Goal: Task Accomplishment & Management: Manage account settings

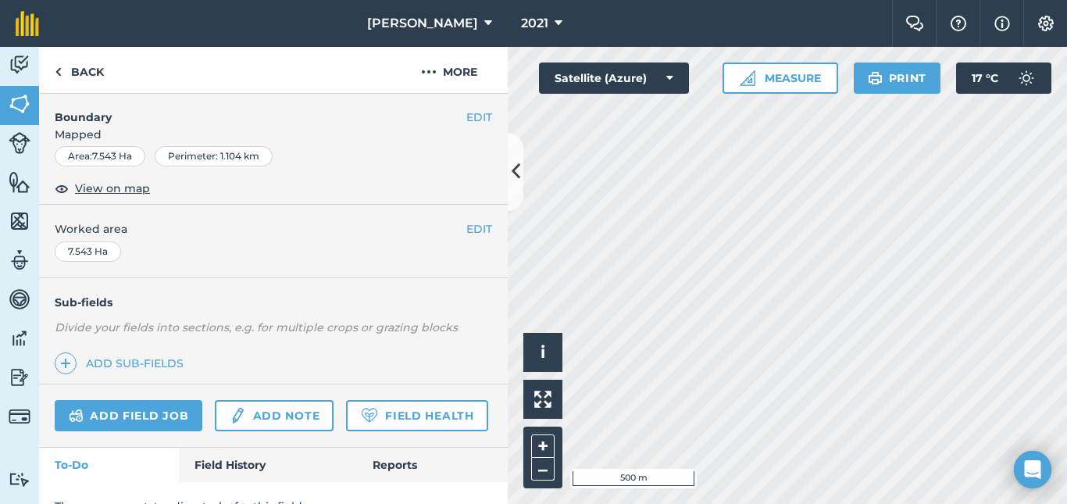
scroll to position [275, 0]
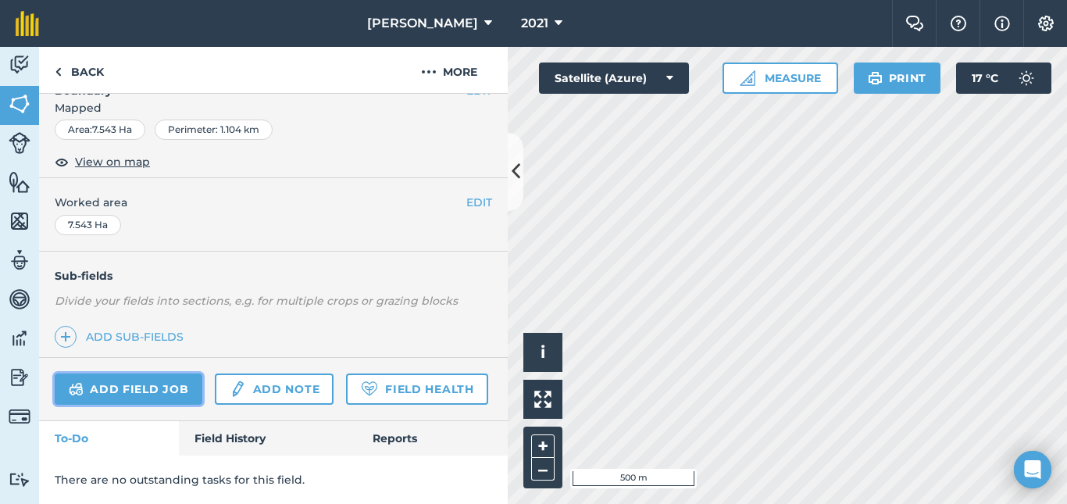
click at [130, 373] on link "Add field job" at bounding box center [129, 388] width 148 height 31
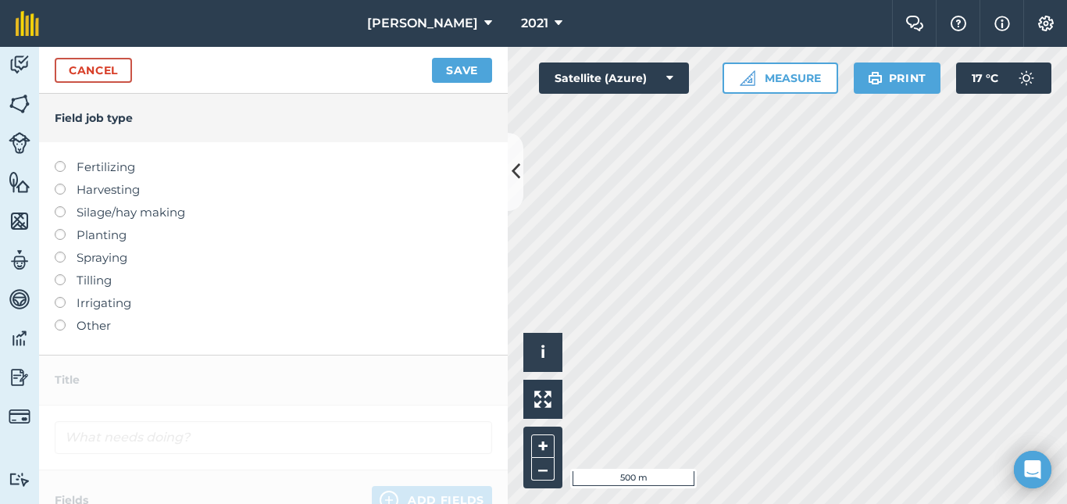
click at [62, 161] on label at bounding box center [66, 161] width 22 height 0
type input "Fertilizing"
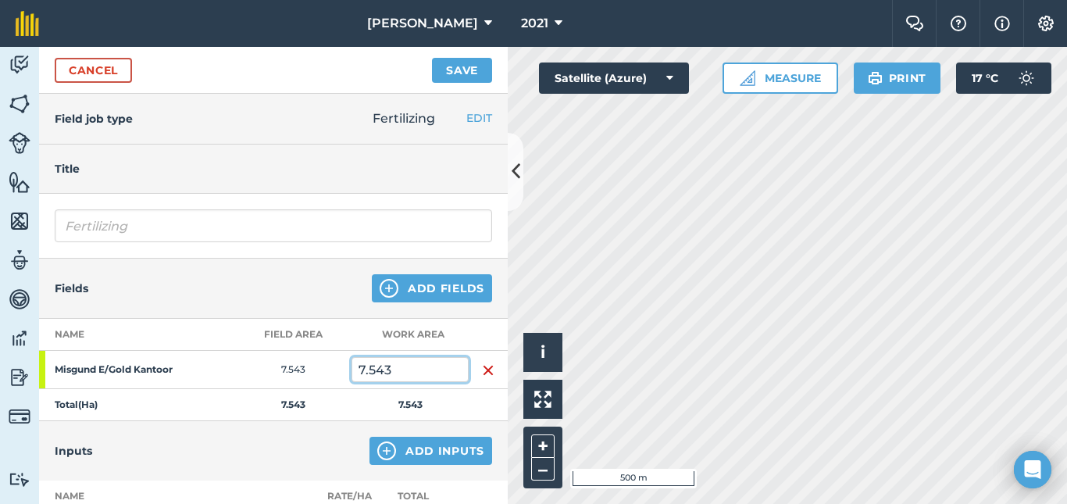
click at [390, 376] on input "7.543" at bounding box center [409, 369] width 117 height 25
type input "7"
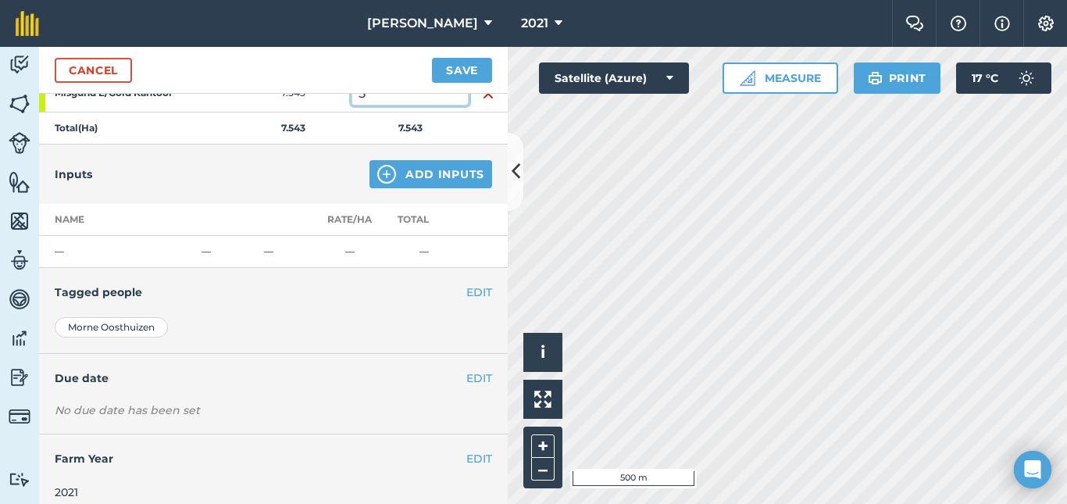
scroll to position [290, 0]
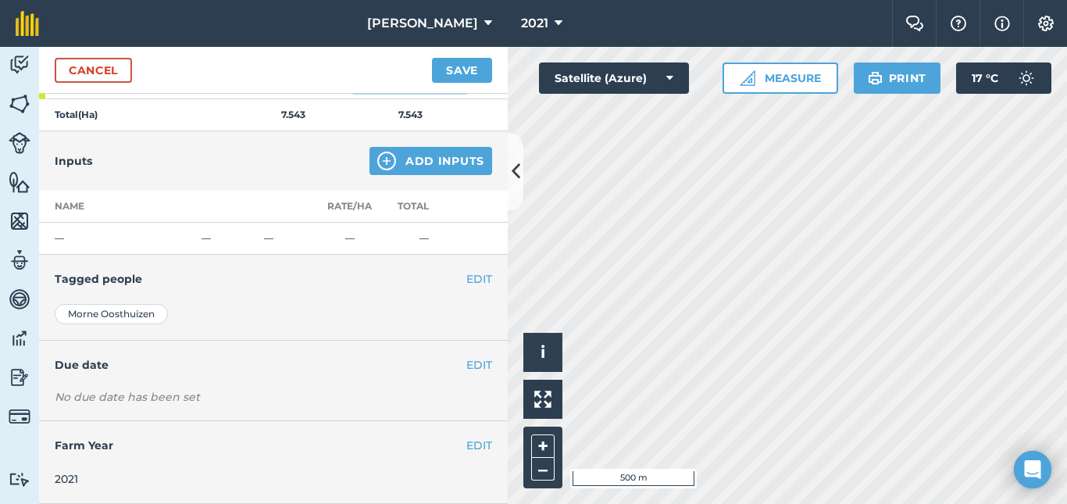
type input "5"
click at [419, 166] on button "Add Inputs" at bounding box center [430, 161] width 123 height 28
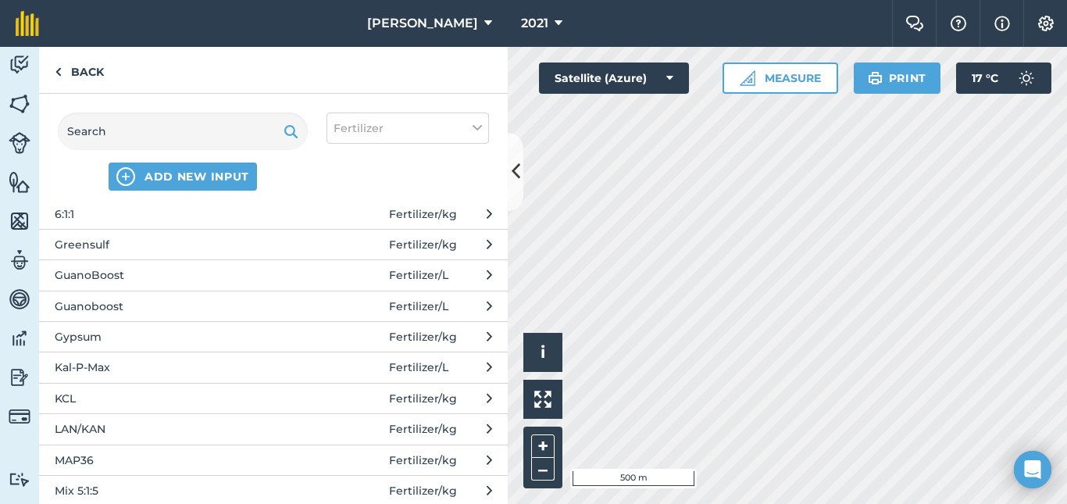
scroll to position [354, 0]
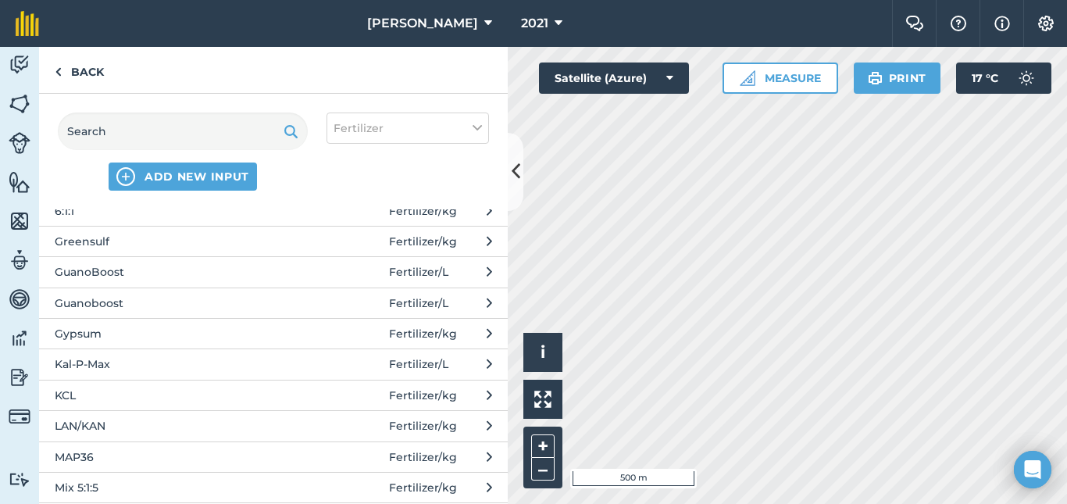
click at [118, 430] on span "LAN/KAN" at bounding box center [182, 425] width 255 height 17
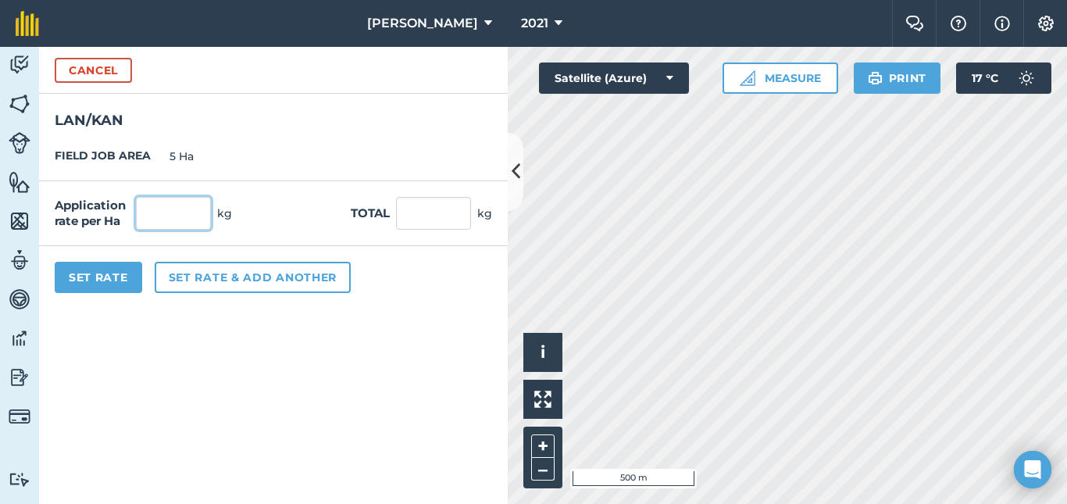
click at [181, 223] on input "text" at bounding box center [173, 213] width 75 height 33
type input "350"
type input "1,750"
click at [85, 283] on button "Set Rate" at bounding box center [98, 277] width 87 height 31
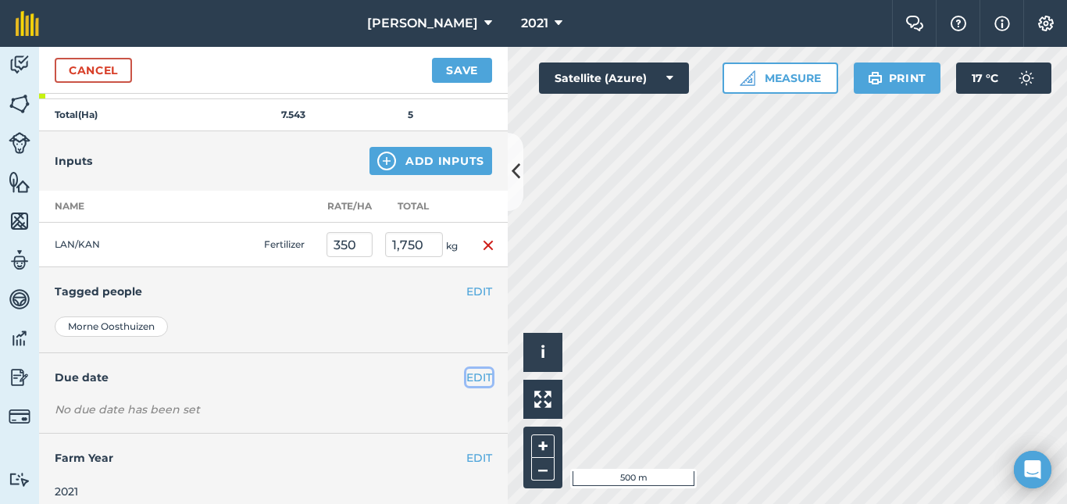
click at [466, 376] on button "EDIT" at bounding box center [479, 377] width 26 height 17
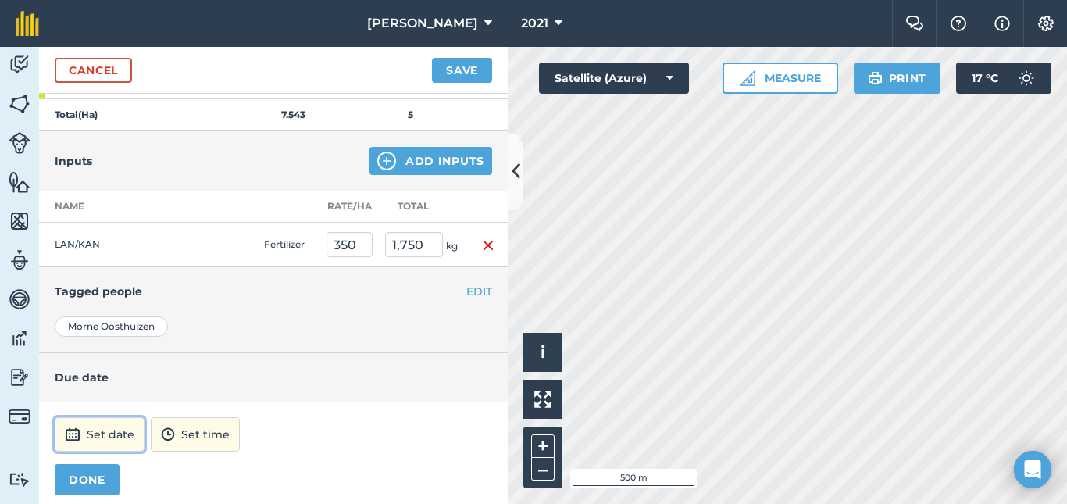
click at [123, 435] on button "Set date" at bounding box center [100, 434] width 90 height 34
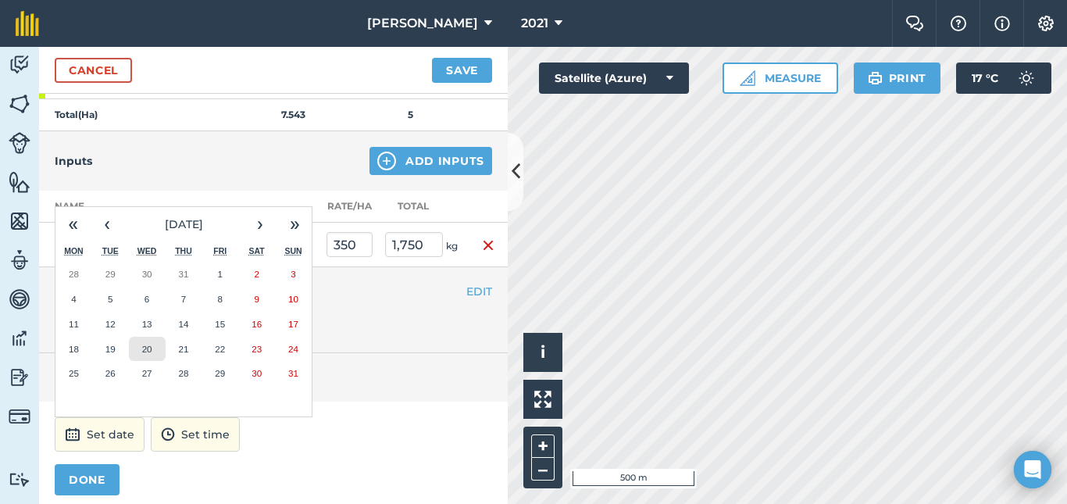
click at [151, 351] on abbr "20" at bounding box center [147, 349] width 10 height 10
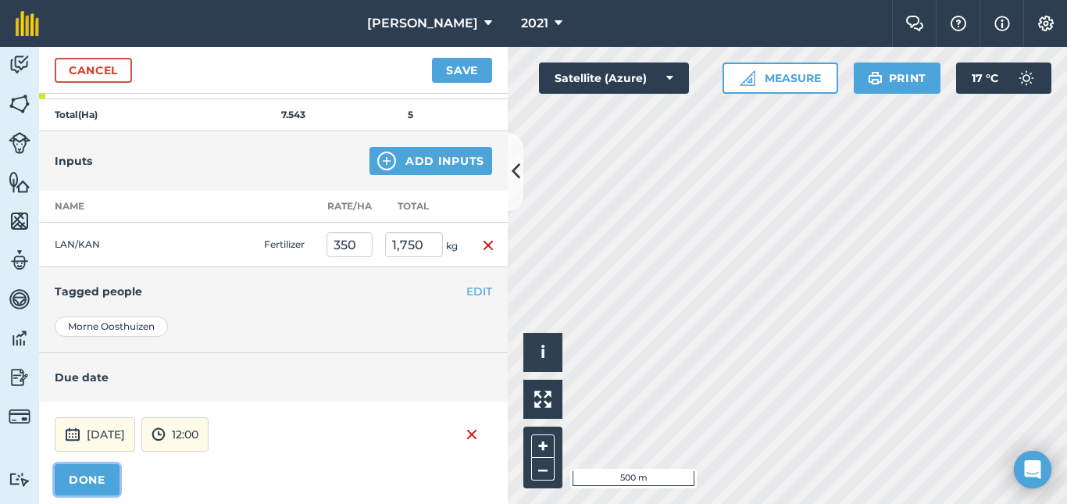
click at [93, 473] on button "DONE" at bounding box center [87, 479] width 65 height 31
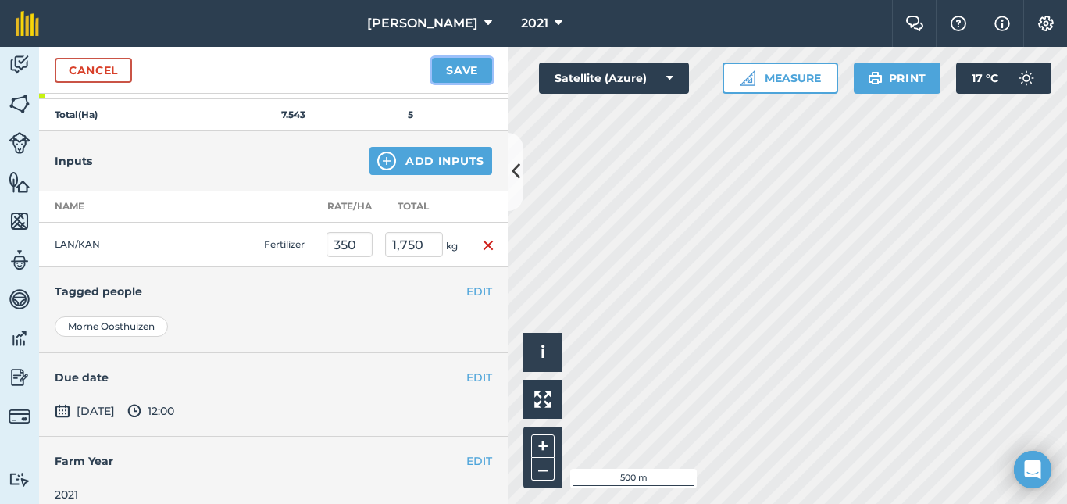
click at [465, 70] on button "Save" at bounding box center [462, 70] width 60 height 25
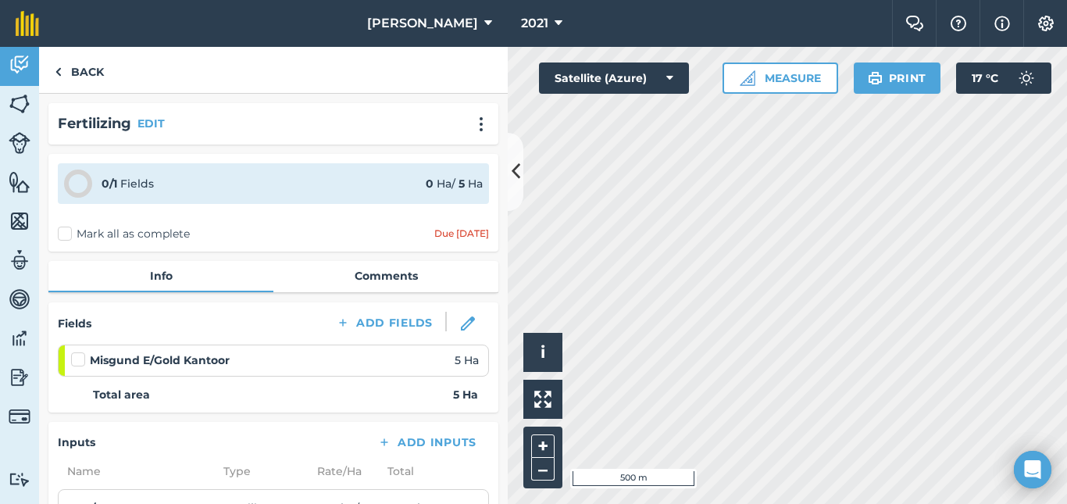
click at [73, 351] on label at bounding box center [80, 351] width 19 height 0
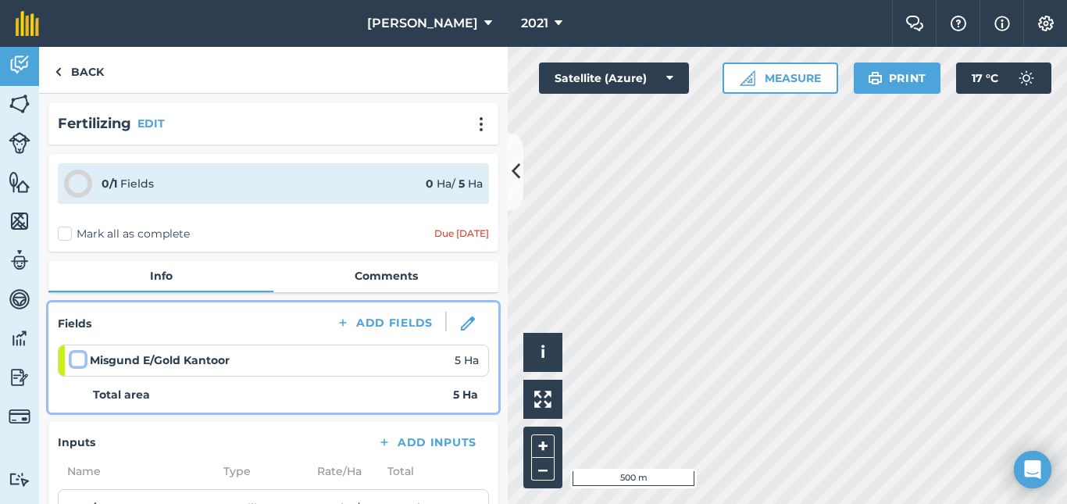
click at [73, 359] on input "checkbox" at bounding box center [76, 356] width 10 height 10
checkbox input "false"
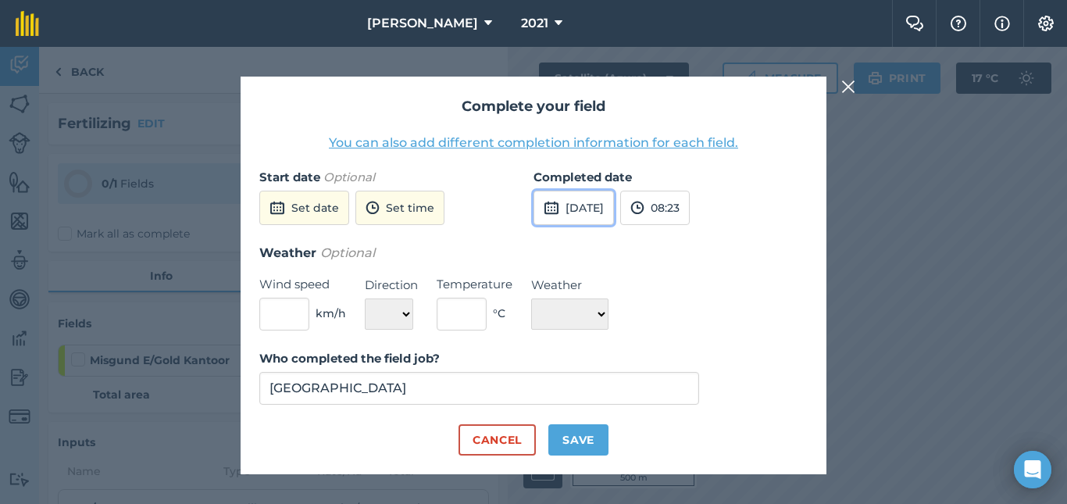
click at [604, 212] on button "[DATE]" at bounding box center [573, 208] width 80 height 34
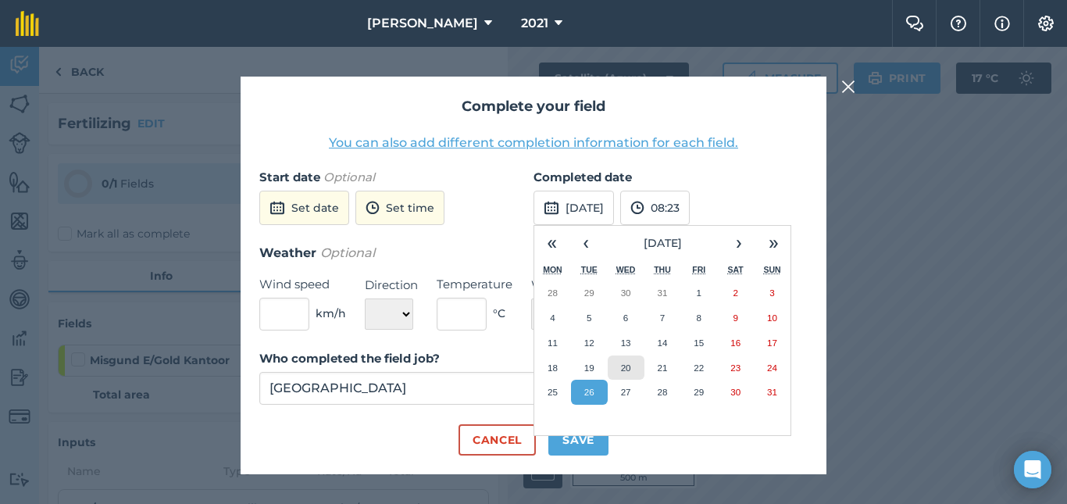
click at [629, 369] on abbr "20" at bounding box center [626, 367] width 10 height 10
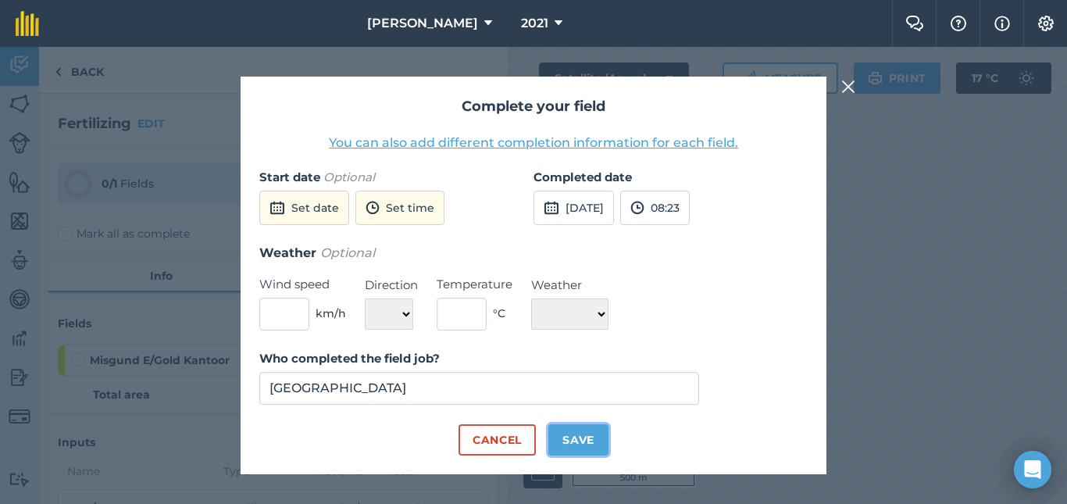
click at [588, 440] on button "Save" at bounding box center [578, 439] width 60 height 31
checkbox input "true"
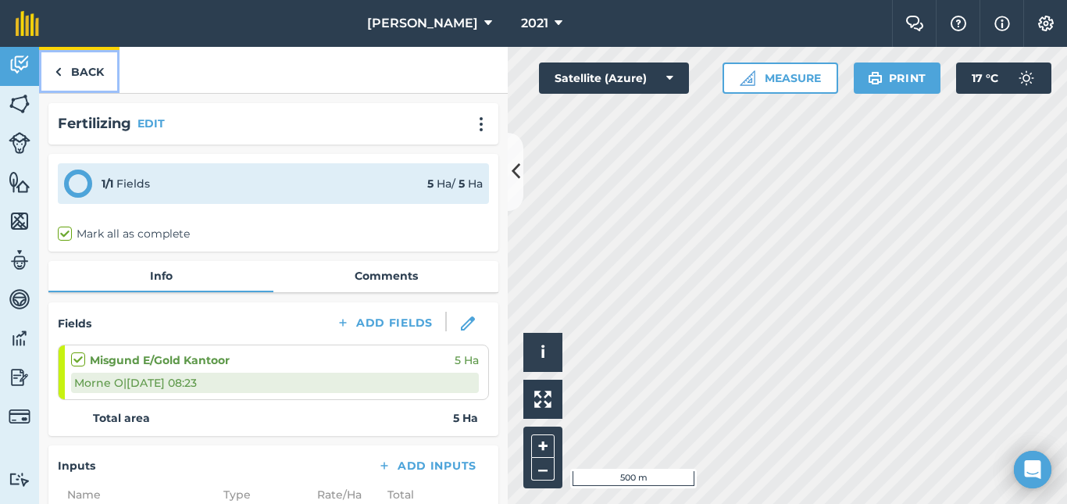
click at [87, 71] on link "Back" at bounding box center [79, 70] width 80 height 46
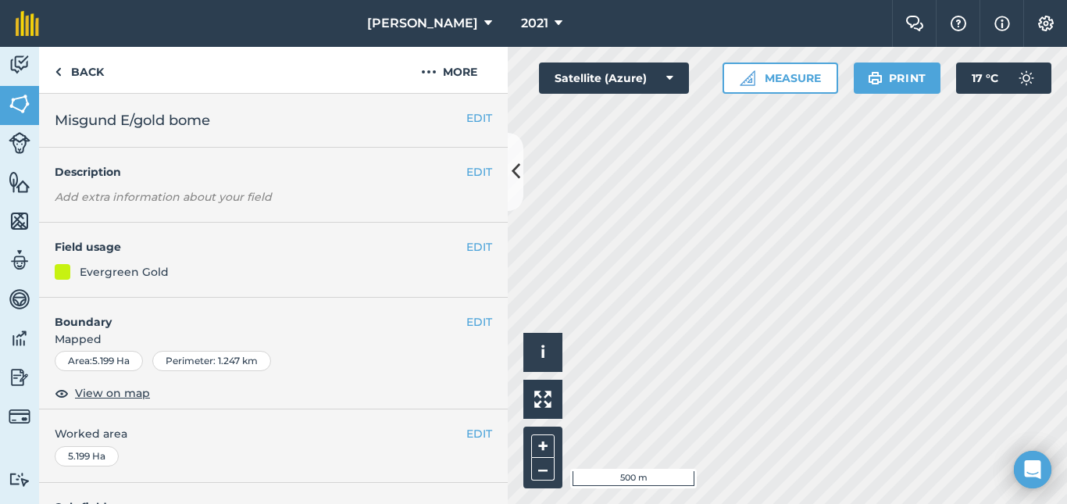
scroll to position [275, 0]
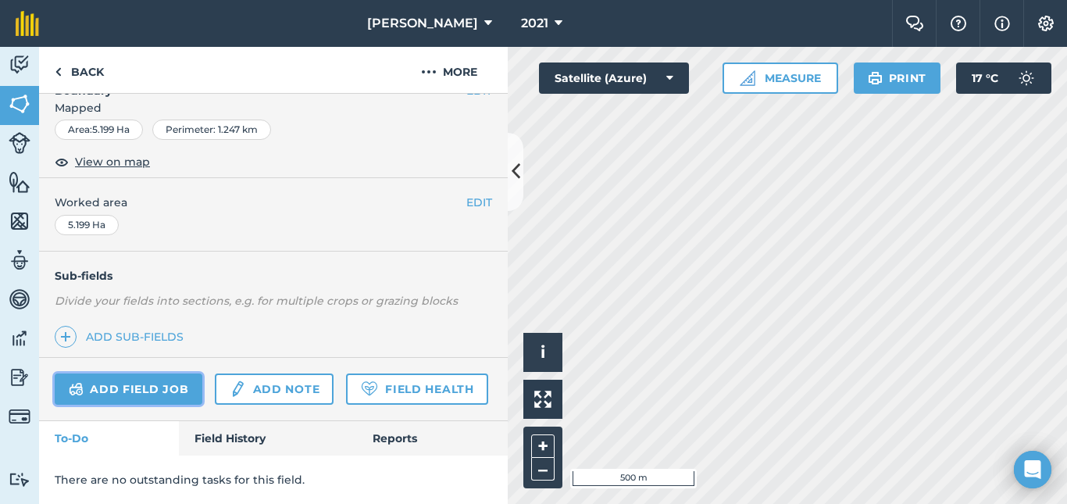
click at [152, 373] on link "Add field job" at bounding box center [129, 388] width 148 height 31
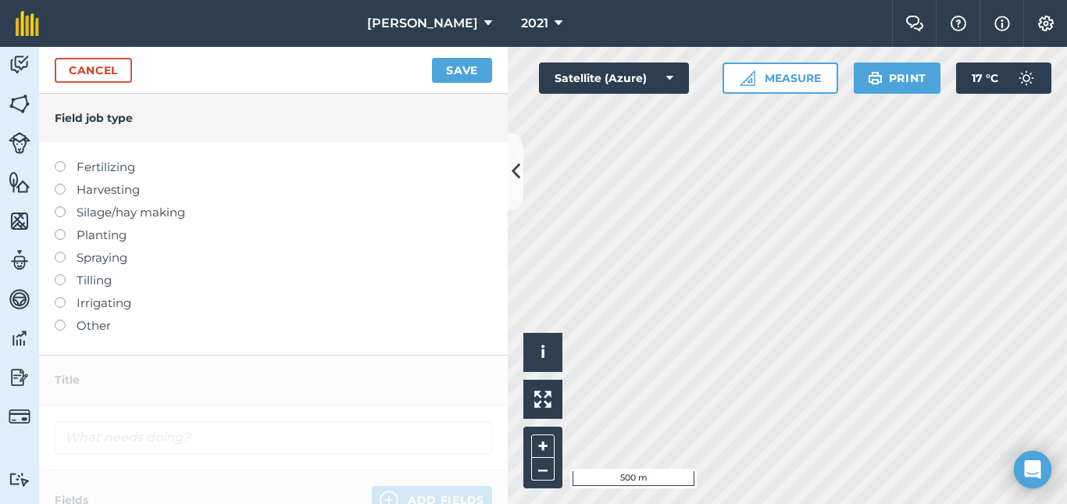
click at [57, 161] on label at bounding box center [66, 161] width 22 height 0
type input "Fertilizing"
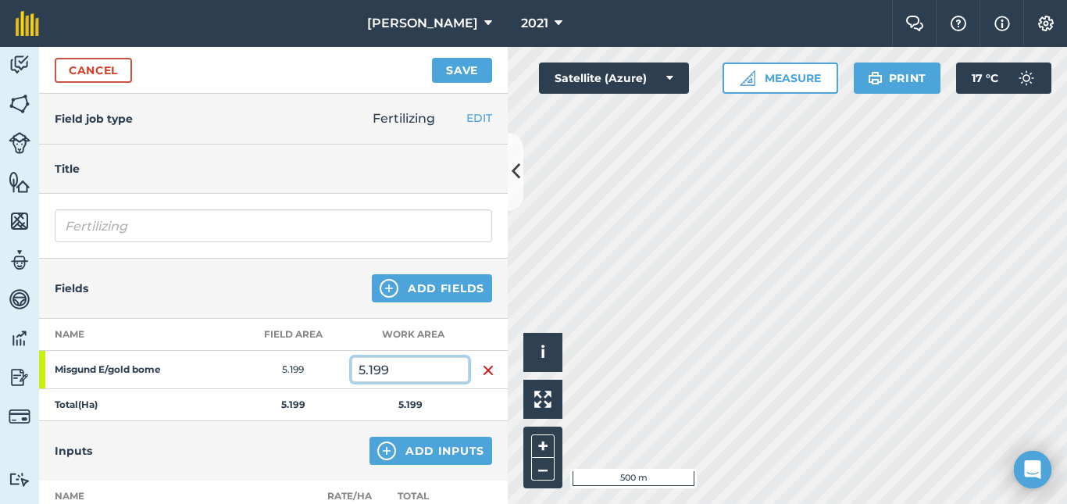
click at [397, 372] on input "5.199" at bounding box center [409, 369] width 117 height 25
type input "5"
type input "3"
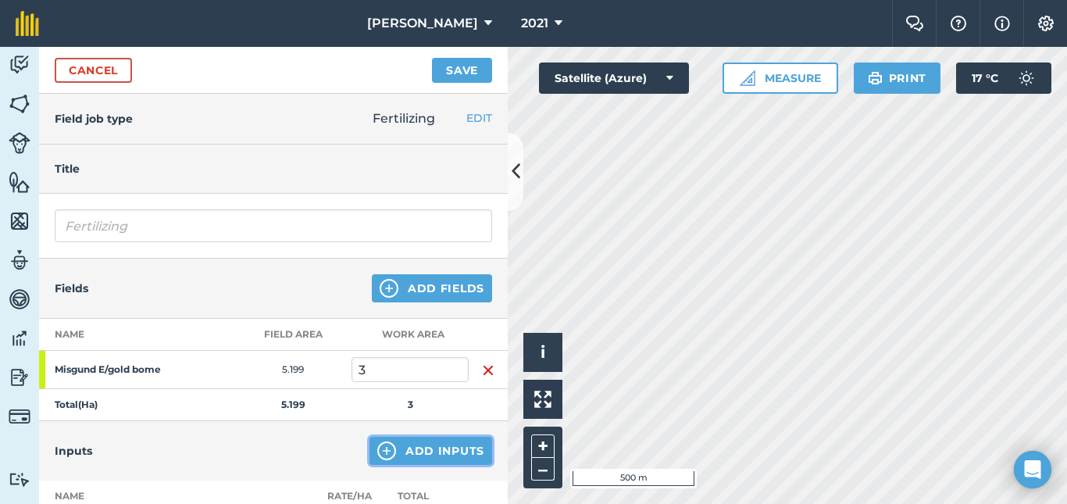
click at [448, 444] on button "Add Inputs" at bounding box center [430, 451] width 123 height 28
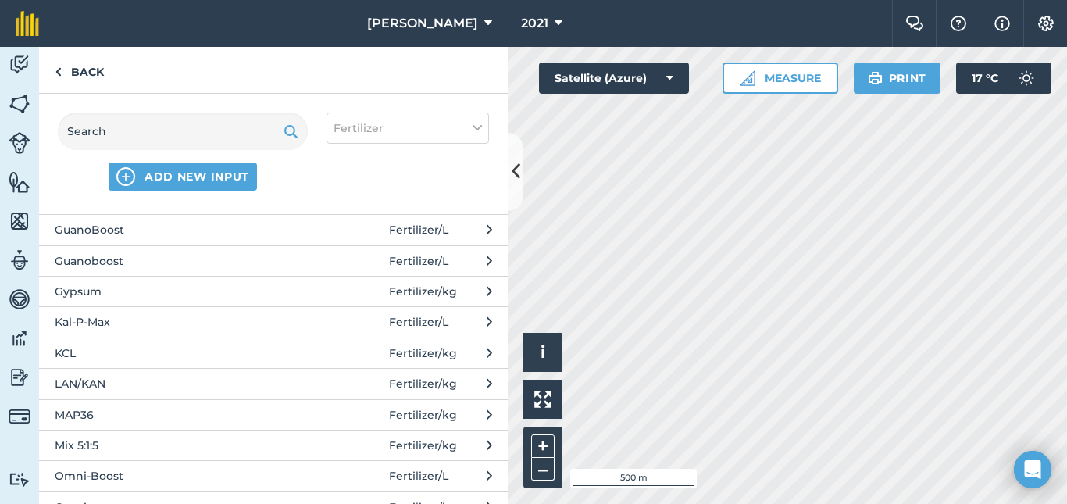
scroll to position [399, 0]
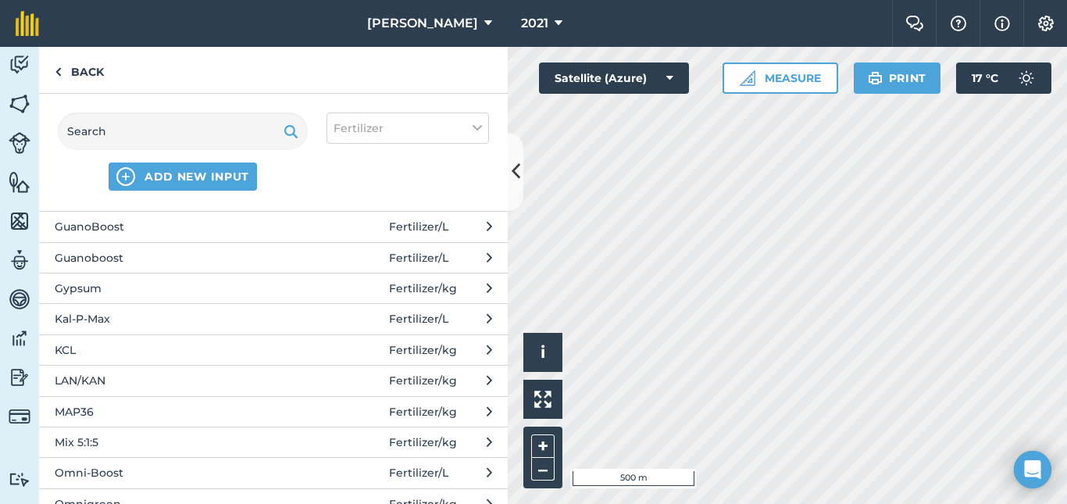
click at [79, 378] on span "LAN/KAN" at bounding box center [182, 380] width 255 height 17
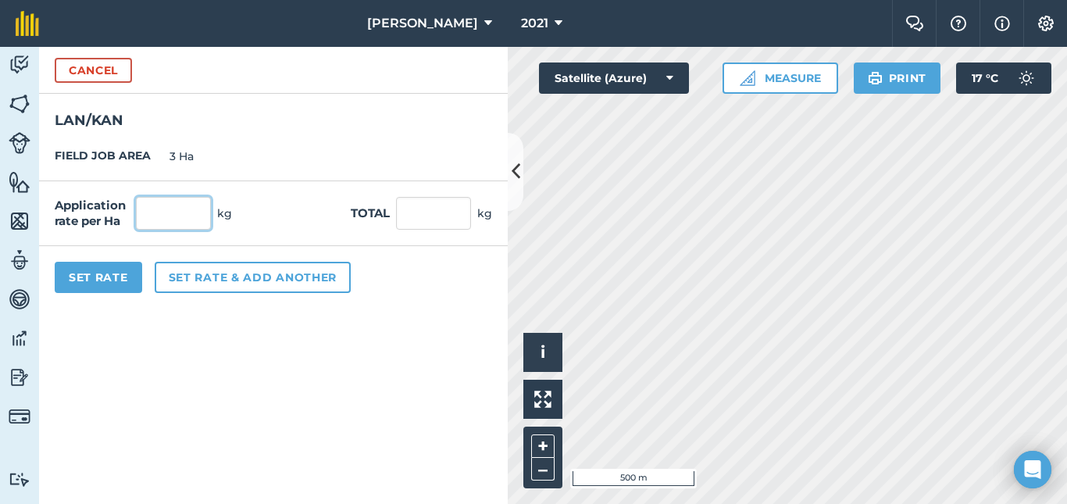
click at [180, 215] on input "text" at bounding box center [173, 213] width 75 height 33
type input "350"
type input "1,050"
click at [96, 283] on button "Set Rate" at bounding box center [98, 277] width 87 height 31
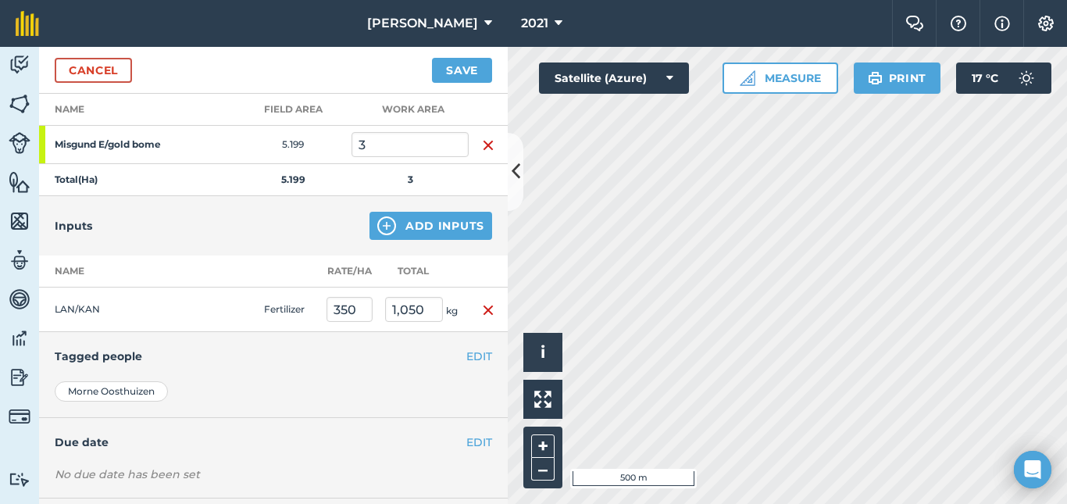
scroll to position [247, 0]
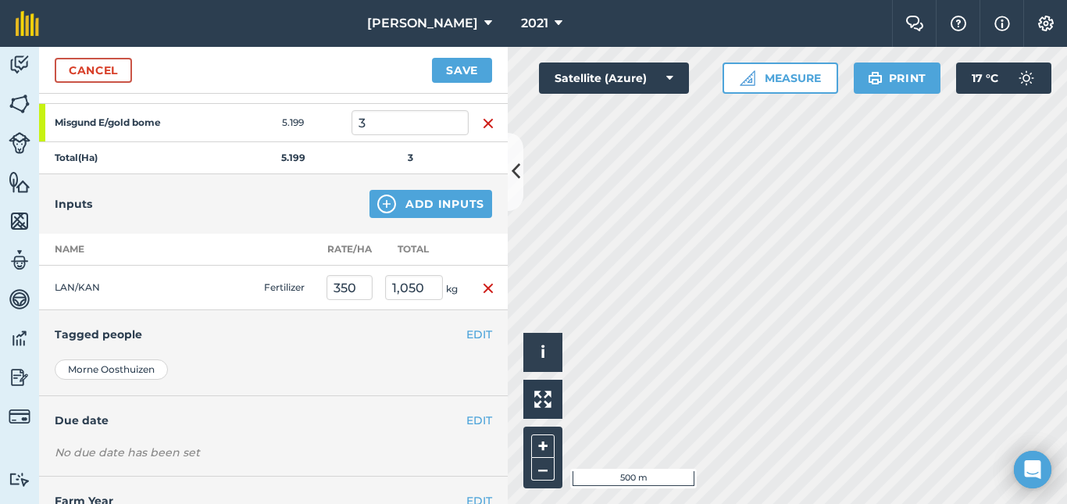
click at [130, 427] on h4 "Due date" at bounding box center [273, 420] width 437 height 17
click at [101, 427] on h4 "Due date" at bounding box center [273, 420] width 437 height 17
click at [473, 425] on button "EDIT" at bounding box center [479, 420] width 26 height 17
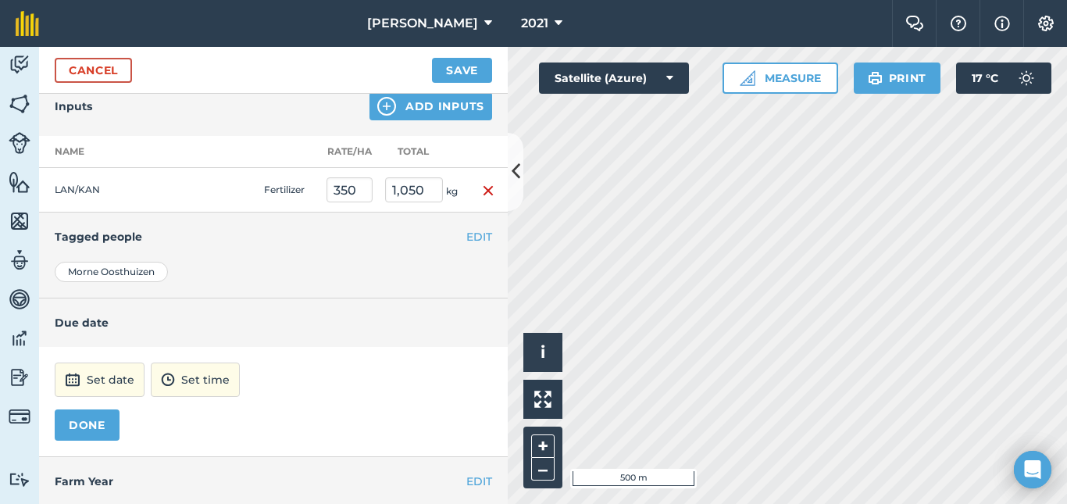
scroll to position [380, 0]
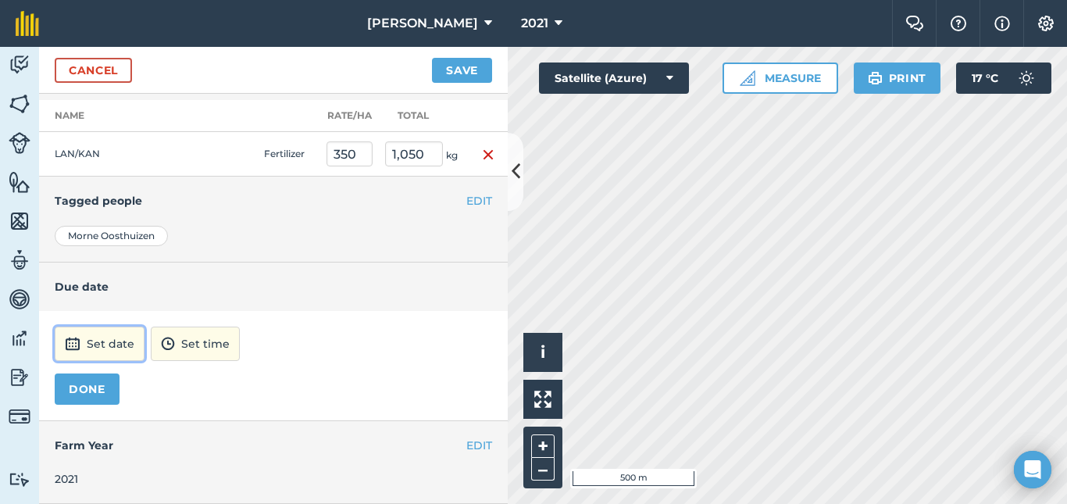
click at [105, 348] on button "Set date" at bounding box center [100, 343] width 90 height 34
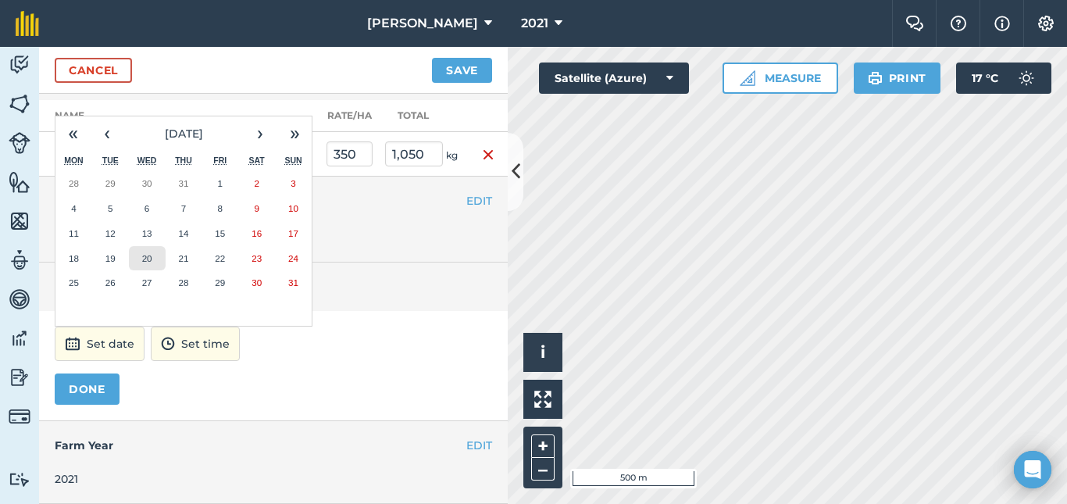
click at [149, 253] on abbr "20" at bounding box center [147, 258] width 10 height 10
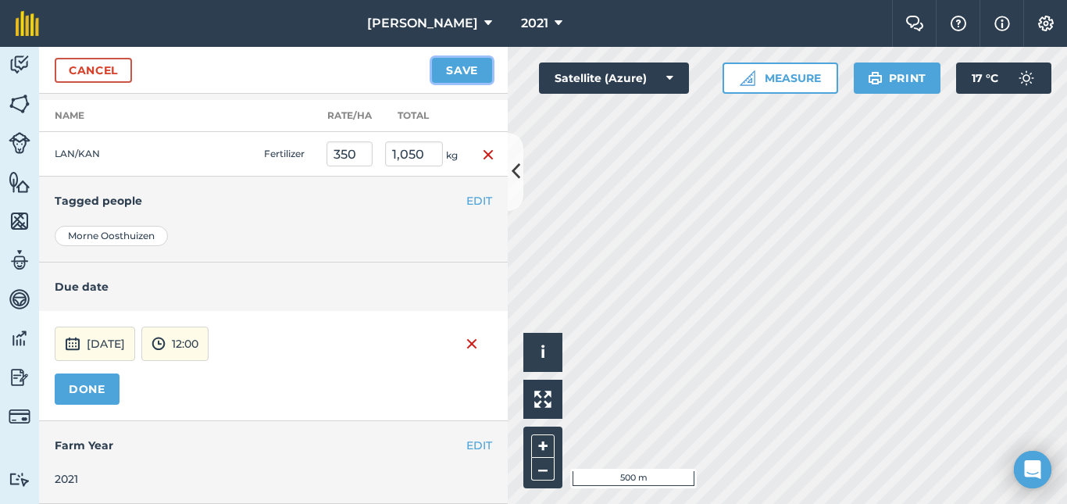
click at [461, 74] on button "Save" at bounding box center [462, 70] width 60 height 25
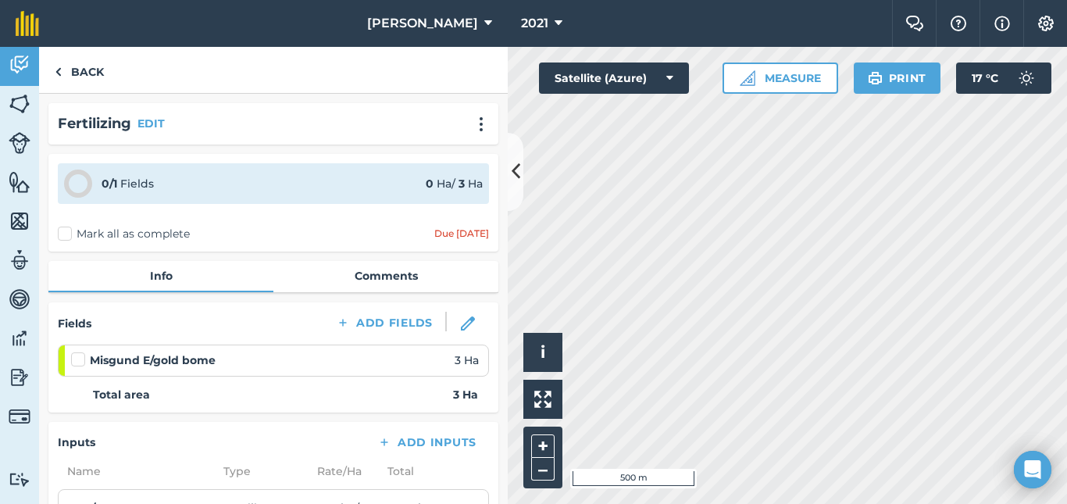
click at [79, 351] on label at bounding box center [80, 351] width 19 height 0
click at [79, 357] on input "checkbox" at bounding box center [76, 356] width 10 height 10
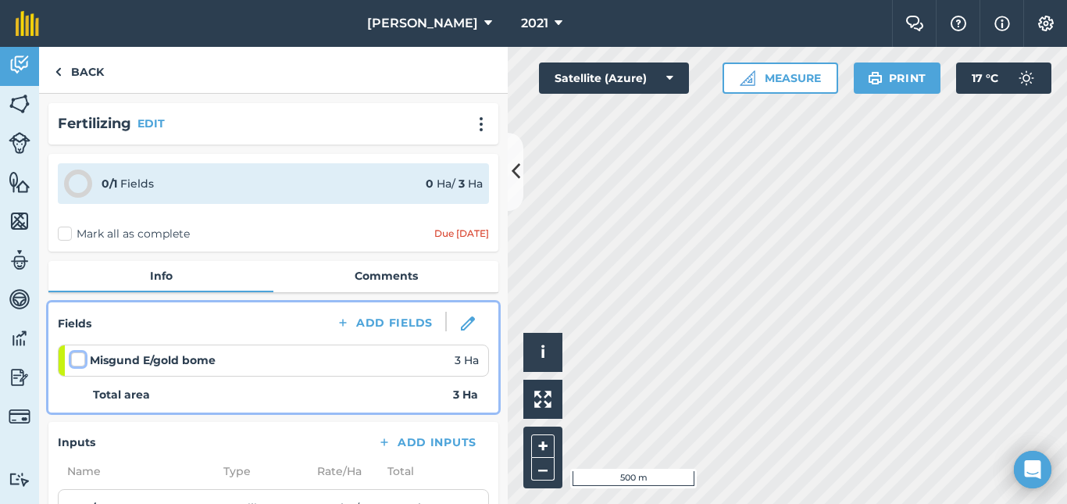
checkbox input "false"
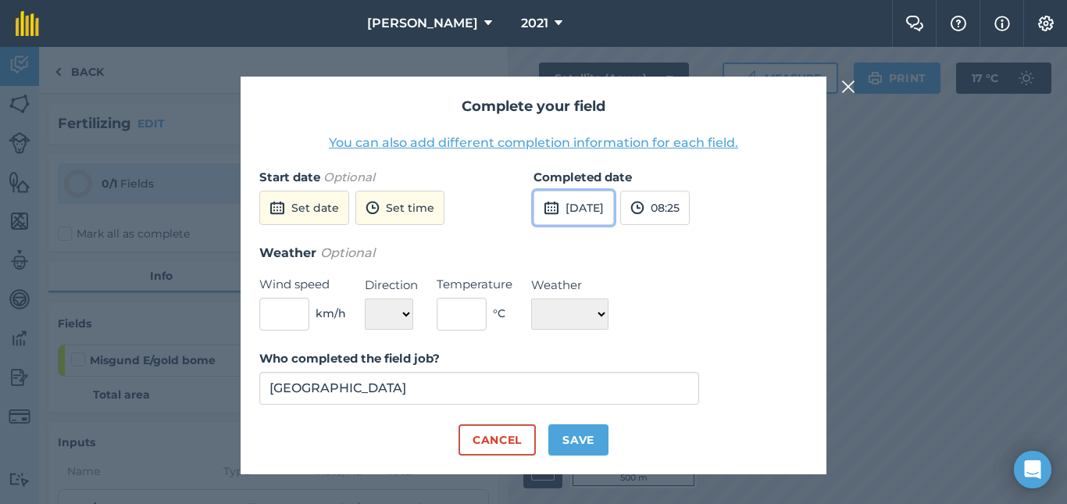
click at [597, 206] on button "[DATE]" at bounding box center [573, 208] width 80 height 34
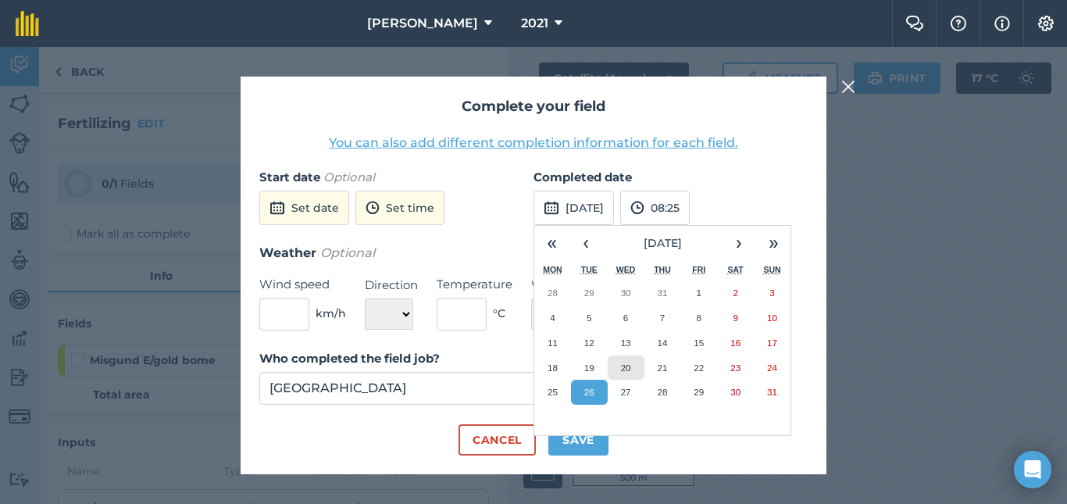
click at [630, 371] on abbr "20" at bounding box center [626, 367] width 10 height 10
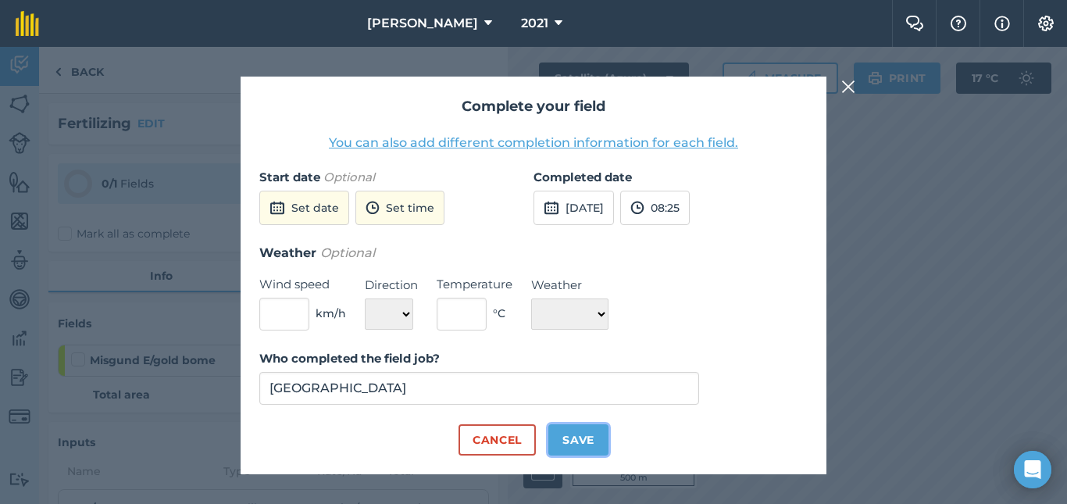
click at [582, 448] on button "Save" at bounding box center [578, 439] width 60 height 31
checkbox input "true"
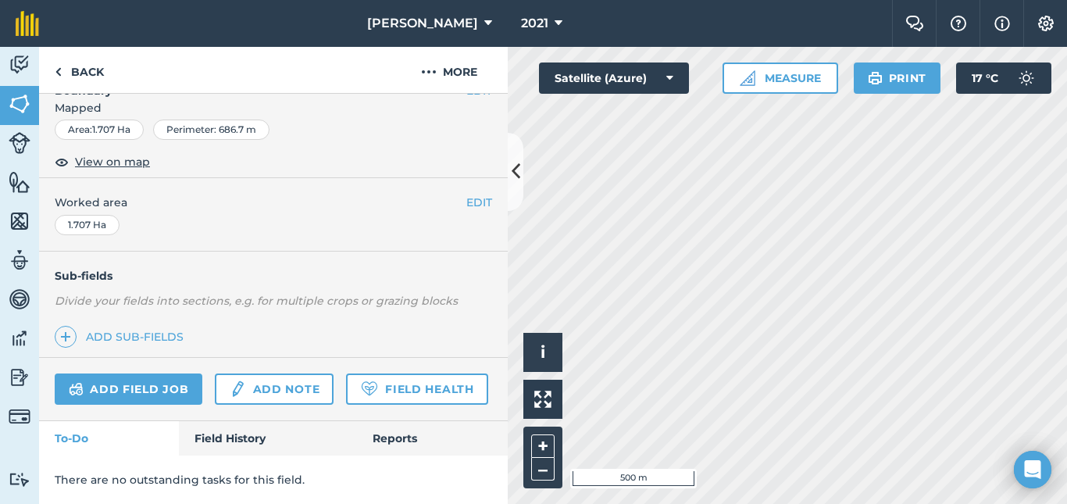
scroll to position [275, 0]
click at [130, 373] on link "Add field job" at bounding box center [129, 388] width 148 height 31
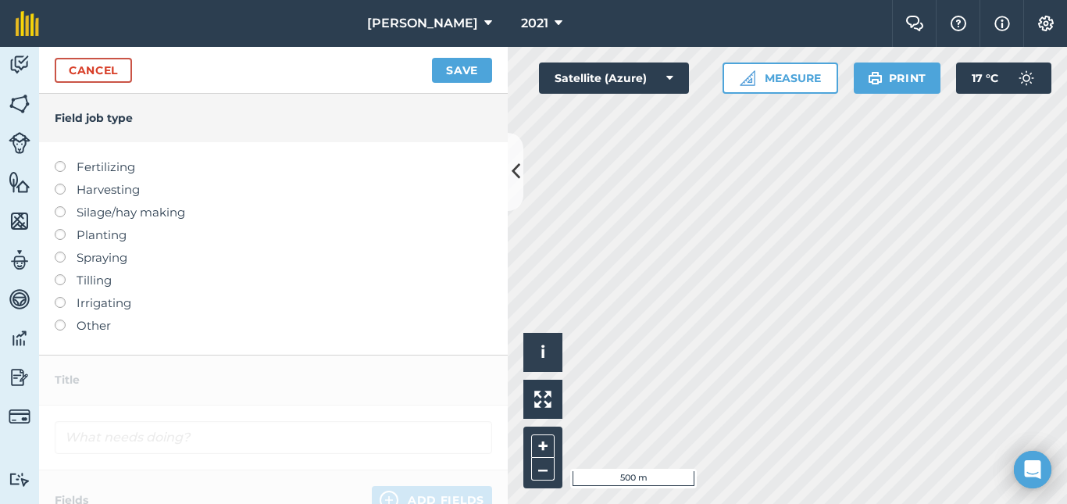
click at [59, 161] on label at bounding box center [66, 161] width 22 height 0
type input "Fertilizing"
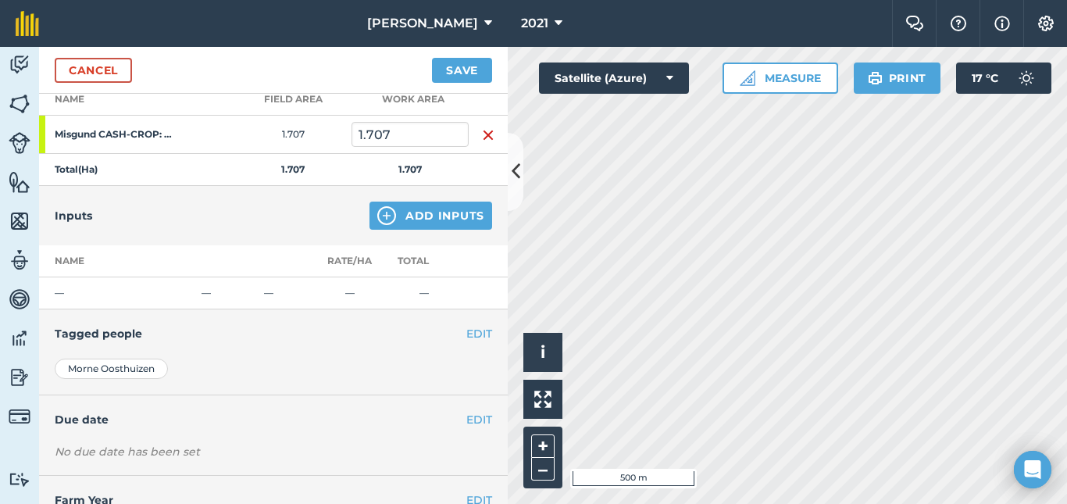
scroll to position [271, 0]
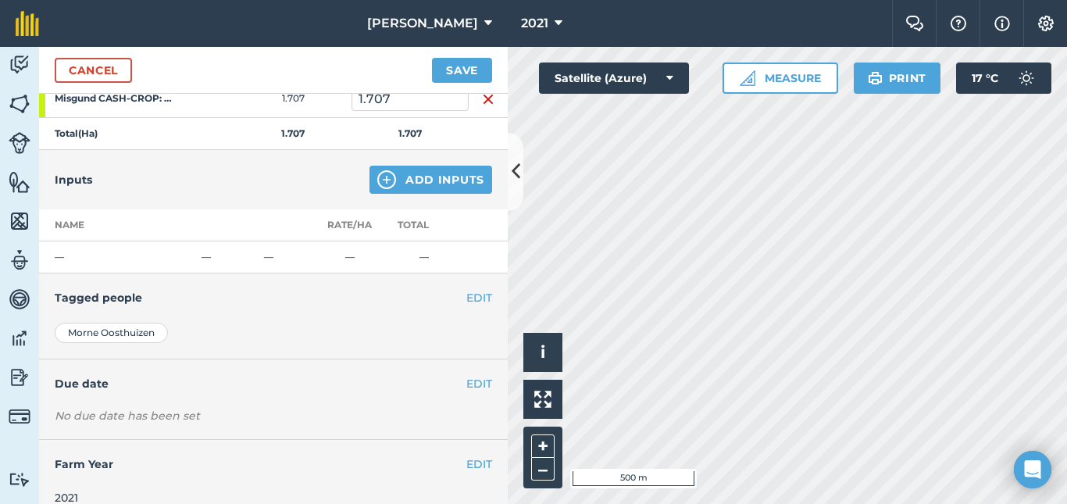
click at [489, 351] on div "Morne Oosthuizen [PERSON_NAME] Cloete [GEOGRAPHIC_DATA] [PERSON_NAME]" at bounding box center [273, 341] width 469 height 37
click at [417, 170] on button "Add Inputs" at bounding box center [430, 180] width 123 height 28
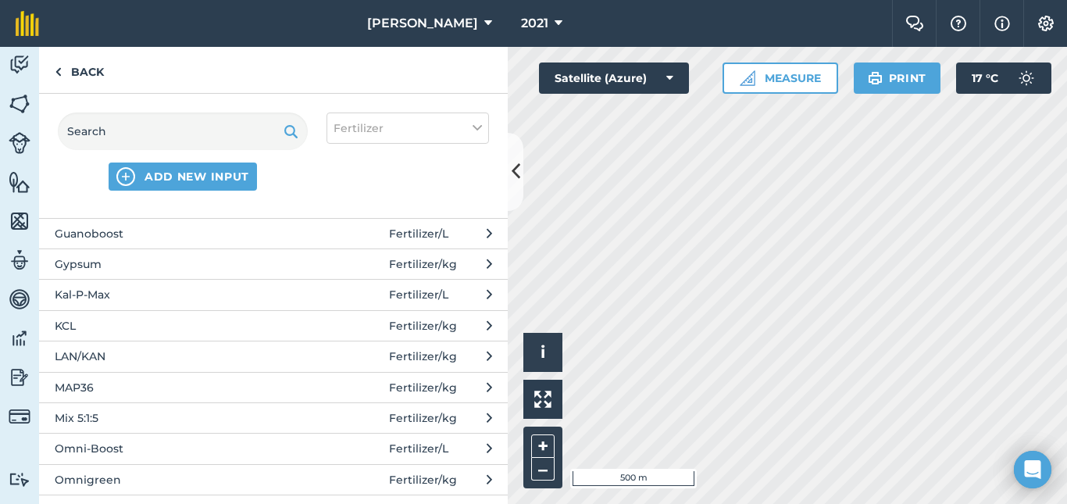
scroll to position [437, 0]
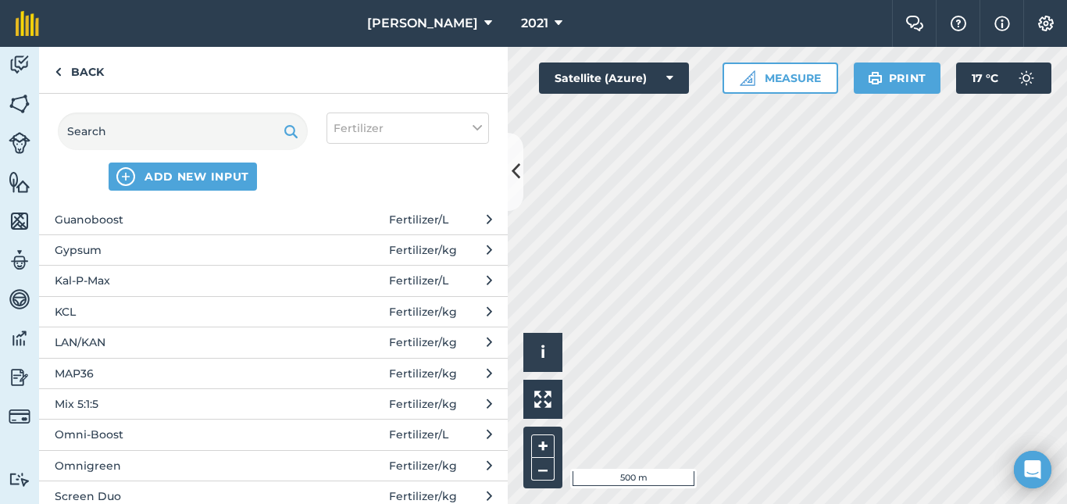
click at [84, 344] on span "LAN/KAN" at bounding box center [182, 341] width 255 height 17
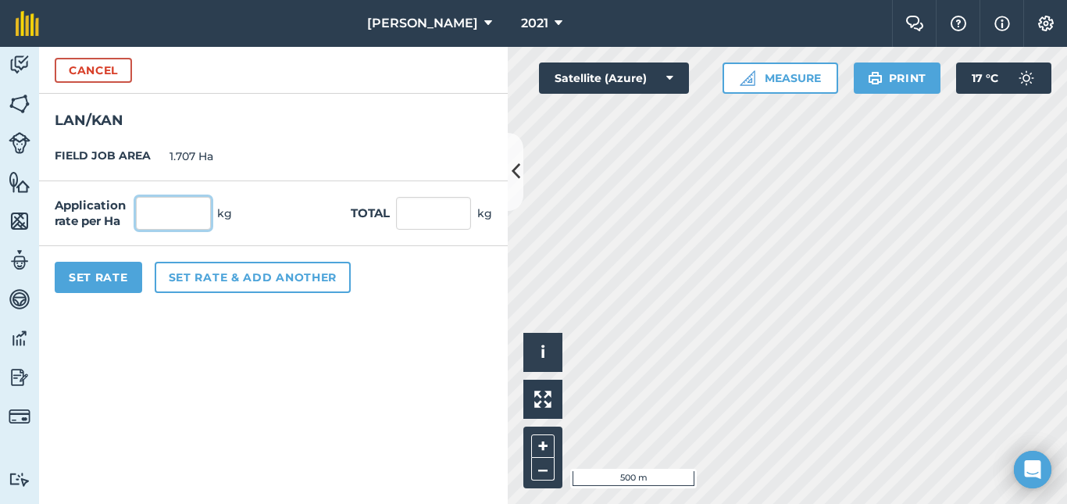
click at [203, 212] on input "text" at bounding box center [173, 213] width 75 height 33
type input "350"
type input "597.45"
click at [97, 274] on button "Set Rate" at bounding box center [98, 277] width 87 height 31
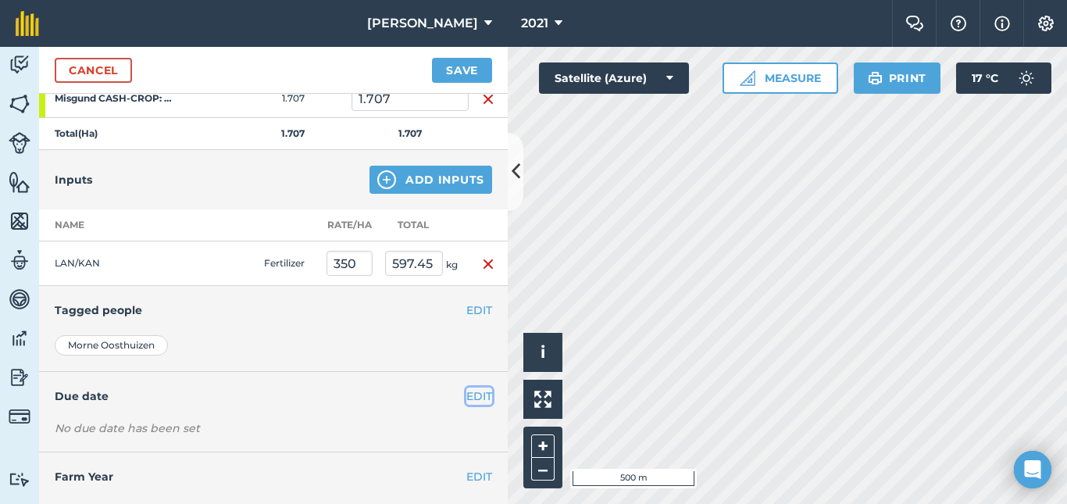
click at [466, 395] on button "EDIT" at bounding box center [479, 395] width 26 height 17
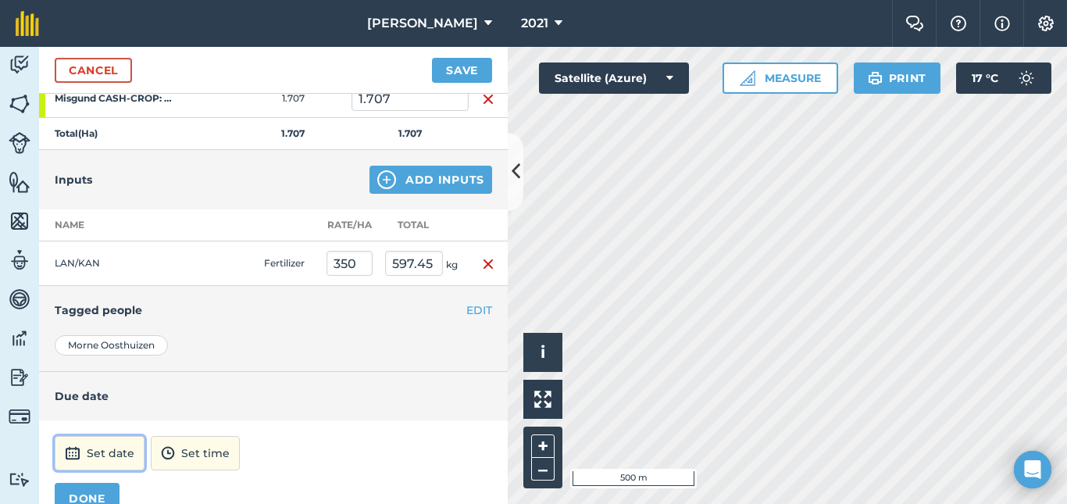
click at [106, 455] on button "Set date" at bounding box center [100, 453] width 90 height 34
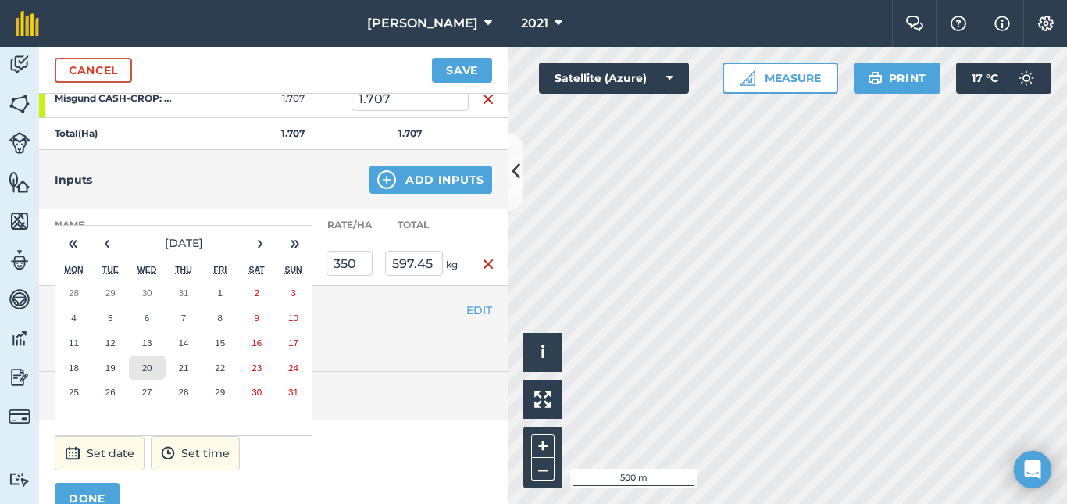
click at [142, 363] on abbr "20" at bounding box center [147, 367] width 10 height 10
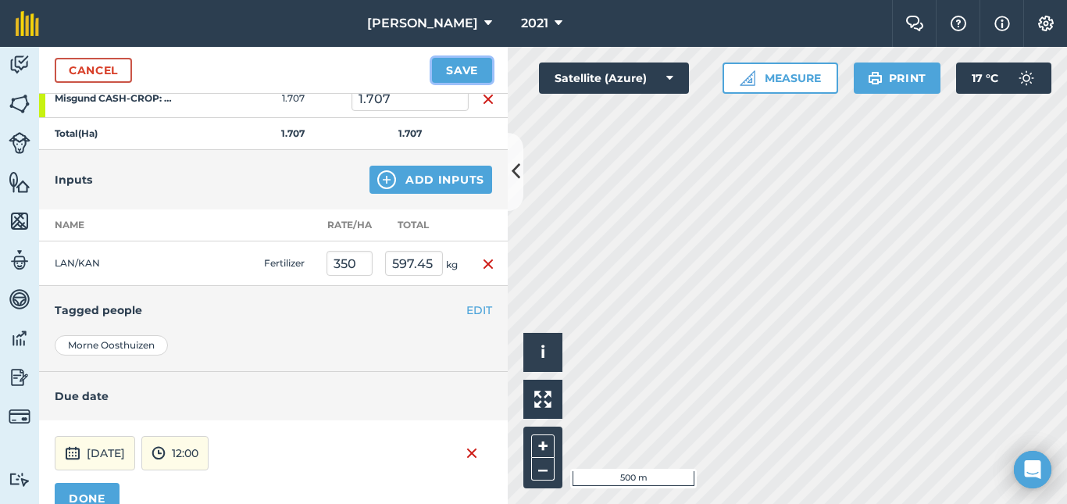
click at [461, 70] on button "Save" at bounding box center [462, 70] width 60 height 25
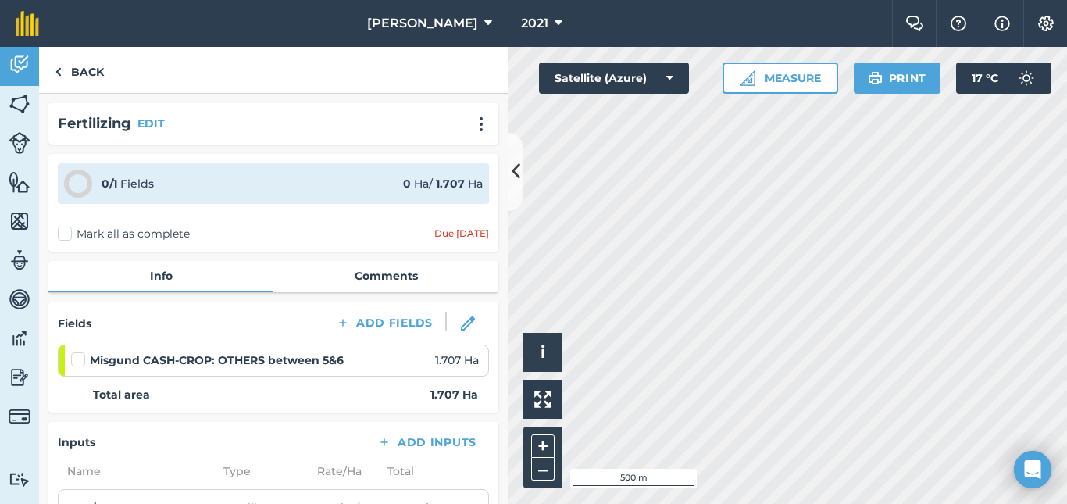
click at [75, 351] on label at bounding box center [80, 351] width 19 height 0
click at [75, 361] on input "checkbox" at bounding box center [76, 356] width 10 height 10
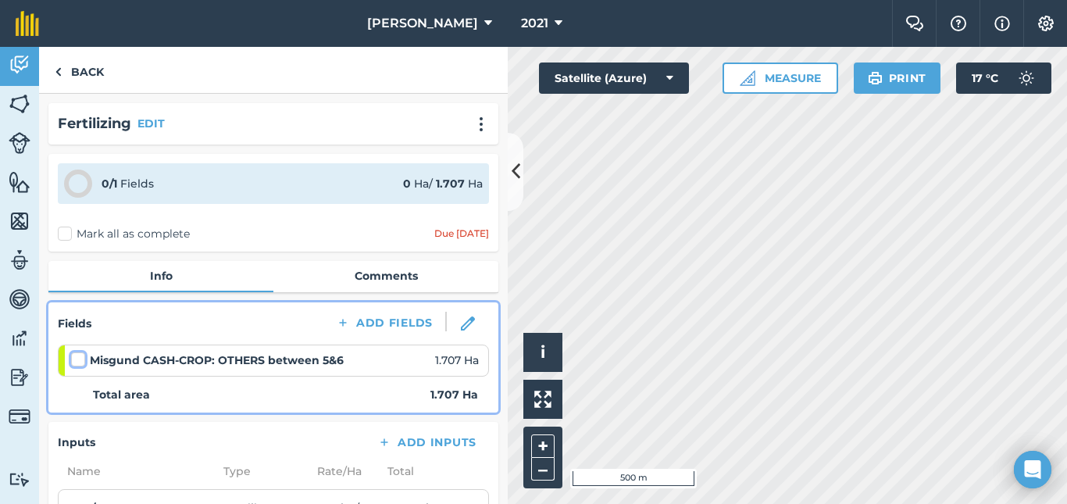
checkbox input "false"
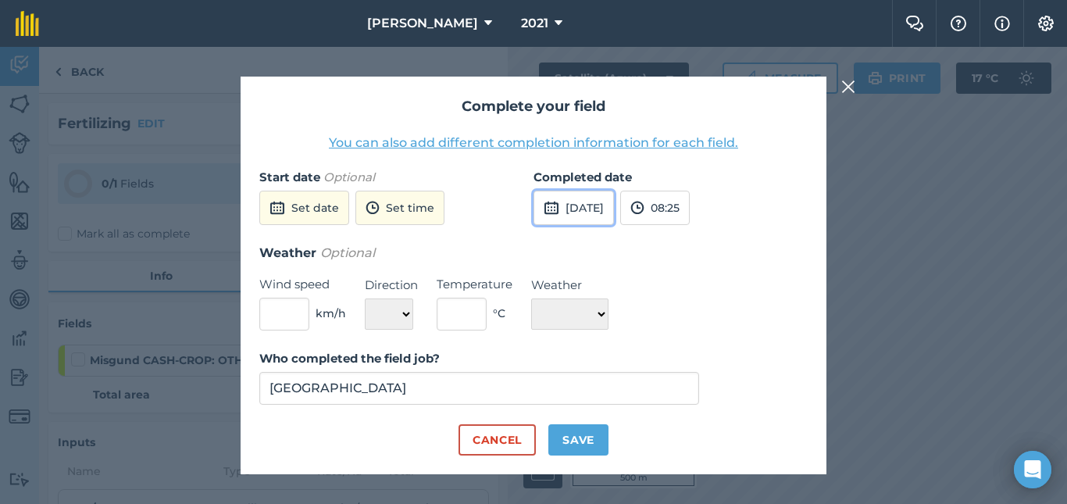
click at [610, 206] on button "[DATE]" at bounding box center [573, 208] width 80 height 34
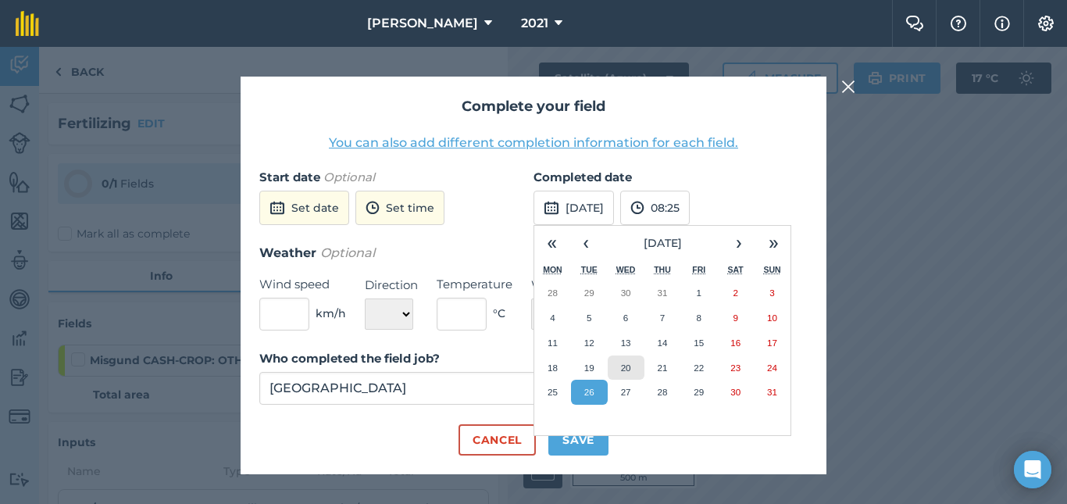
click at [628, 365] on abbr "20" at bounding box center [626, 367] width 10 height 10
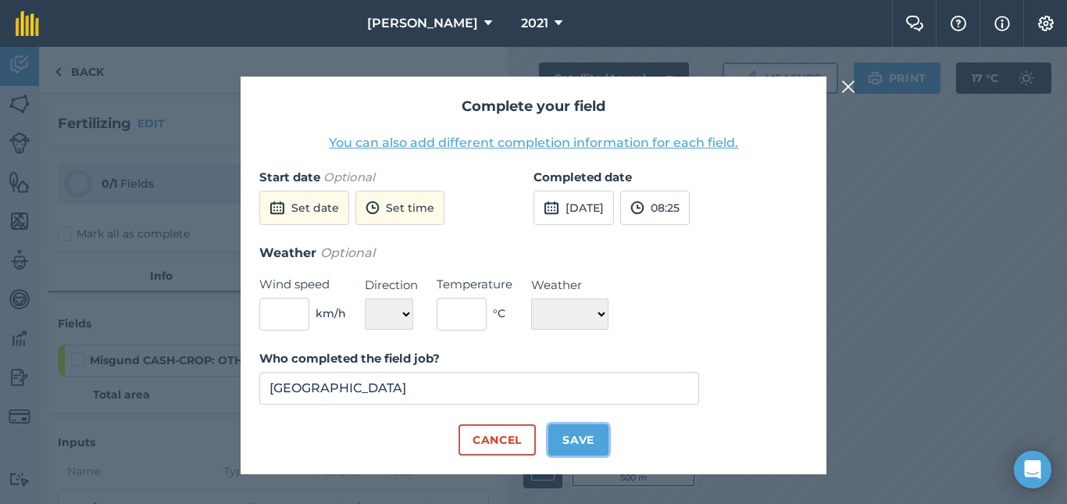
click at [590, 450] on button "Save" at bounding box center [578, 439] width 60 height 31
checkbox input "true"
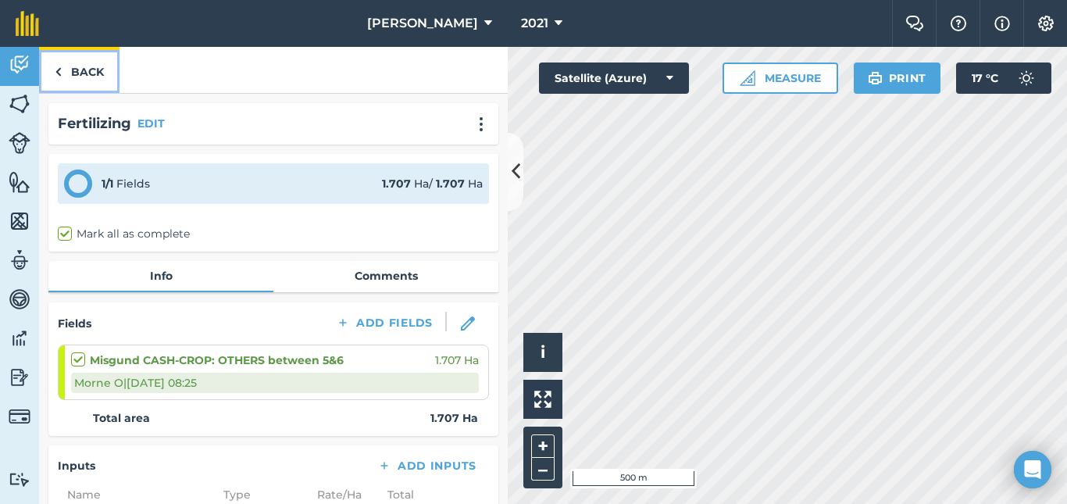
click at [79, 73] on link "Back" at bounding box center [79, 70] width 80 height 46
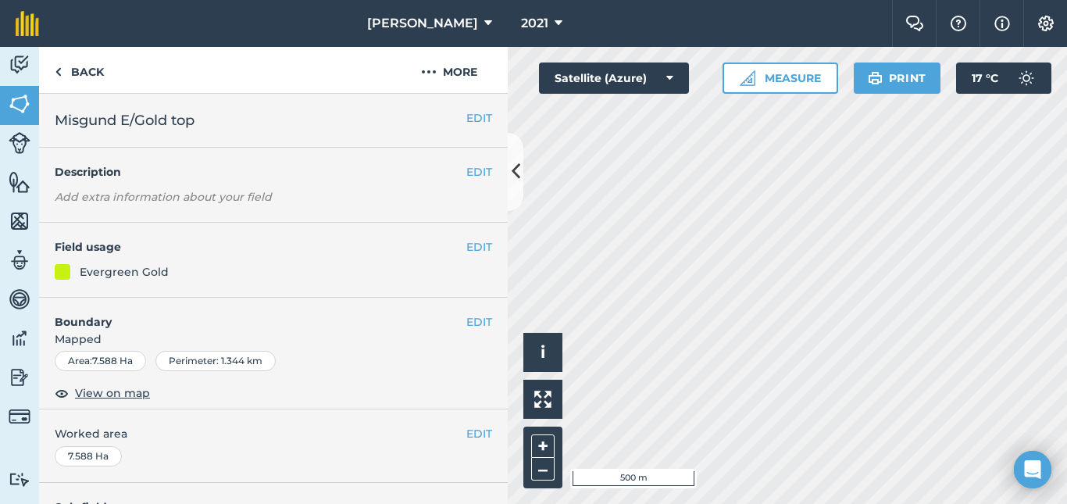
scroll to position [275, 0]
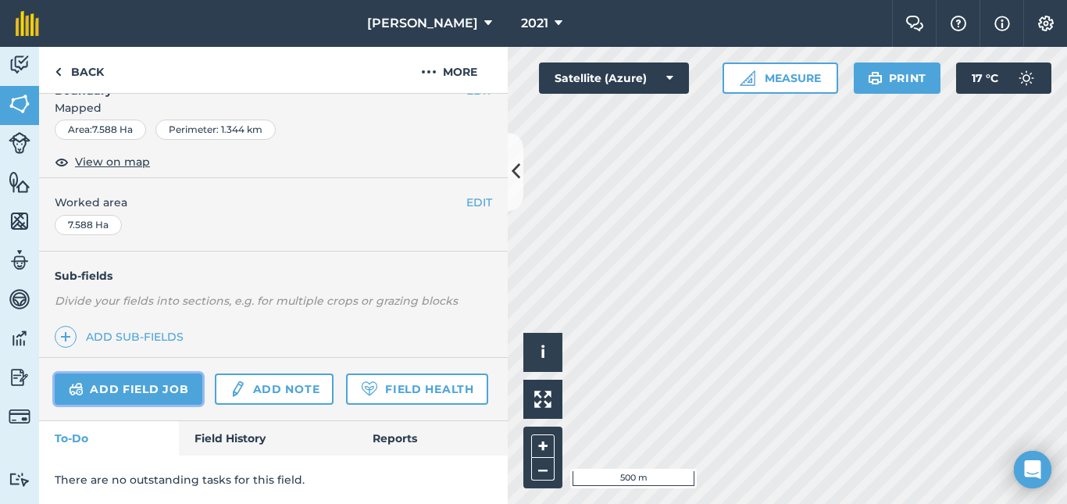
click at [132, 373] on link "Add field job" at bounding box center [129, 388] width 148 height 31
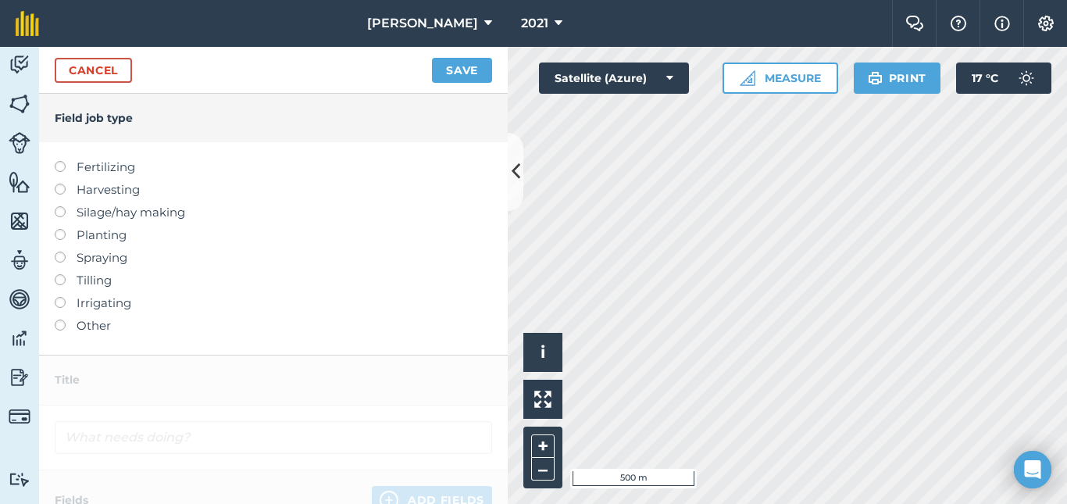
click at [60, 161] on label at bounding box center [66, 161] width 22 height 0
type input "Fertilizing"
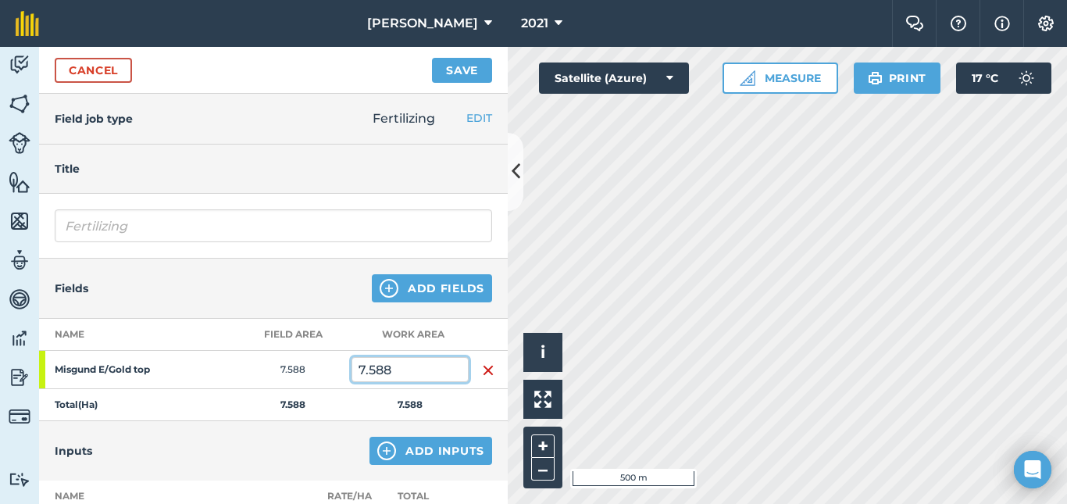
click at [406, 371] on input "7.588" at bounding box center [409, 369] width 117 height 25
type input "7"
type input "5"
click at [454, 458] on button "Add Inputs" at bounding box center [430, 451] width 123 height 28
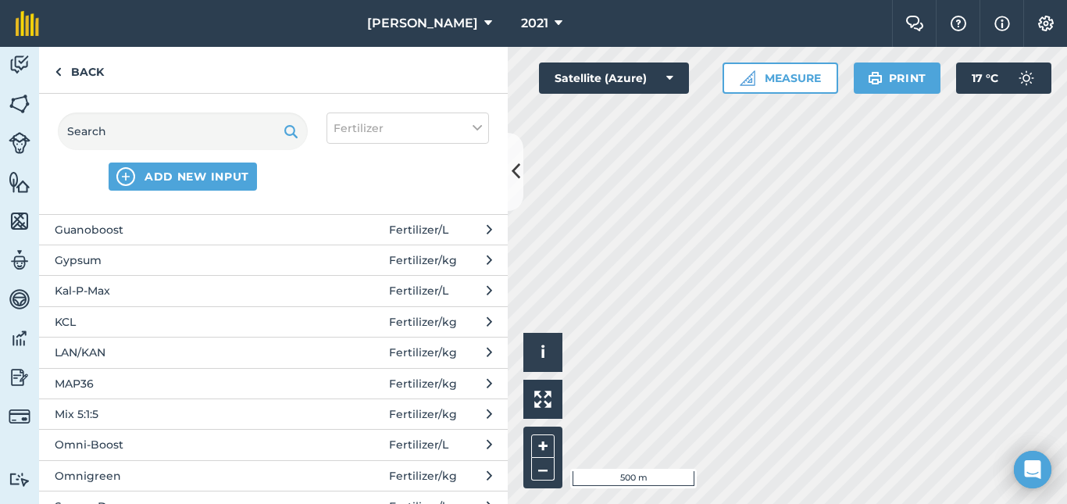
scroll to position [434, 0]
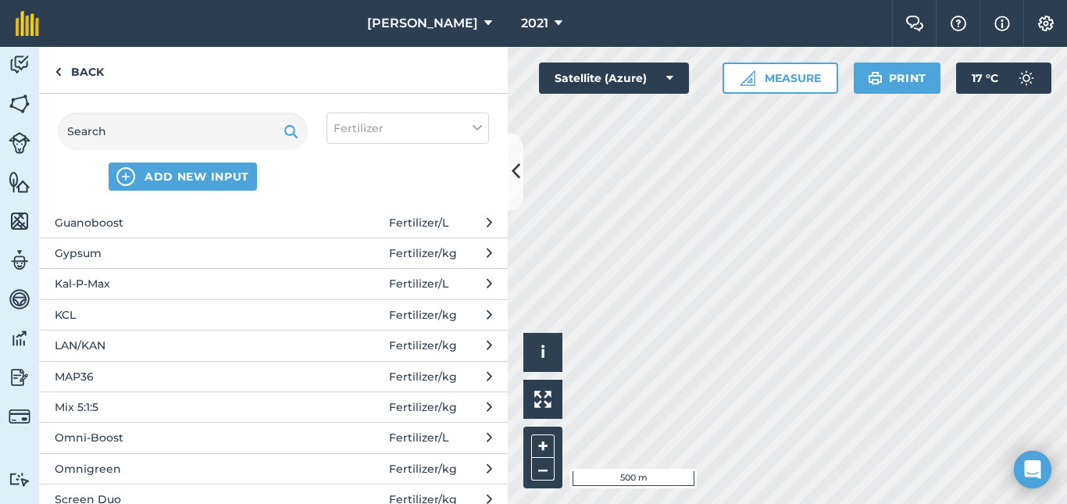
click at [92, 346] on span "LAN/KAN" at bounding box center [182, 345] width 255 height 17
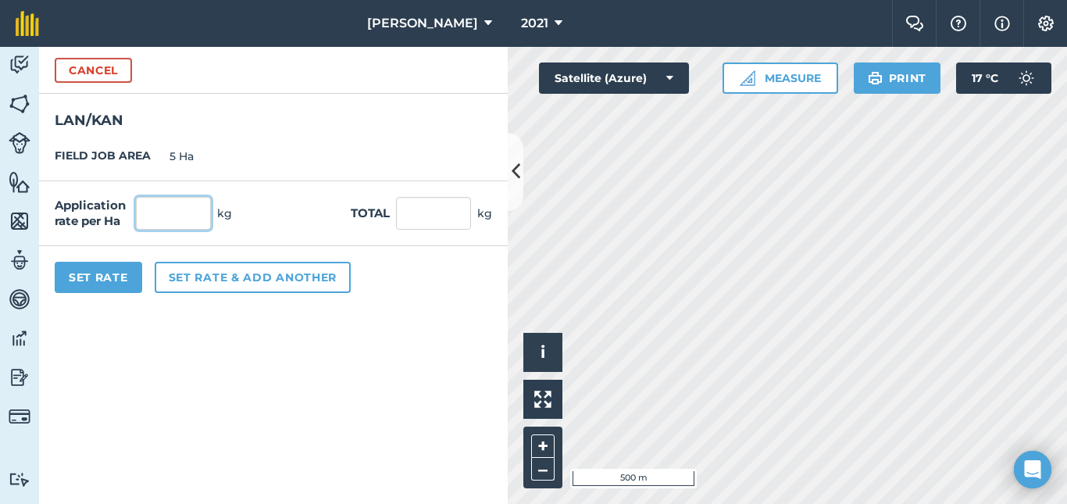
click at [189, 220] on input "text" at bounding box center [173, 213] width 75 height 33
type input "350"
type input "1,750"
click at [87, 276] on button "Set Rate" at bounding box center [98, 277] width 87 height 31
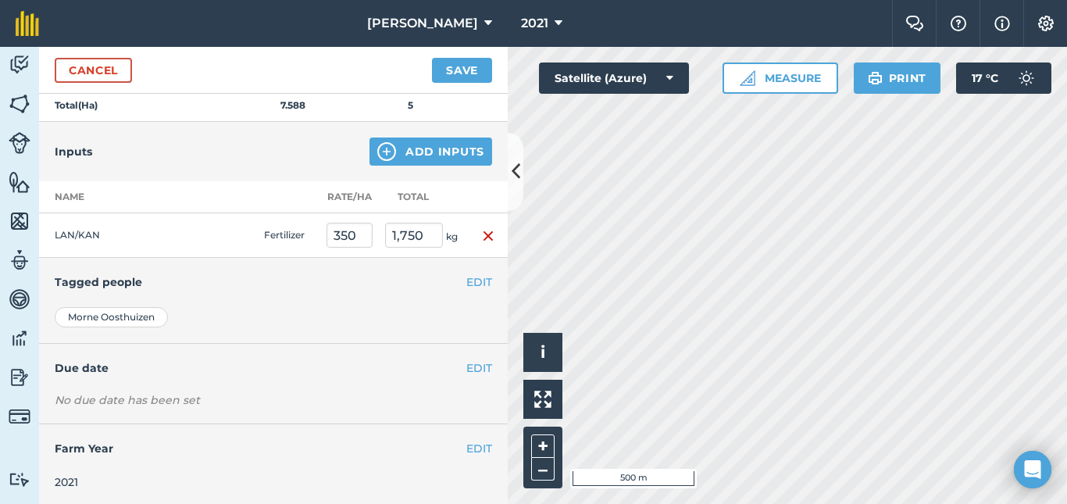
scroll to position [302, 0]
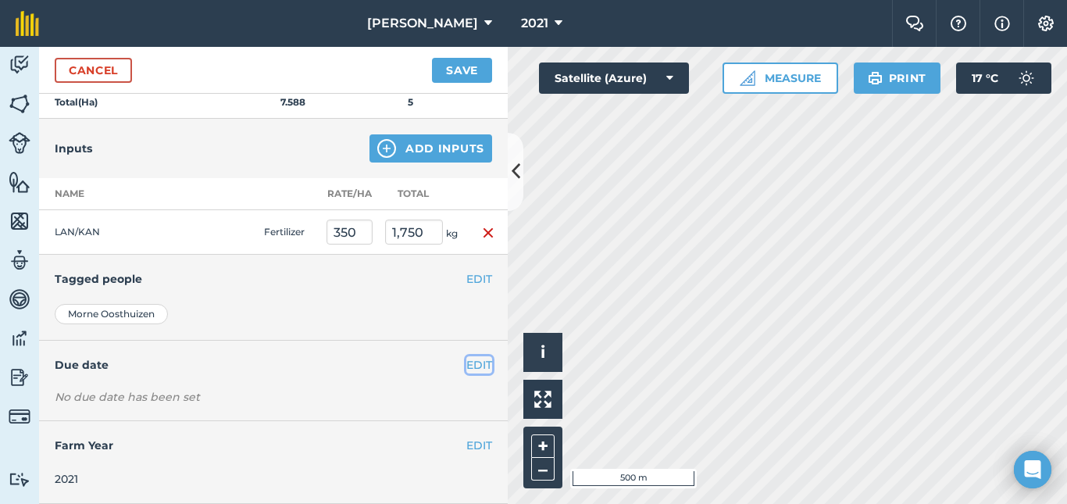
click at [469, 367] on button "EDIT" at bounding box center [479, 364] width 26 height 17
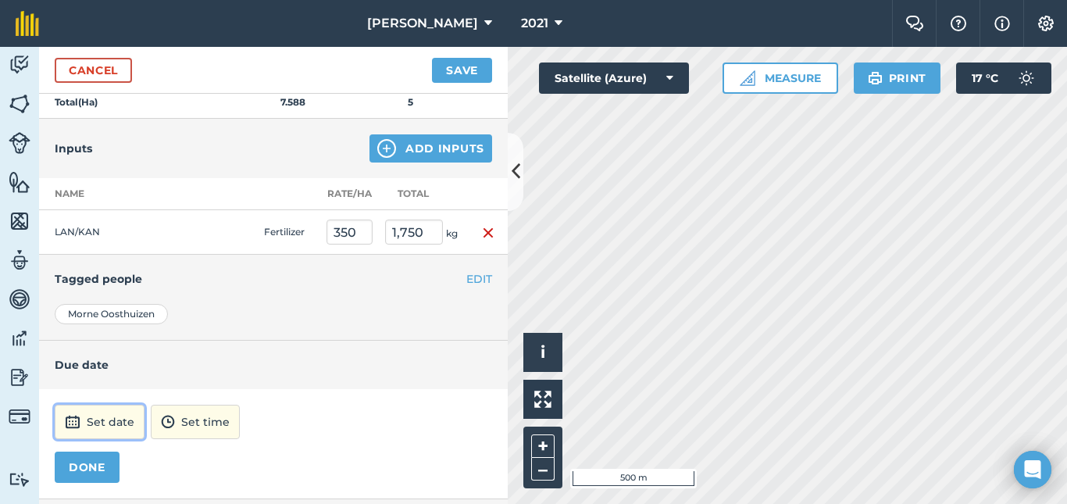
click at [102, 429] on button "Set date" at bounding box center [100, 422] width 90 height 34
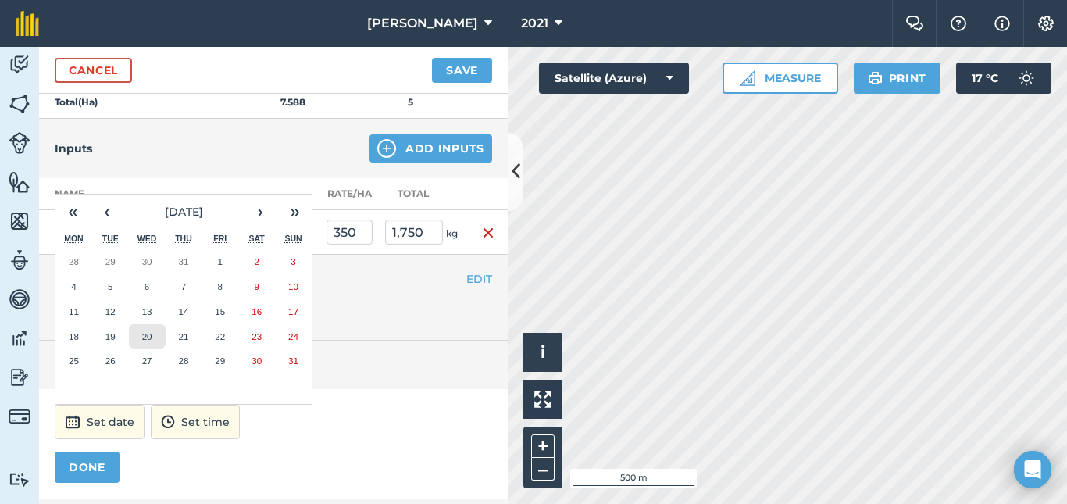
click at [142, 333] on abbr "20" at bounding box center [147, 336] width 10 height 10
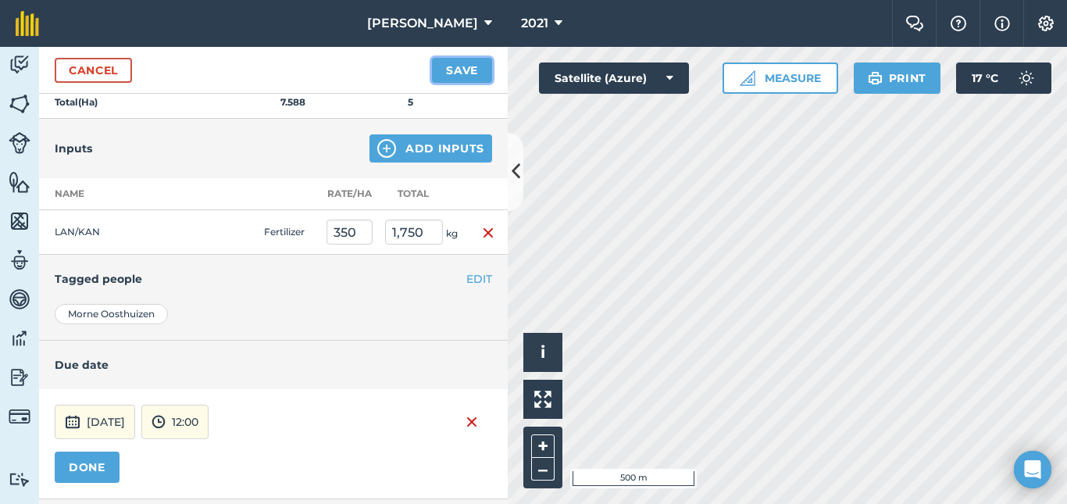
click at [459, 67] on button "Save" at bounding box center [462, 70] width 60 height 25
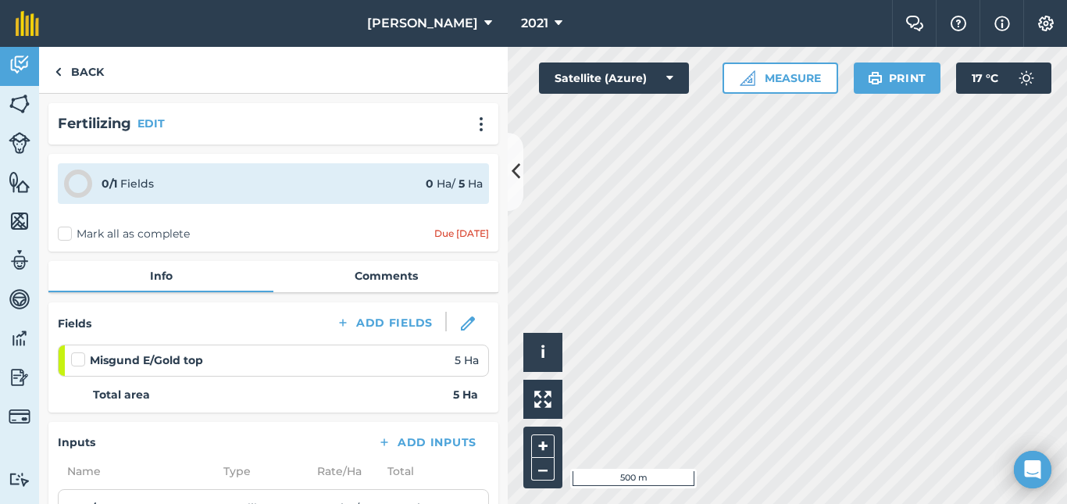
click at [77, 351] on label at bounding box center [80, 351] width 19 height 0
click at [77, 362] on input "checkbox" at bounding box center [76, 356] width 10 height 10
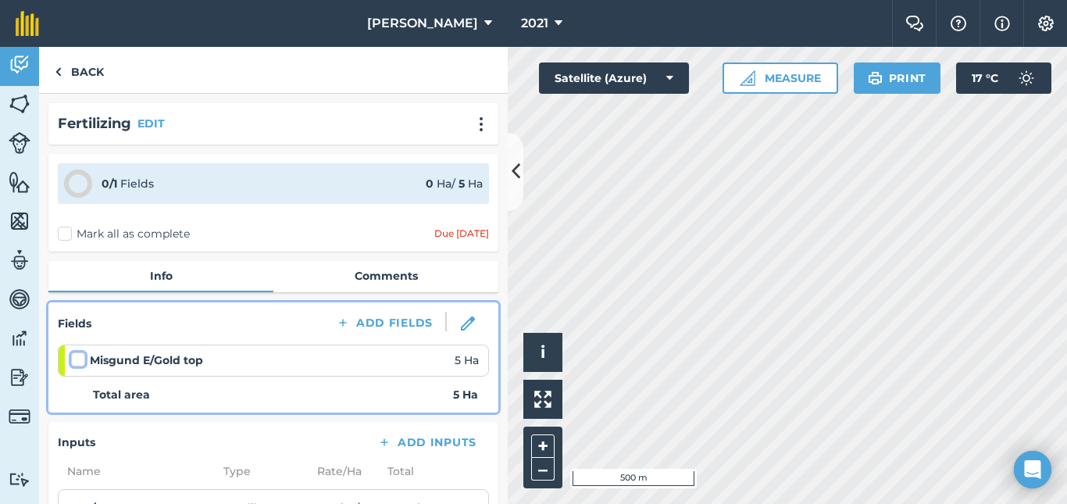
checkbox input "false"
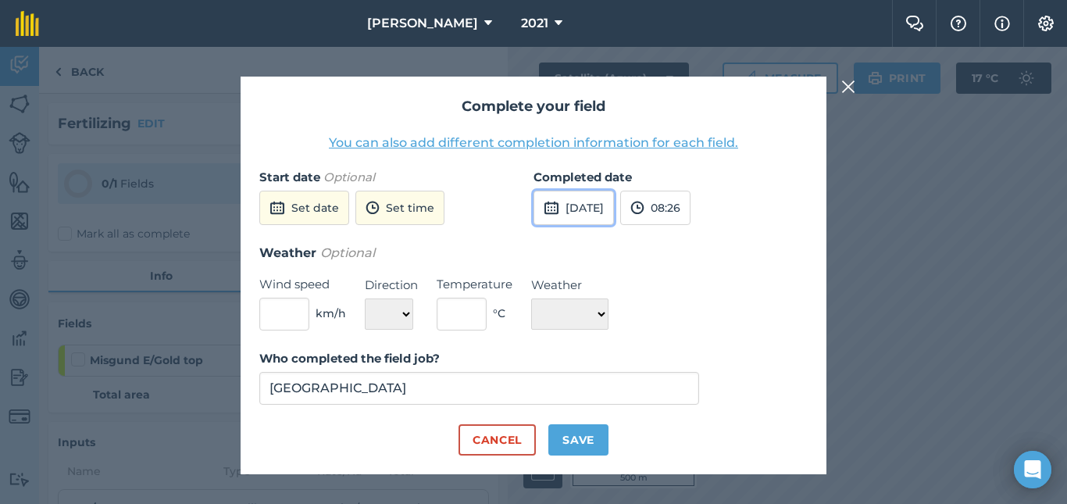
click at [612, 203] on button "[DATE]" at bounding box center [573, 208] width 80 height 34
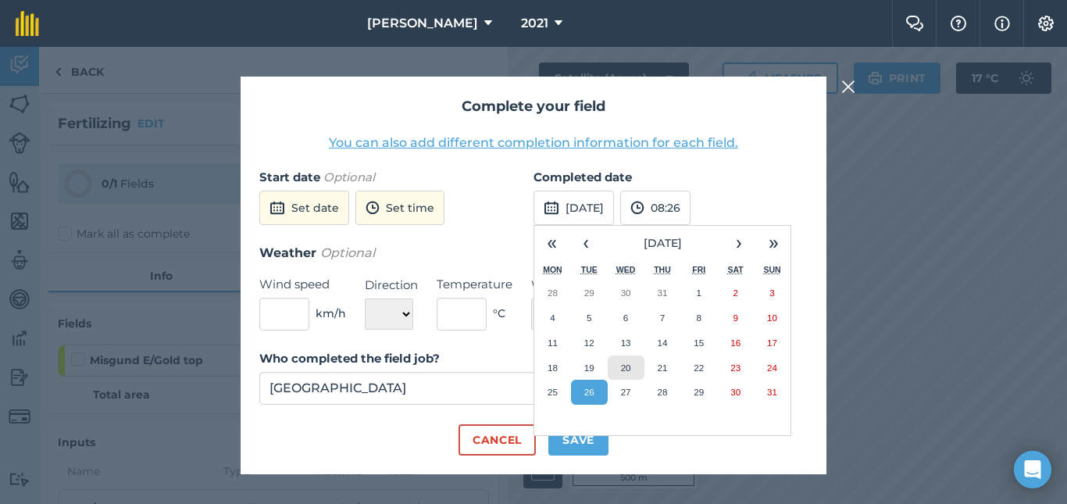
click at [625, 363] on abbr "20" at bounding box center [626, 367] width 10 height 10
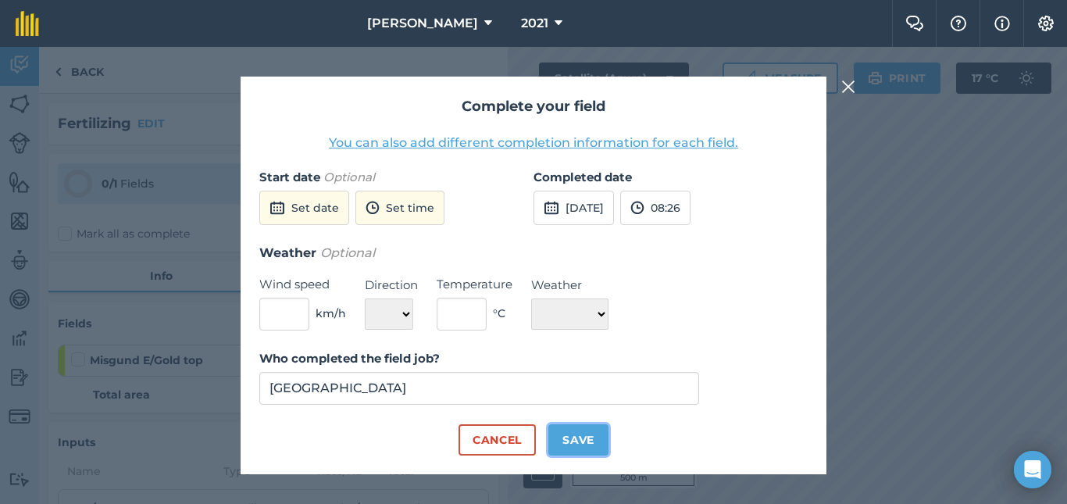
click at [590, 438] on button "Save" at bounding box center [578, 439] width 60 height 31
checkbox input "true"
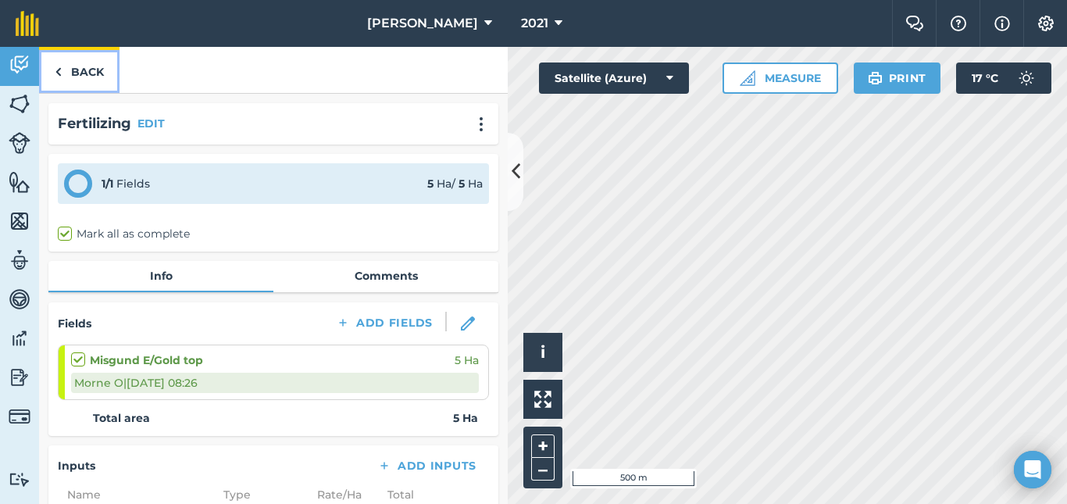
click at [94, 73] on link "Back" at bounding box center [79, 70] width 80 height 46
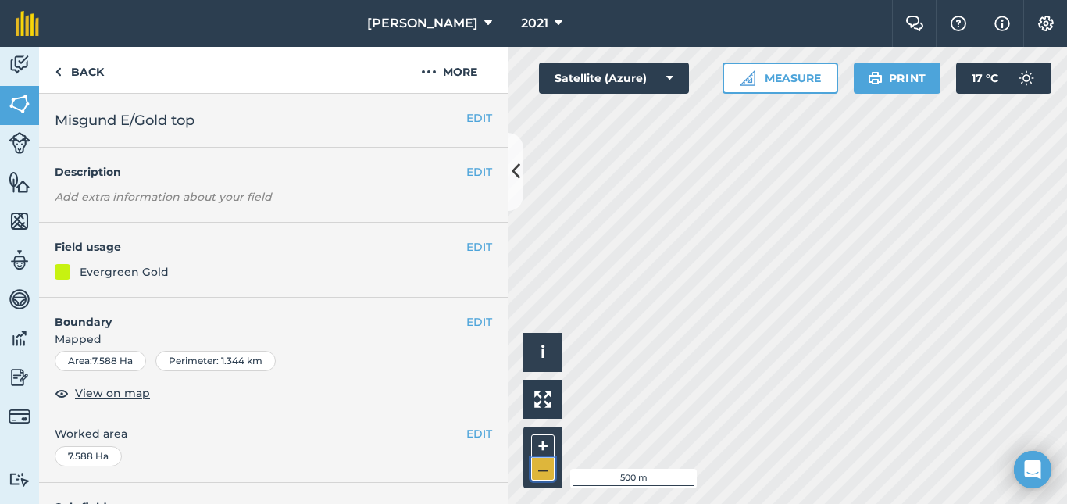
click at [547, 468] on button "–" at bounding box center [542, 469] width 23 height 23
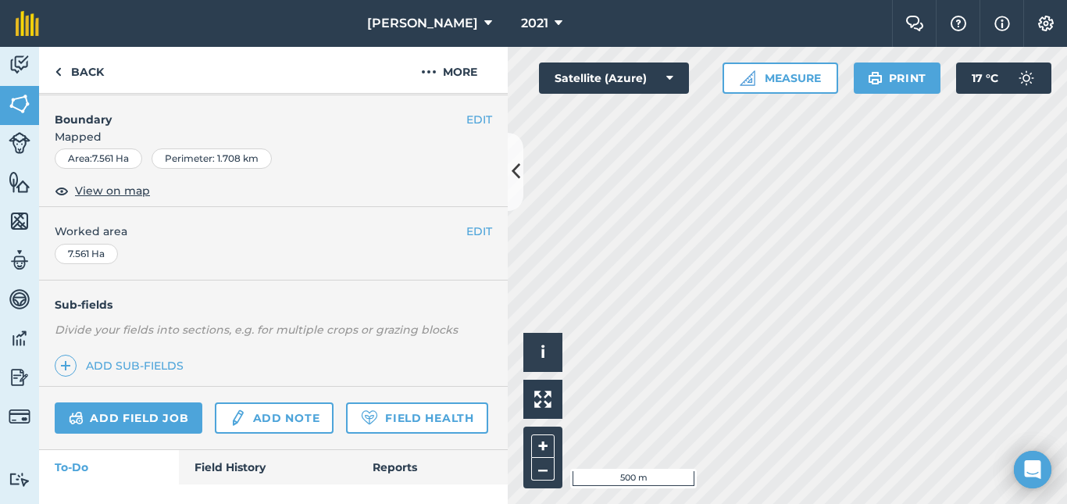
scroll to position [275, 0]
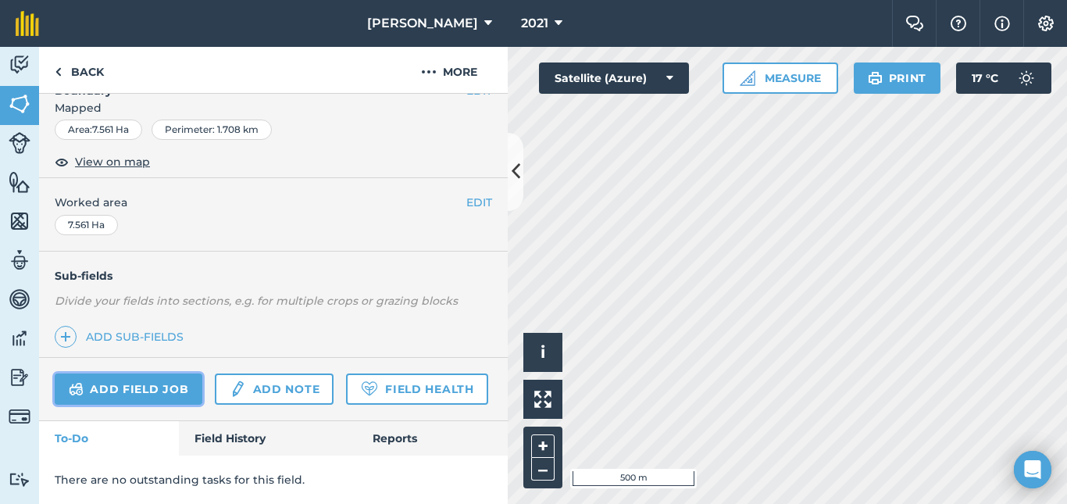
click at [140, 373] on link "Add field job" at bounding box center [129, 388] width 148 height 31
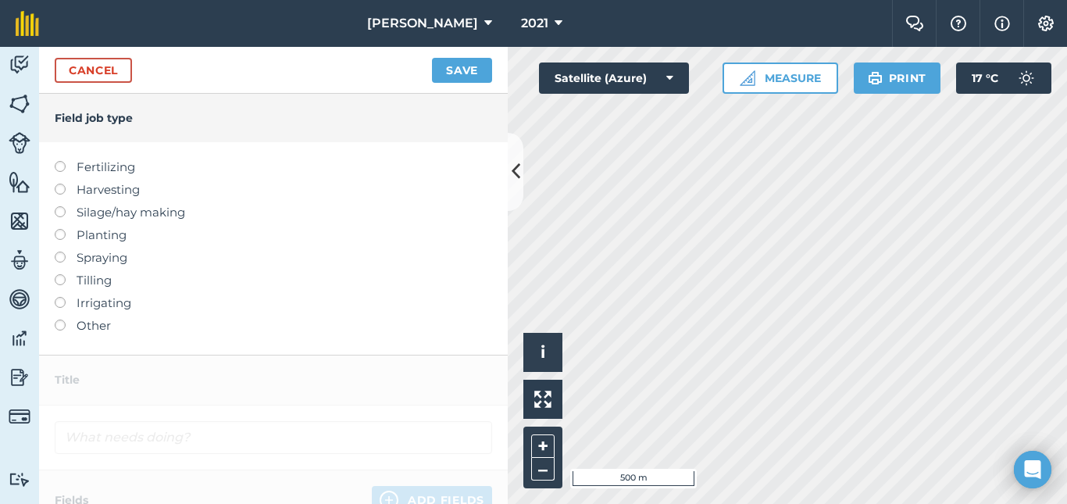
click at [59, 161] on label at bounding box center [66, 161] width 22 height 0
type input "Fertilizing"
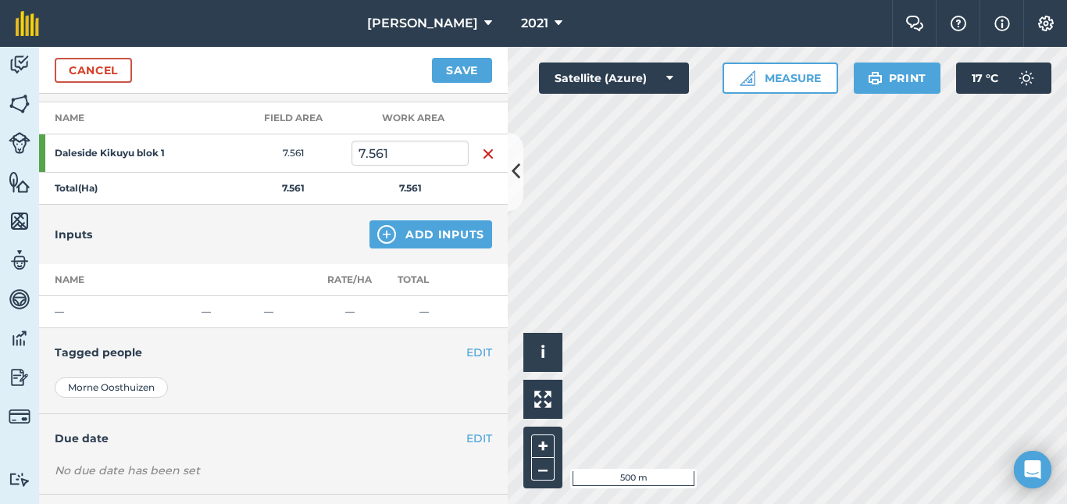
scroll to position [223, 0]
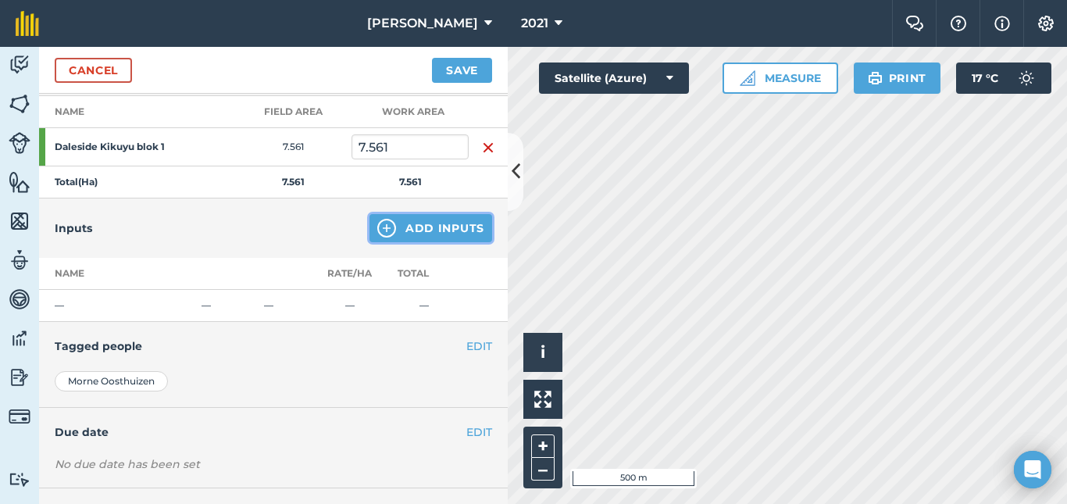
click at [415, 235] on button "Add Inputs" at bounding box center [430, 228] width 123 height 28
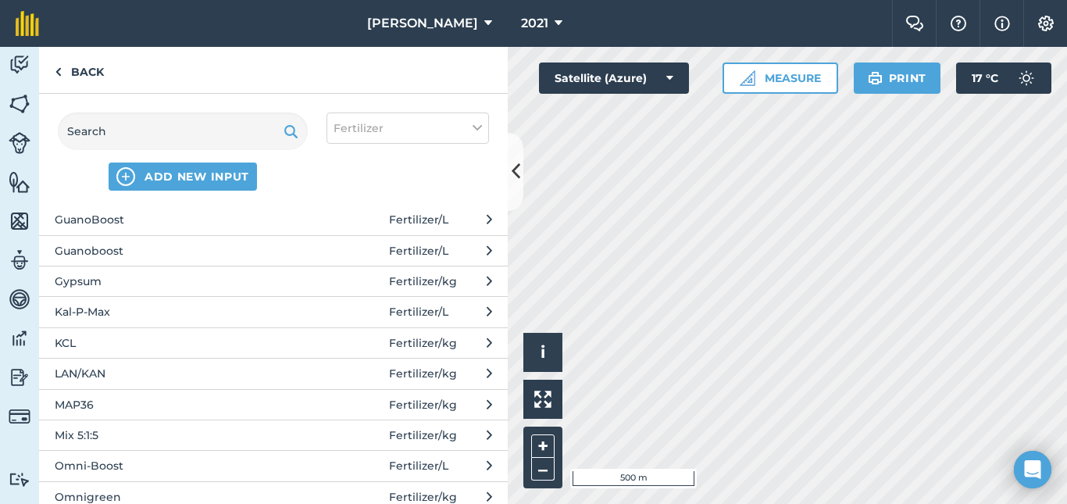
scroll to position [420, 0]
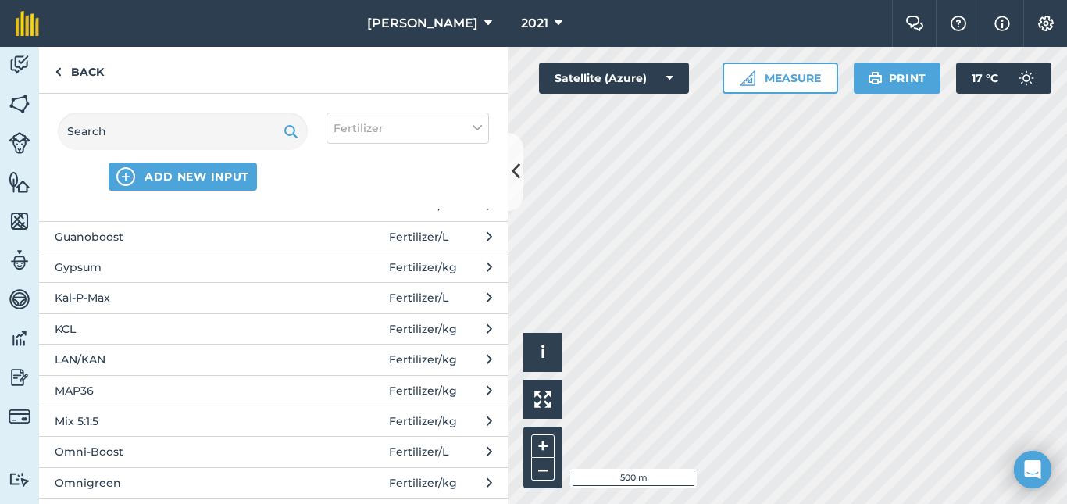
click at [98, 358] on span "LAN/KAN" at bounding box center [182, 359] width 255 height 17
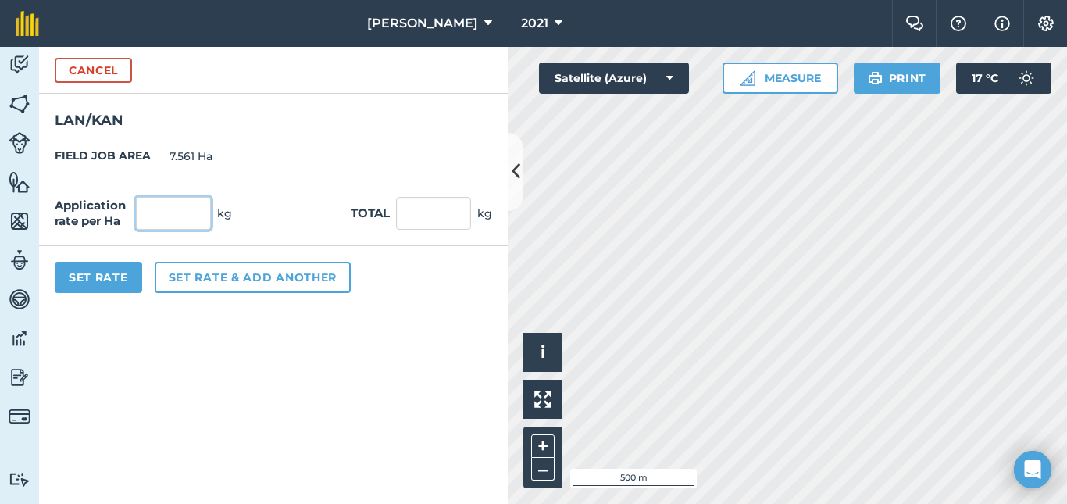
click at [194, 213] on input "text" at bounding box center [173, 213] width 75 height 33
type input "350"
type input "2,646.35"
click at [91, 280] on button "Set Rate" at bounding box center [98, 277] width 87 height 31
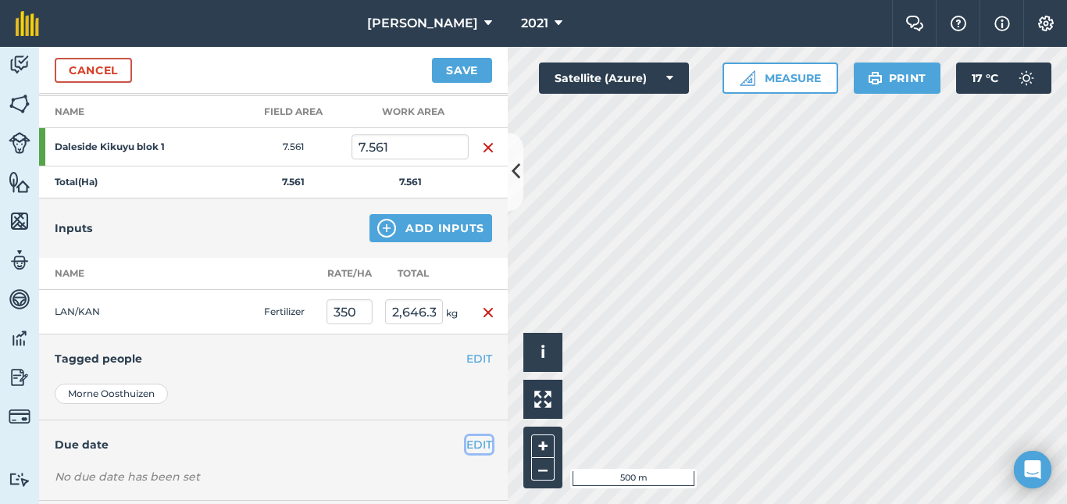
click at [466, 443] on button "EDIT" at bounding box center [479, 444] width 26 height 17
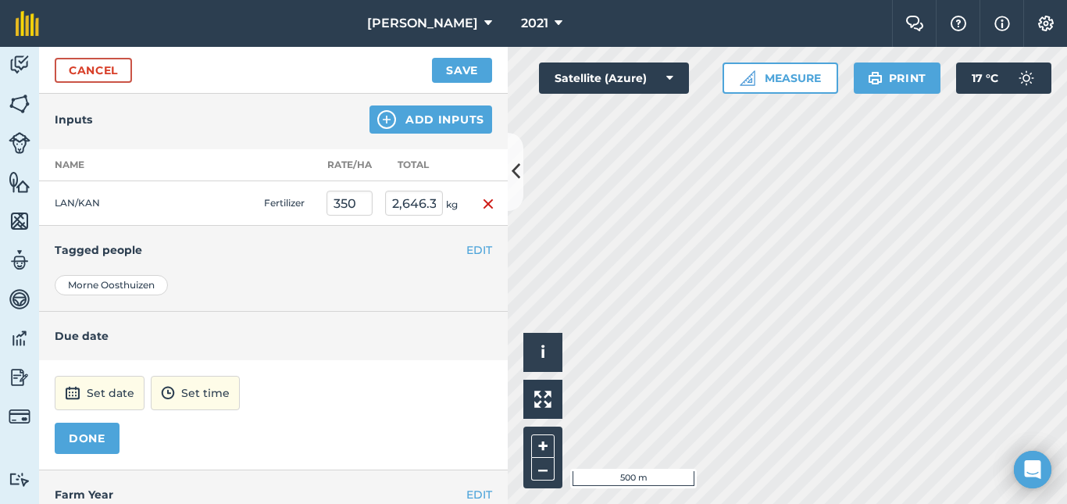
scroll to position [380, 0]
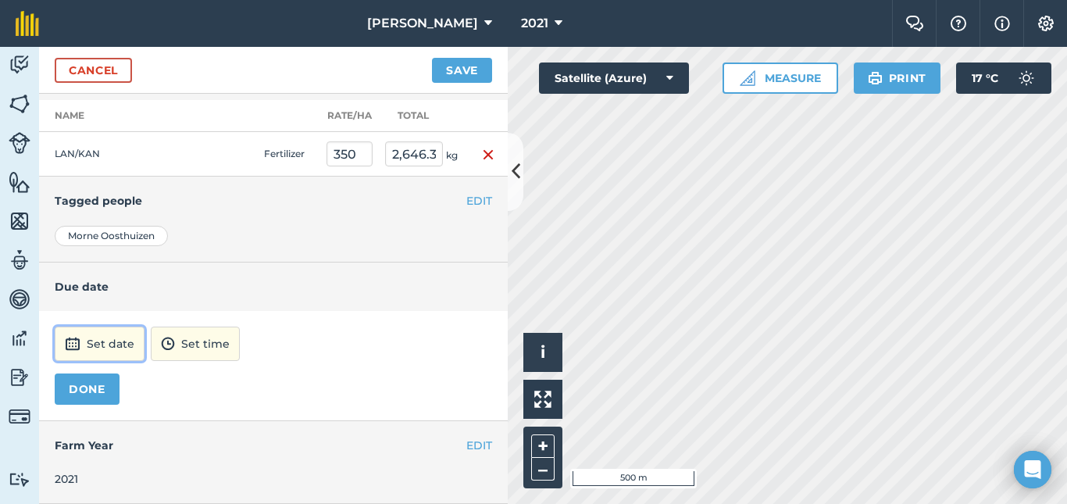
click at [96, 329] on button "Set date" at bounding box center [100, 343] width 90 height 34
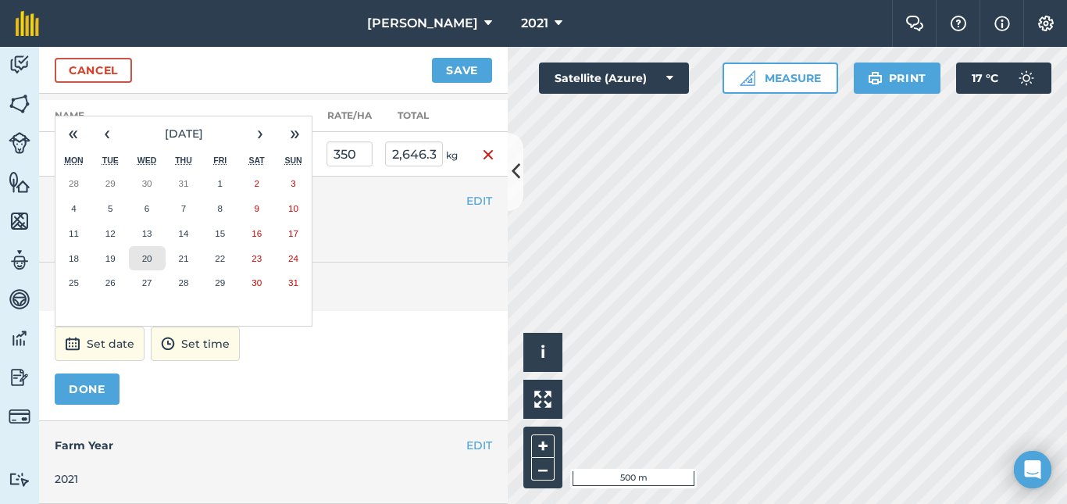
click at [152, 258] on abbr "20" at bounding box center [147, 258] width 10 height 10
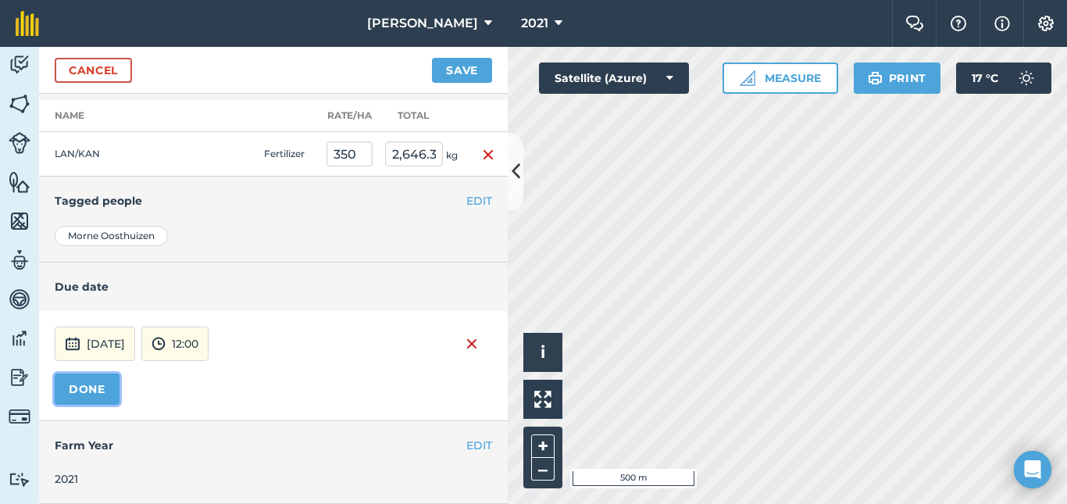
click at [92, 392] on button "DONE" at bounding box center [87, 388] width 65 height 31
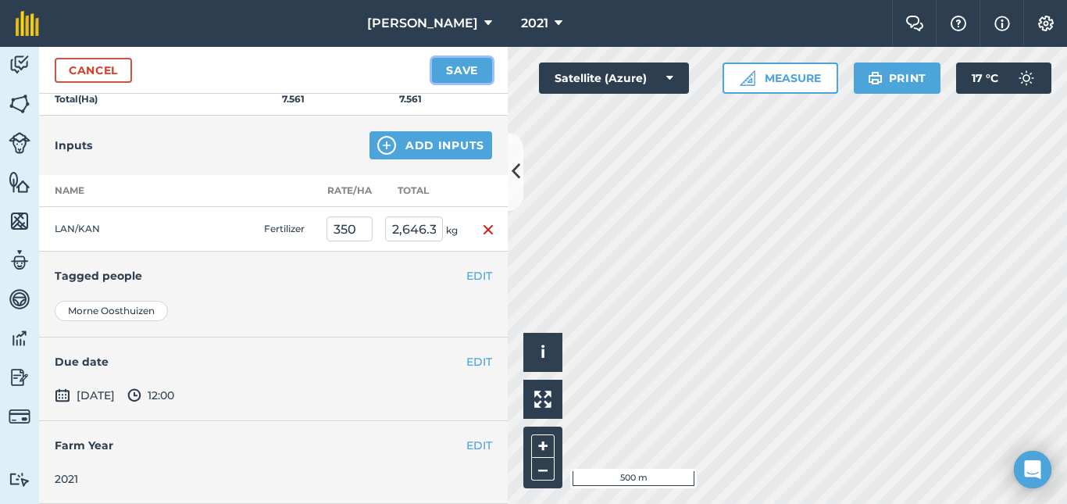
click at [473, 74] on button "Save" at bounding box center [462, 70] width 60 height 25
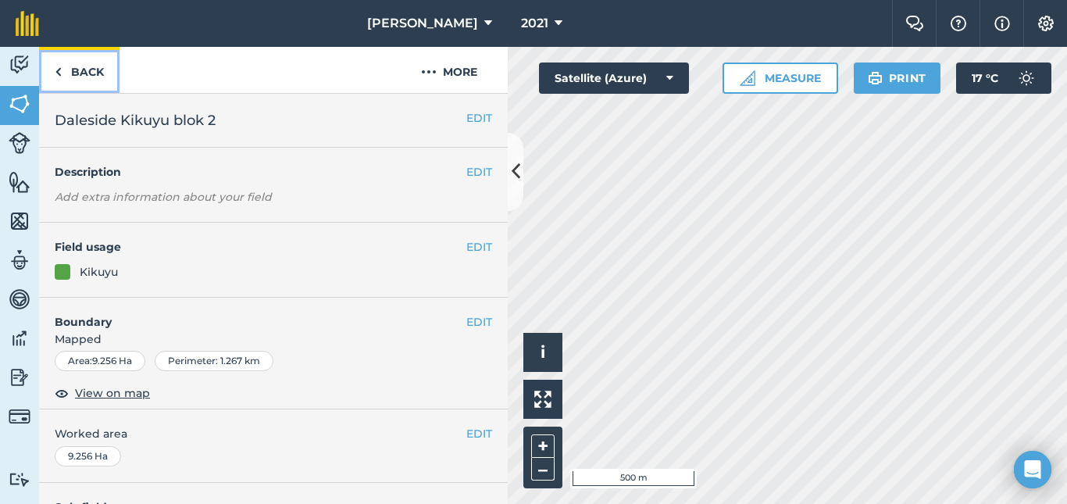
click at [102, 69] on link "Back" at bounding box center [79, 70] width 80 height 46
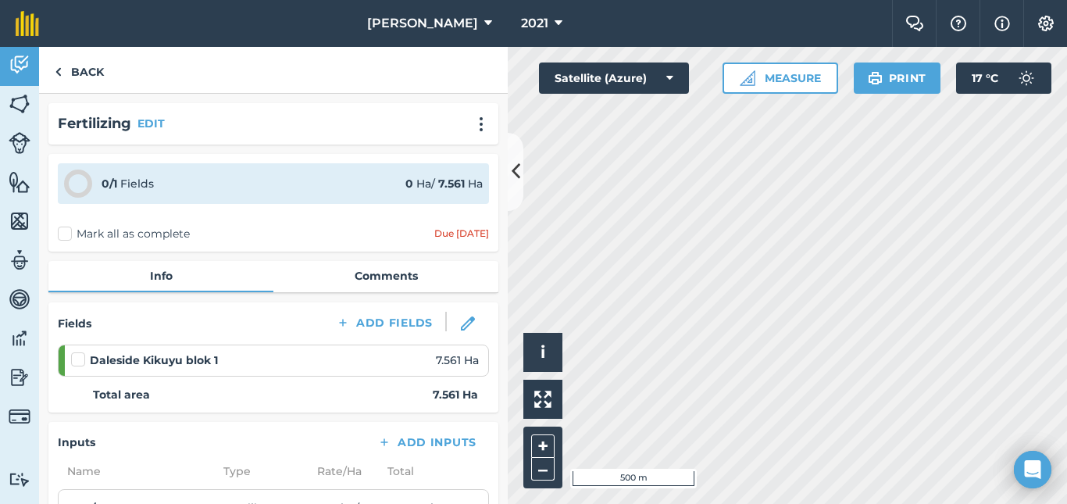
click at [73, 351] on label at bounding box center [80, 351] width 19 height 0
click at [73, 360] on input "checkbox" at bounding box center [76, 356] width 10 height 10
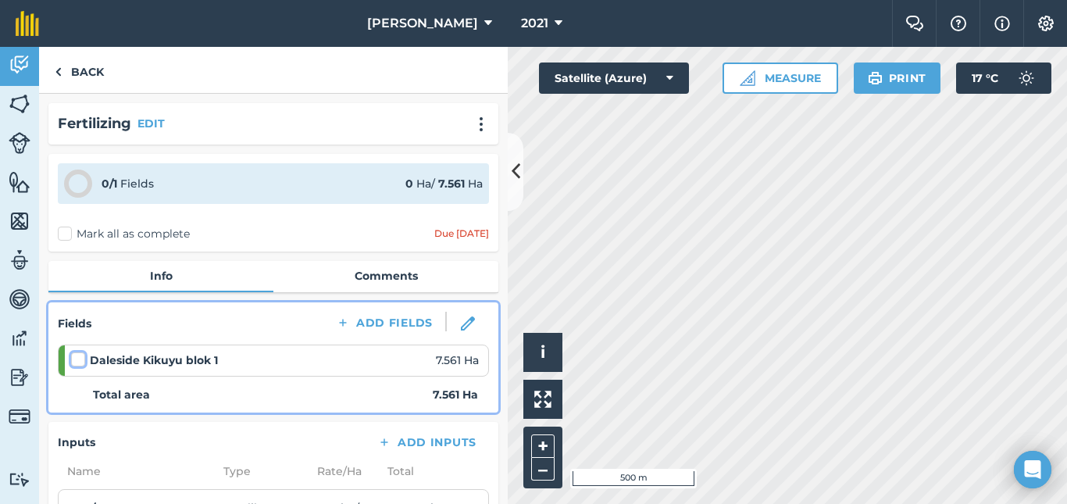
checkbox input "false"
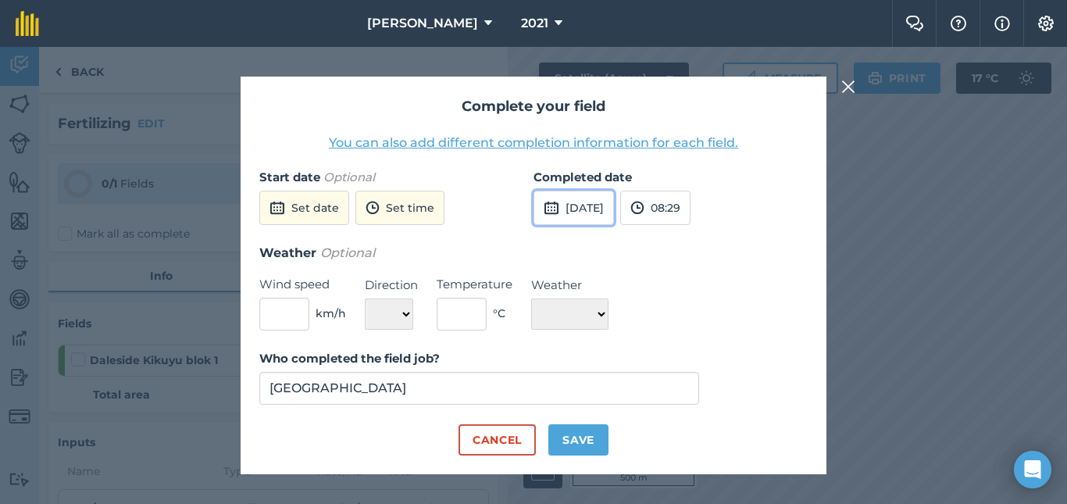
click at [611, 209] on button "[DATE]" at bounding box center [573, 208] width 80 height 34
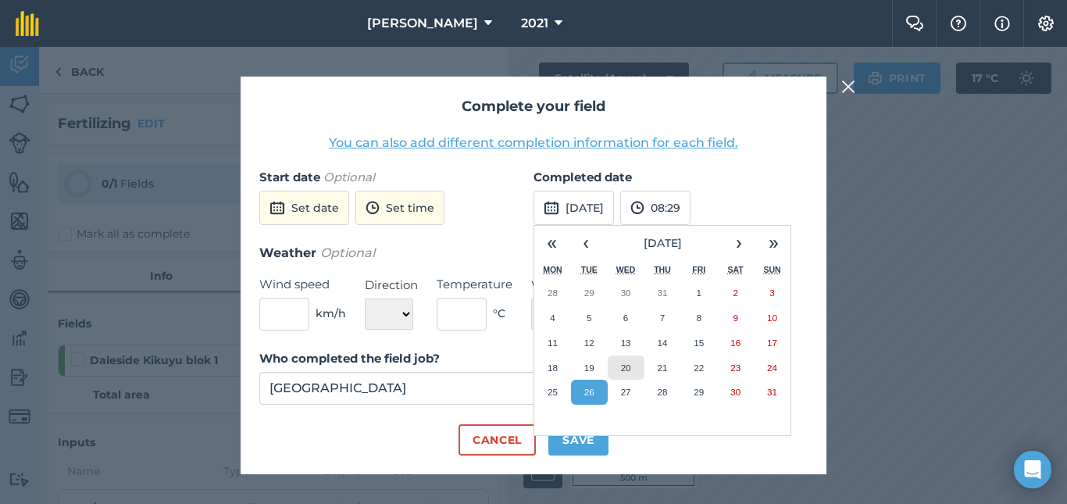
click at [628, 365] on abbr "20" at bounding box center [626, 367] width 10 height 10
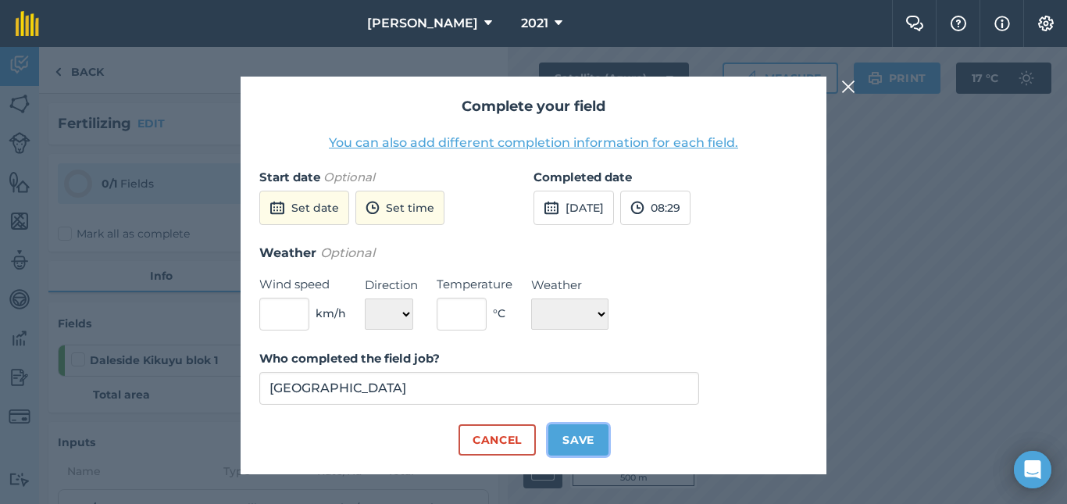
click at [582, 443] on button "Save" at bounding box center [578, 439] width 60 height 31
checkbox input "true"
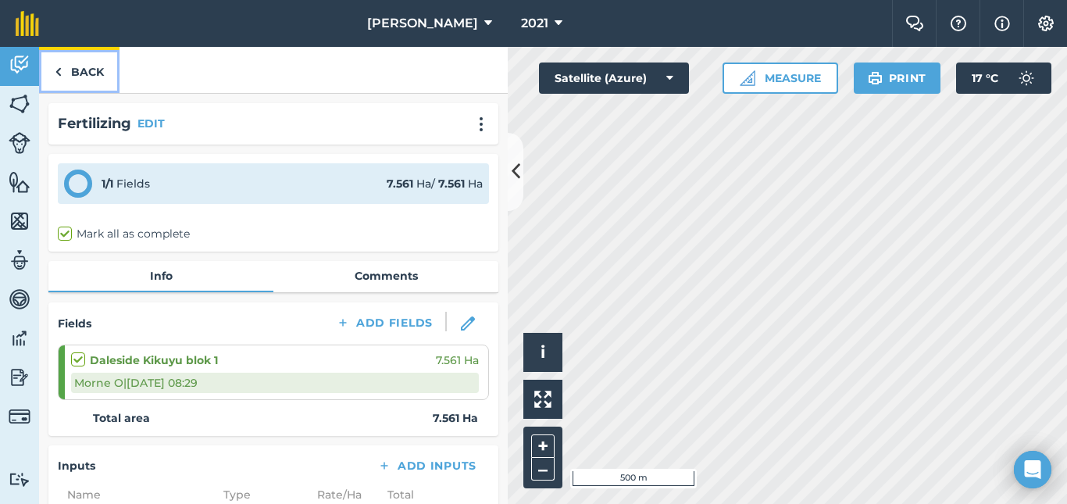
click at [83, 70] on link "Back" at bounding box center [79, 70] width 80 height 46
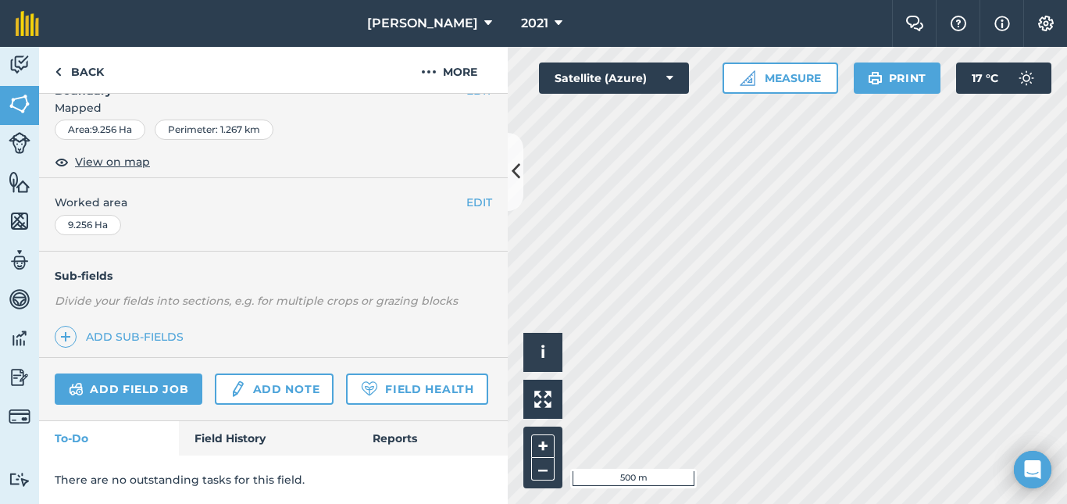
scroll to position [275, 0]
click at [138, 373] on link "Add field job" at bounding box center [129, 388] width 148 height 31
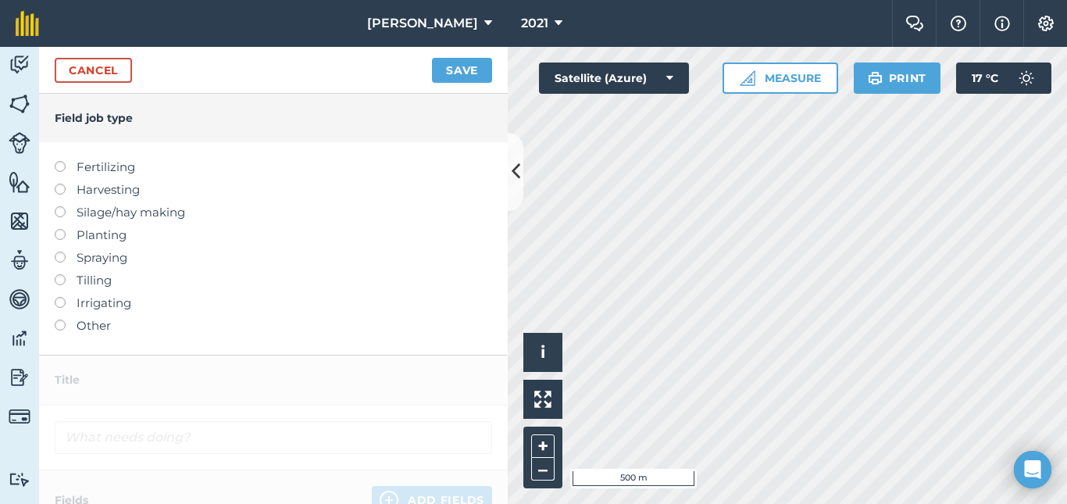
click at [60, 161] on label at bounding box center [66, 161] width 22 height 0
type input "Fertilizing"
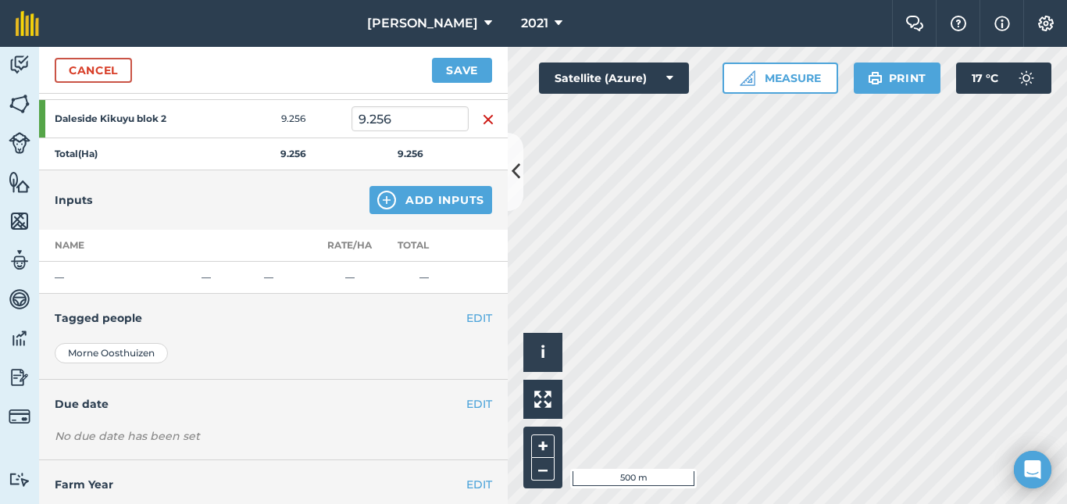
scroll to position [290, 0]
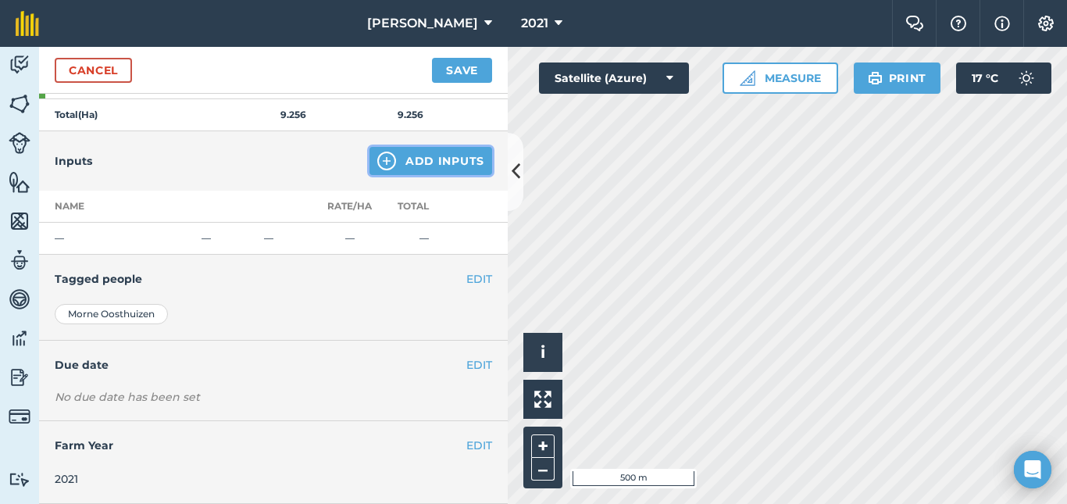
click at [417, 159] on button "Add Inputs" at bounding box center [430, 161] width 123 height 28
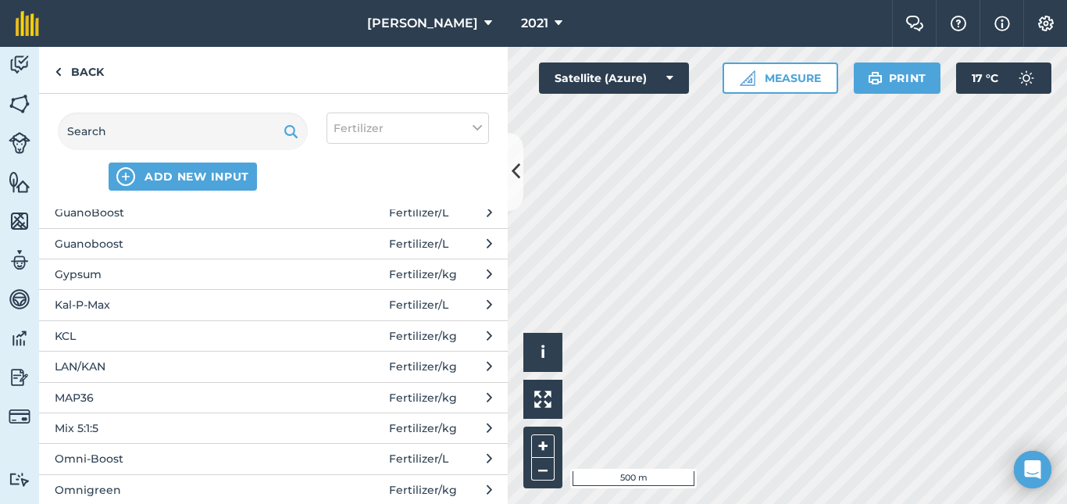
scroll to position [437, 0]
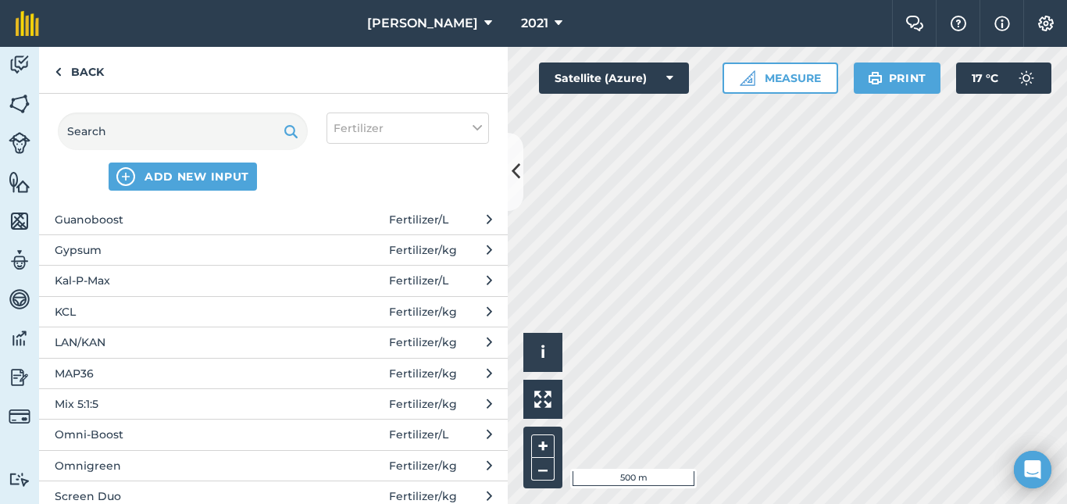
click at [105, 346] on span "LAN/KAN" at bounding box center [182, 341] width 255 height 17
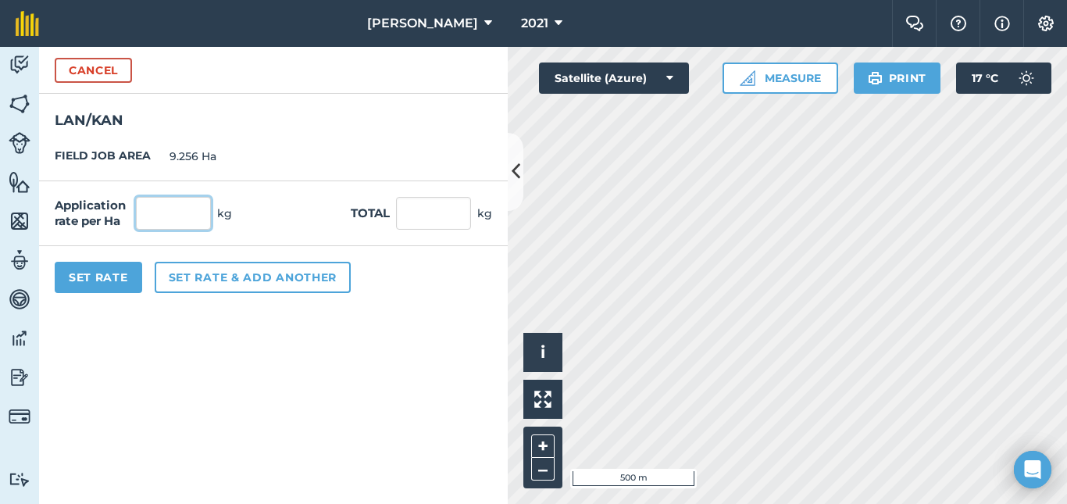
click at [192, 215] on input "text" at bounding box center [173, 213] width 75 height 33
type input "350"
type input "3,239.6"
click at [92, 280] on button "Set Rate" at bounding box center [98, 277] width 87 height 31
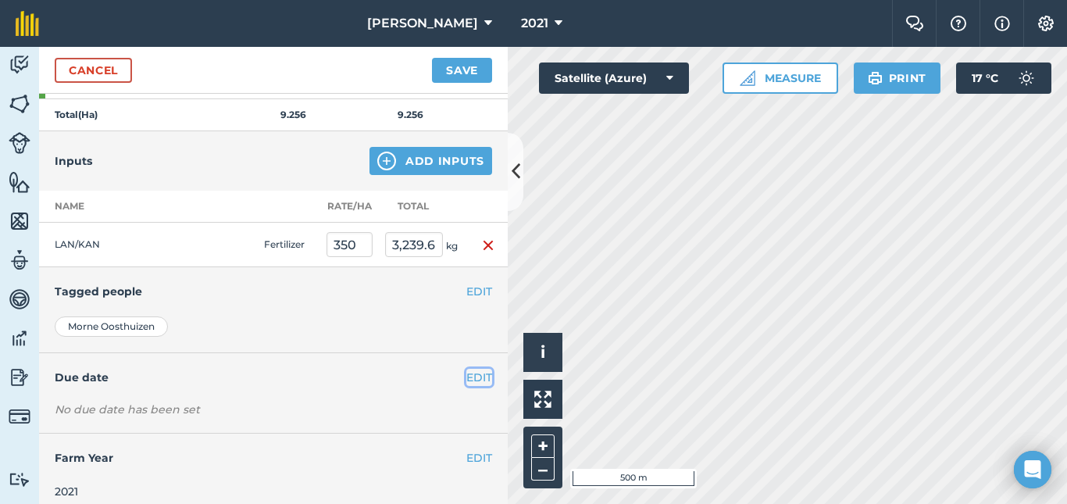
click at [472, 380] on button "EDIT" at bounding box center [479, 377] width 26 height 17
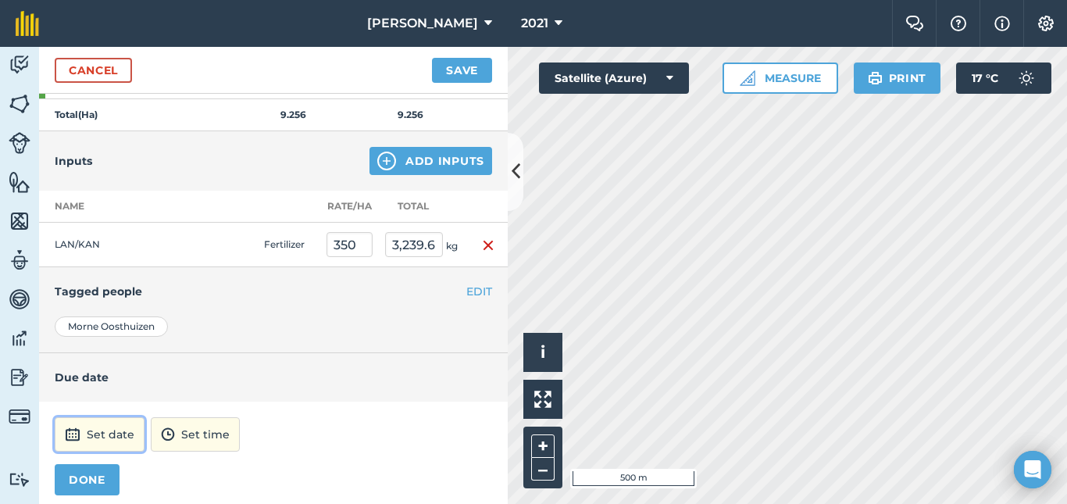
click at [111, 437] on button "Set date" at bounding box center [100, 434] width 90 height 34
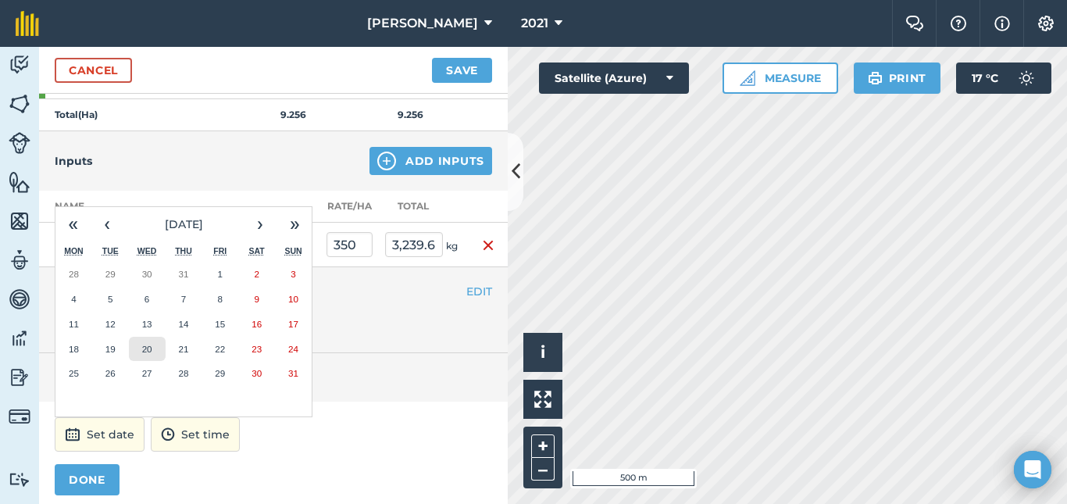
click at [137, 353] on button "20" at bounding box center [147, 349] width 37 height 25
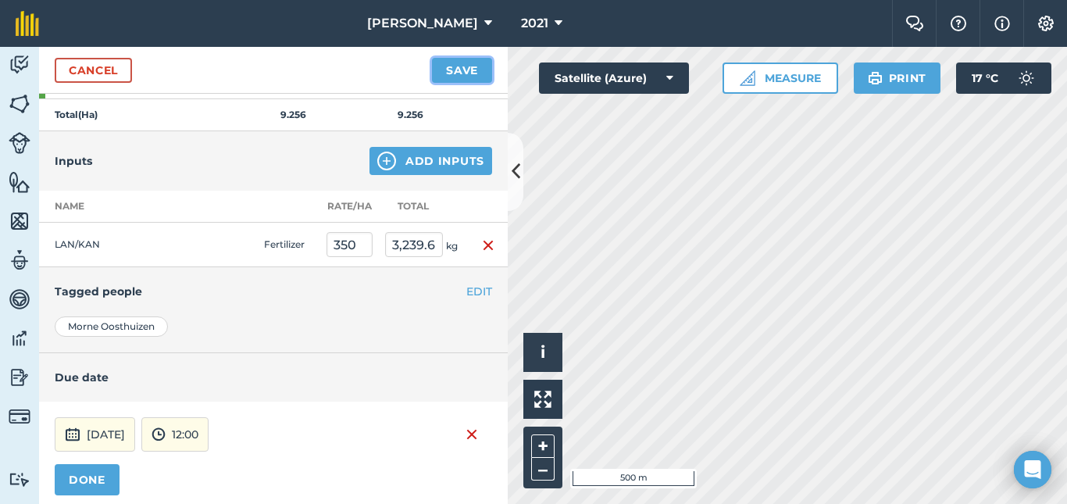
click at [465, 76] on button "Save" at bounding box center [462, 70] width 60 height 25
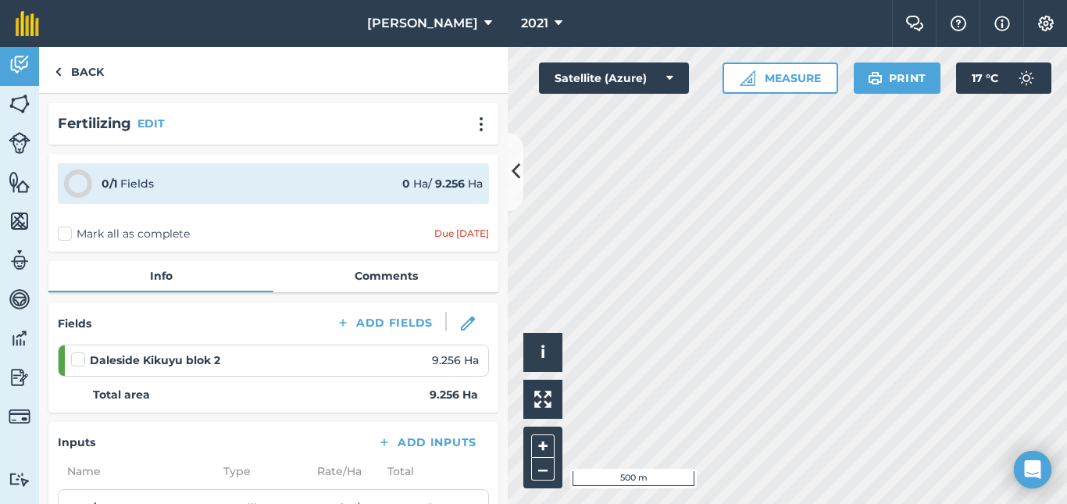
click at [76, 351] on label at bounding box center [80, 351] width 19 height 0
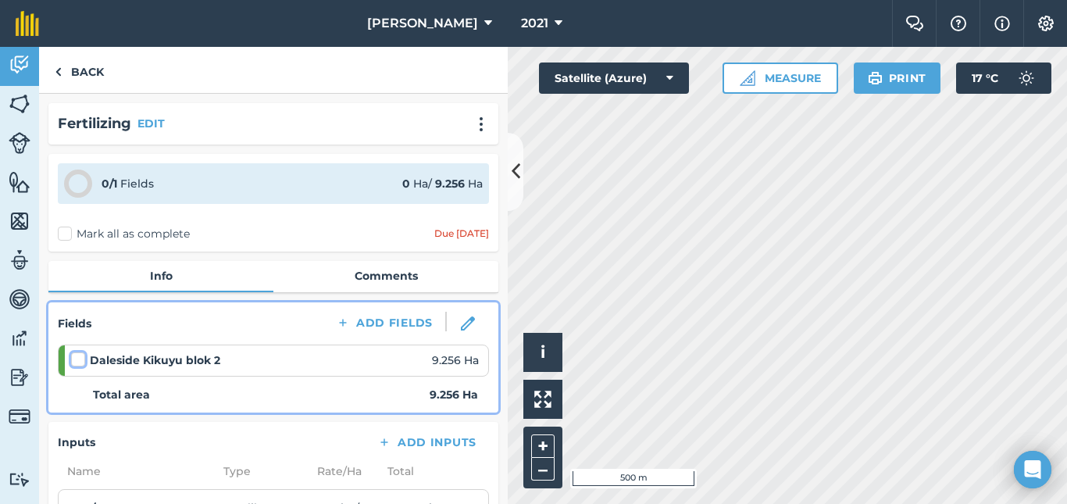
click at [76, 362] on input "checkbox" at bounding box center [76, 356] width 10 height 10
checkbox input "false"
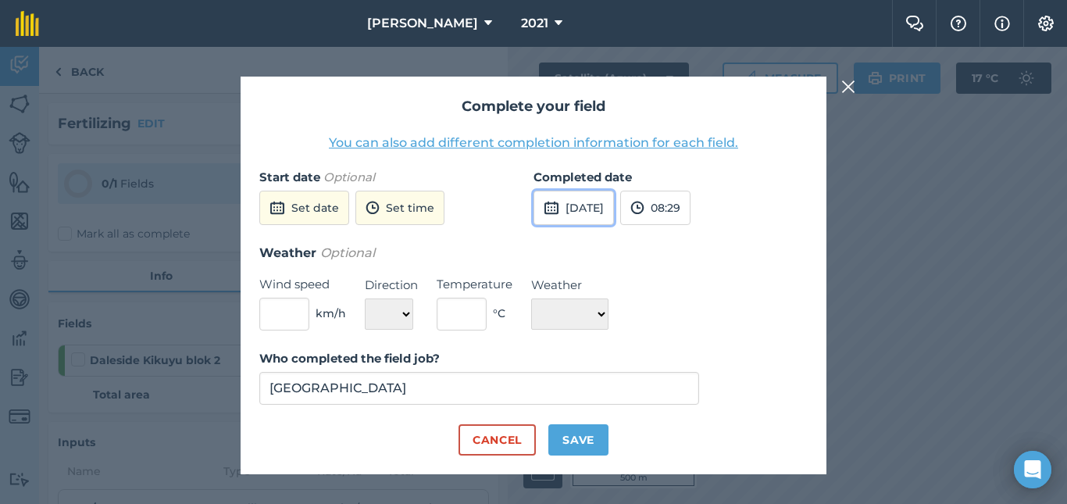
click at [592, 204] on button "[DATE]" at bounding box center [573, 208] width 80 height 34
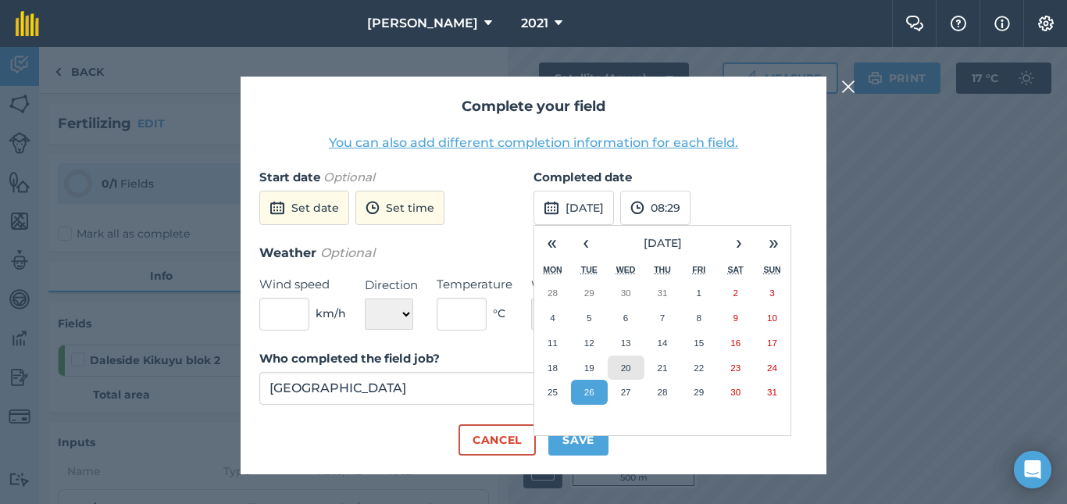
click at [626, 369] on abbr "20" at bounding box center [626, 367] width 10 height 10
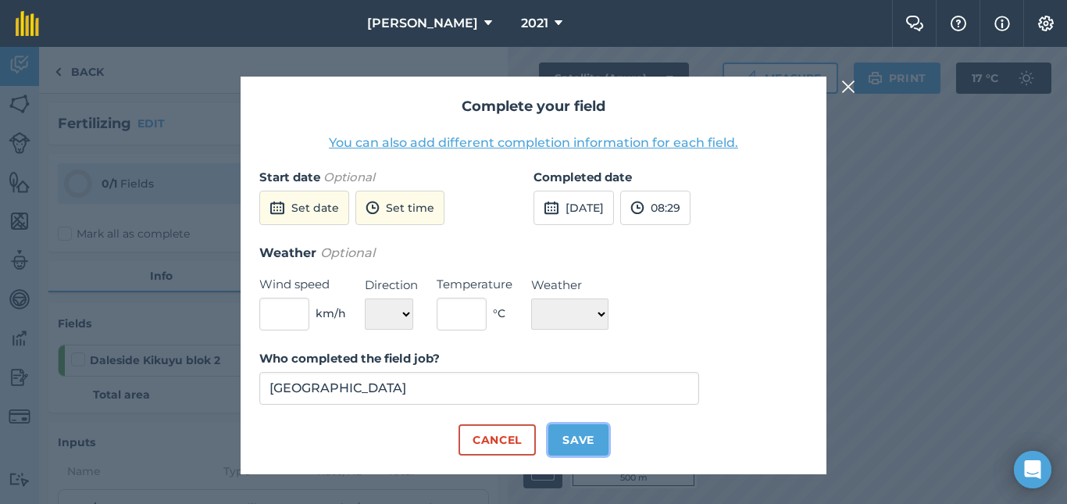
click at [589, 438] on button "Save" at bounding box center [578, 439] width 60 height 31
checkbox input "true"
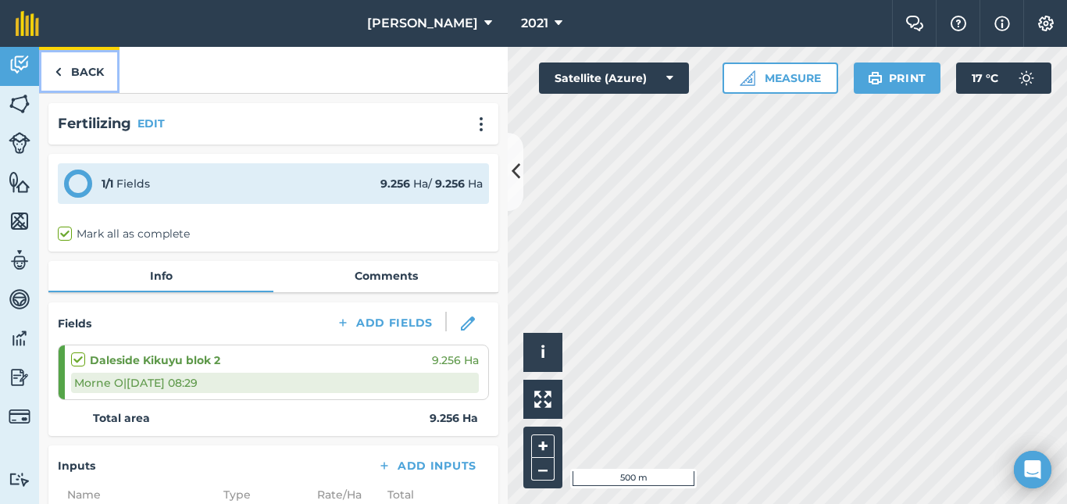
click at [91, 66] on link "Back" at bounding box center [79, 70] width 80 height 46
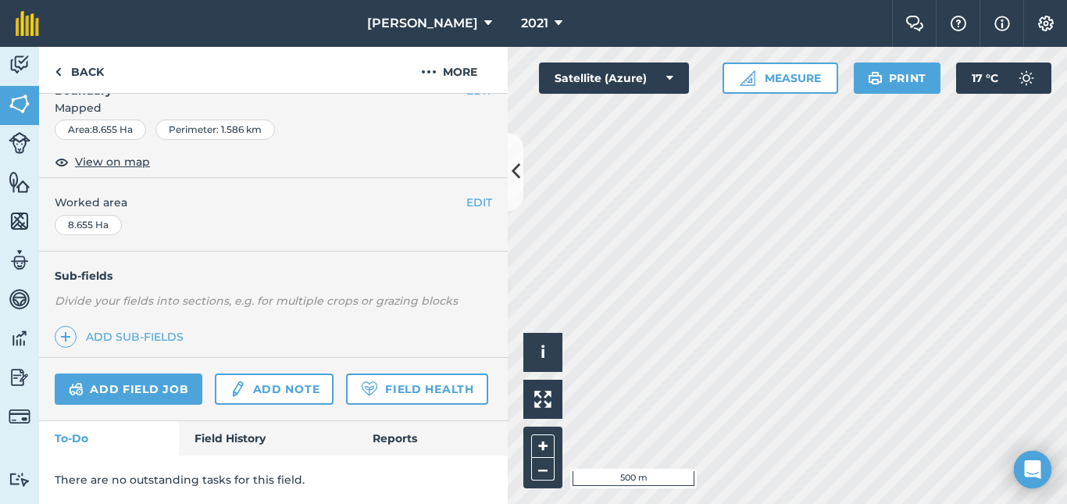
scroll to position [275, 0]
click at [132, 373] on link "Add field job" at bounding box center [129, 388] width 148 height 31
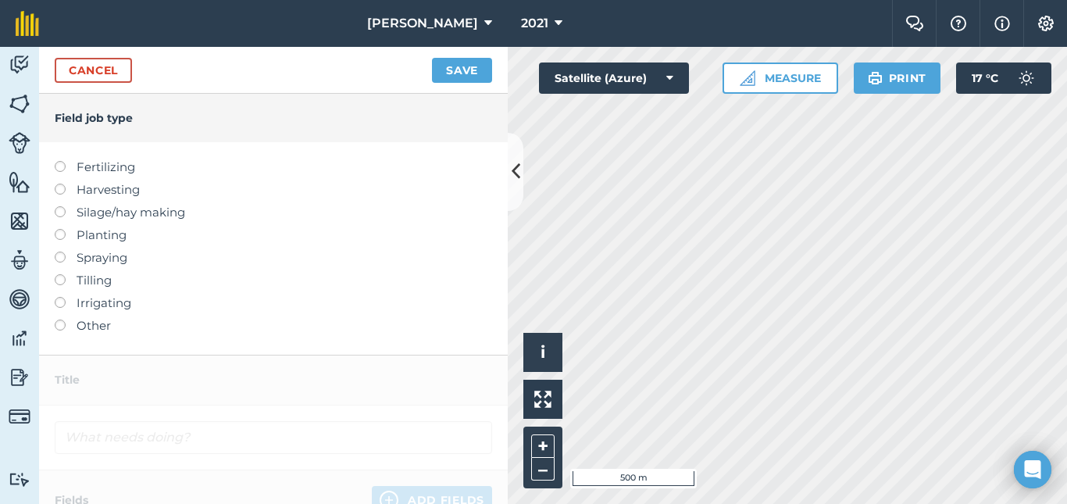
click at [60, 161] on label at bounding box center [66, 161] width 22 height 0
type input "Fertilizing"
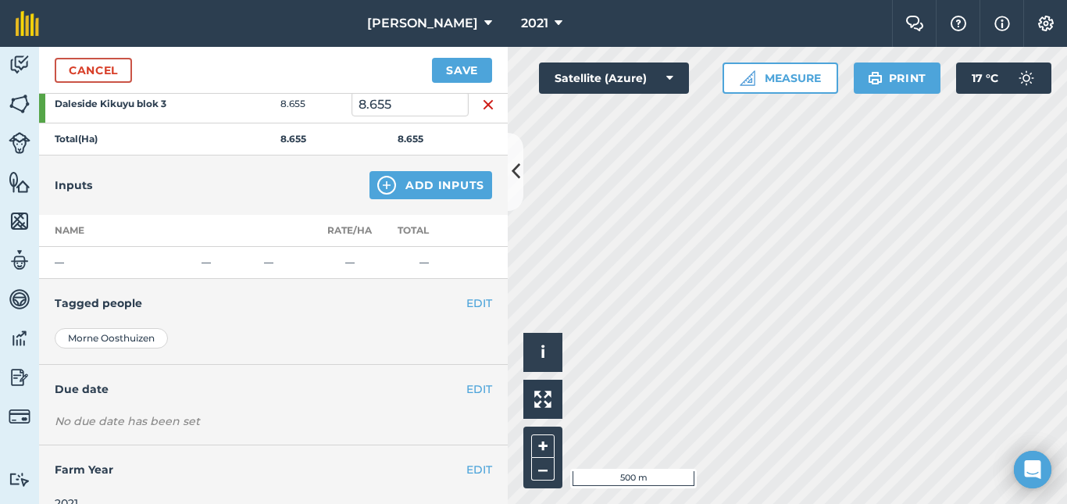
scroll to position [290, 0]
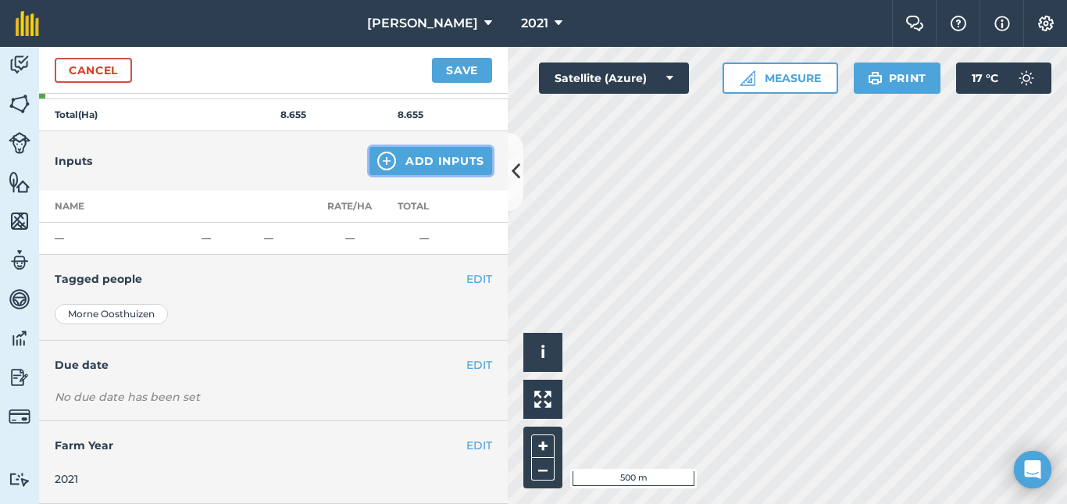
click at [431, 166] on button "Add Inputs" at bounding box center [430, 161] width 123 height 28
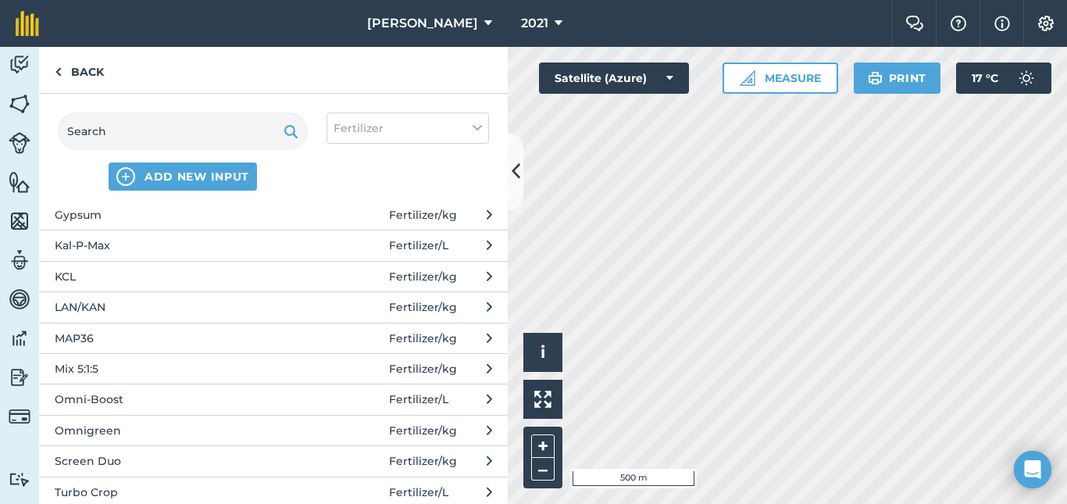
scroll to position [483, 0]
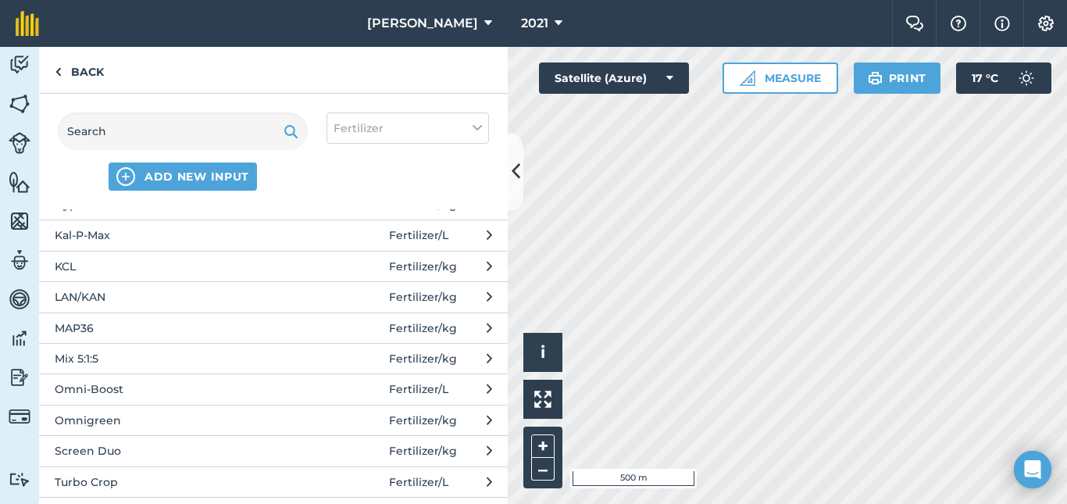
click at [91, 301] on span "LAN/KAN" at bounding box center [182, 296] width 255 height 17
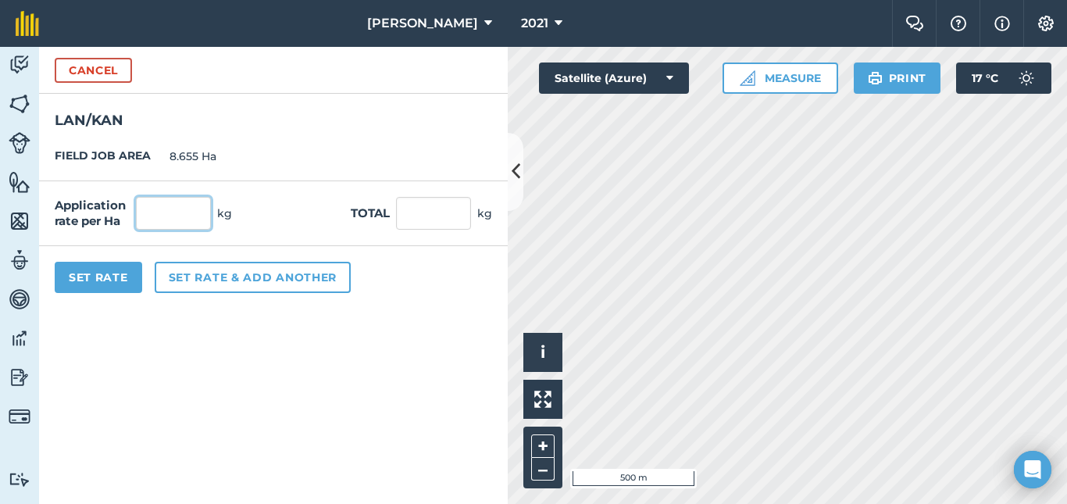
click at [195, 216] on input "text" at bounding box center [173, 213] width 75 height 33
type input "350"
type input "3,029.25"
click at [95, 267] on button "Set Rate" at bounding box center [98, 277] width 87 height 31
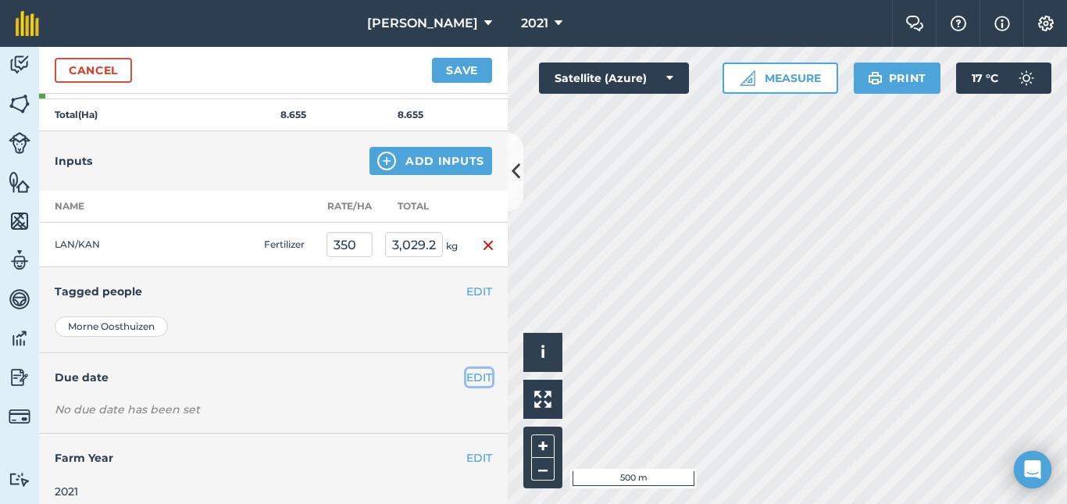
click at [466, 385] on button "EDIT" at bounding box center [479, 377] width 26 height 17
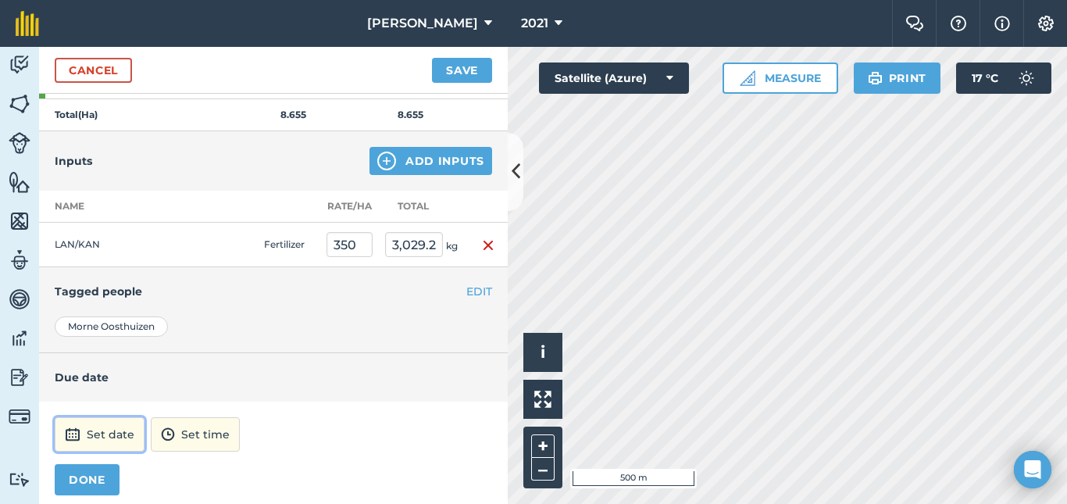
click at [100, 428] on button "Set date" at bounding box center [100, 434] width 90 height 34
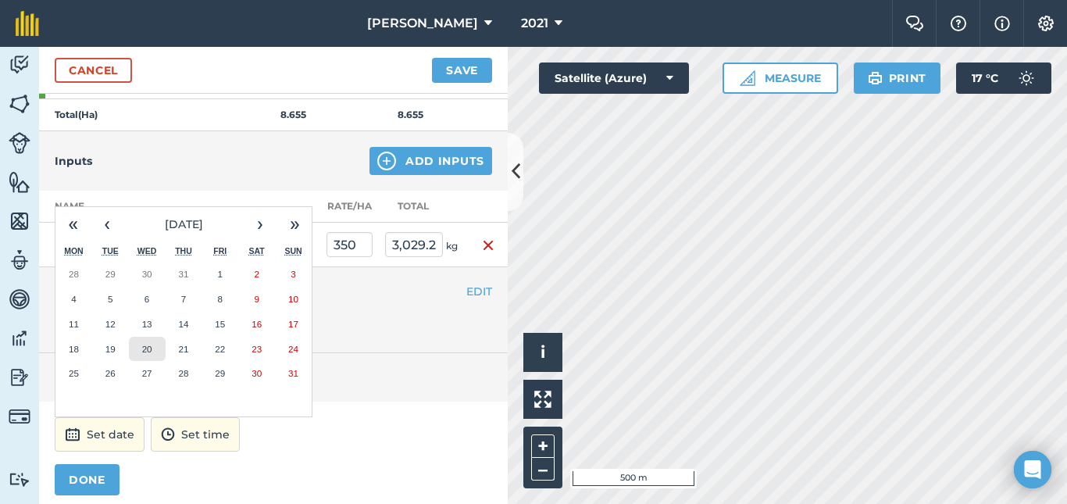
click at [148, 348] on abbr "20" at bounding box center [147, 349] width 10 height 10
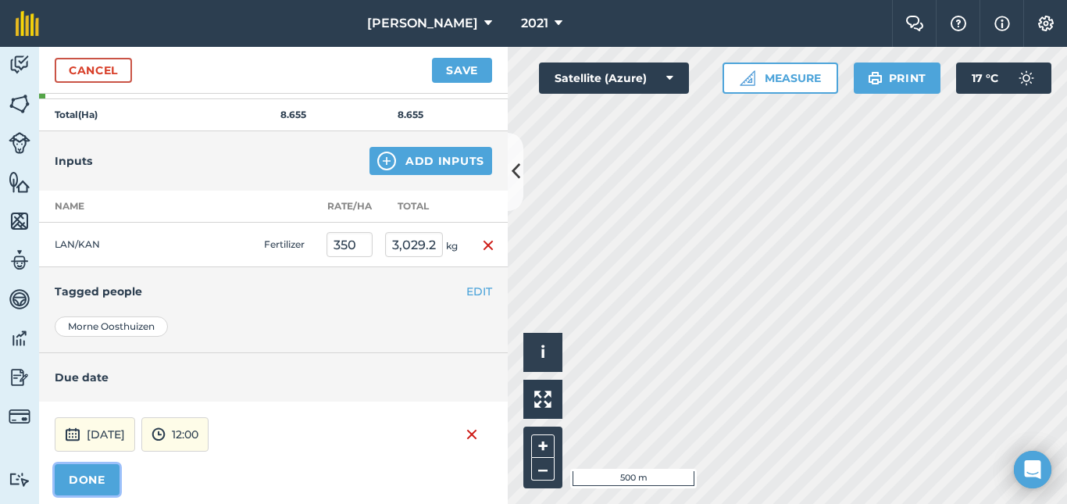
click at [103, 481] on button "DONE" at bounding box center [87, 479] width 65 height 31
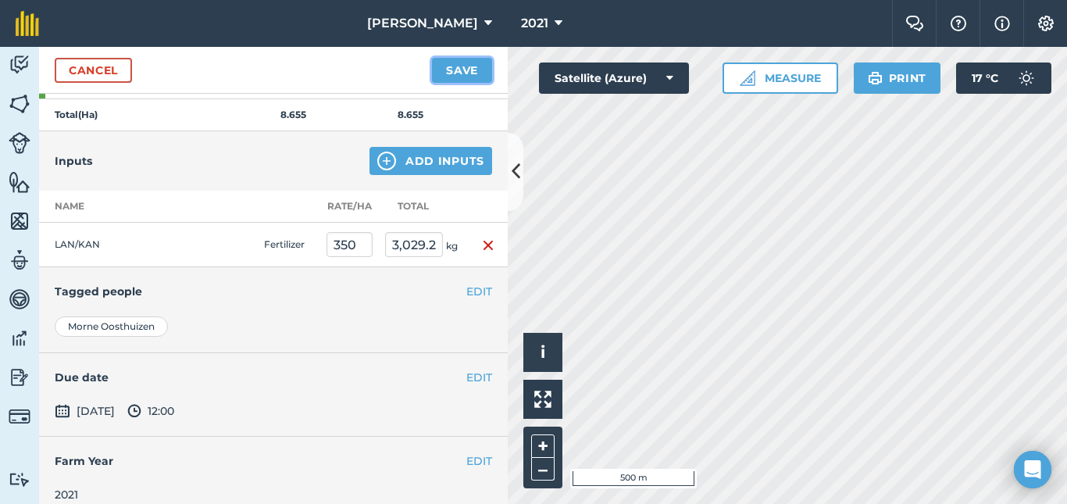
click at [471, 70] on button "Save" at bounding box center [462, 70] width 60 height 25
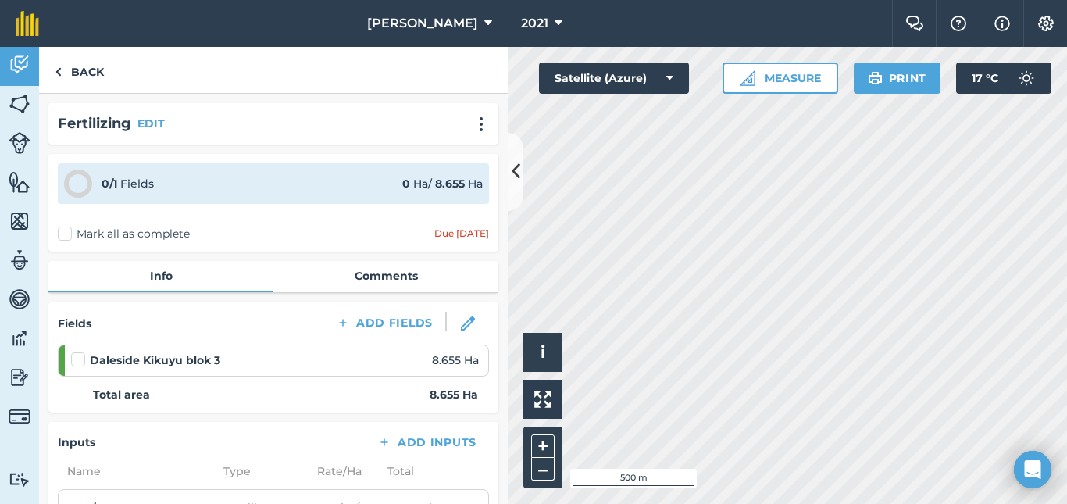
click at [80, 351] on label at bounding box center [80, 351] width 19 height 0
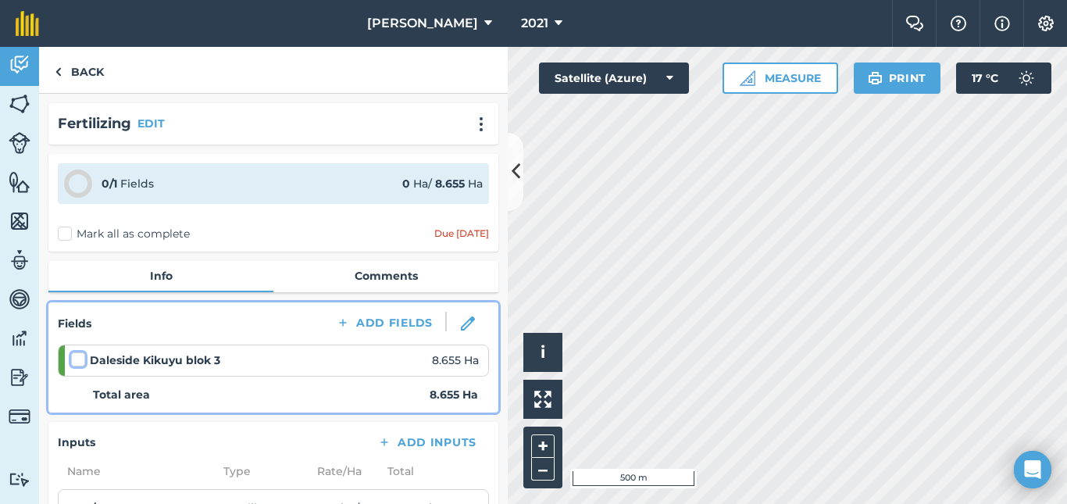
click at [80, 355] on input "checkbox" at bounding box center [76, 356] width 10 height 10
checkbox input "false"
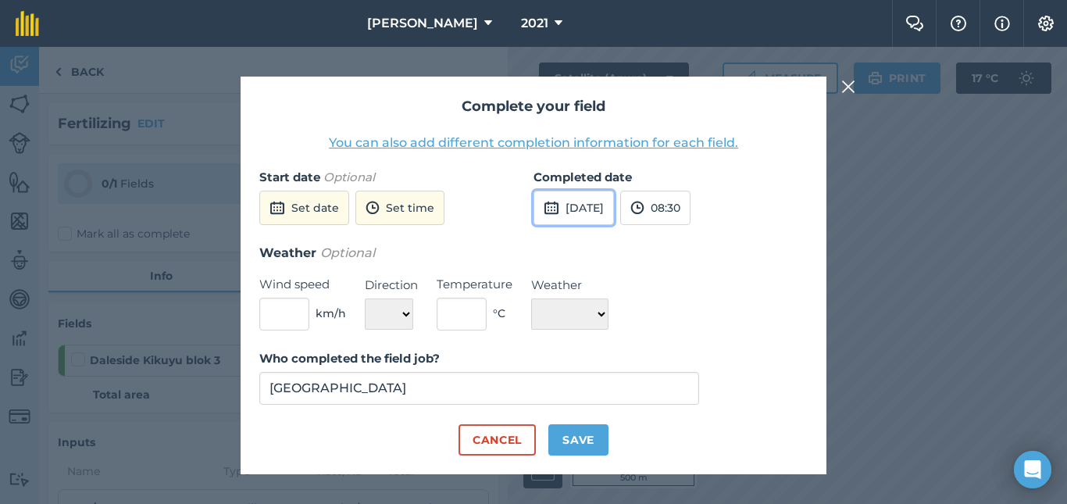
click at [590, 212] on button "[DATE]" at bounding box center [573, 208] width 80 height 34
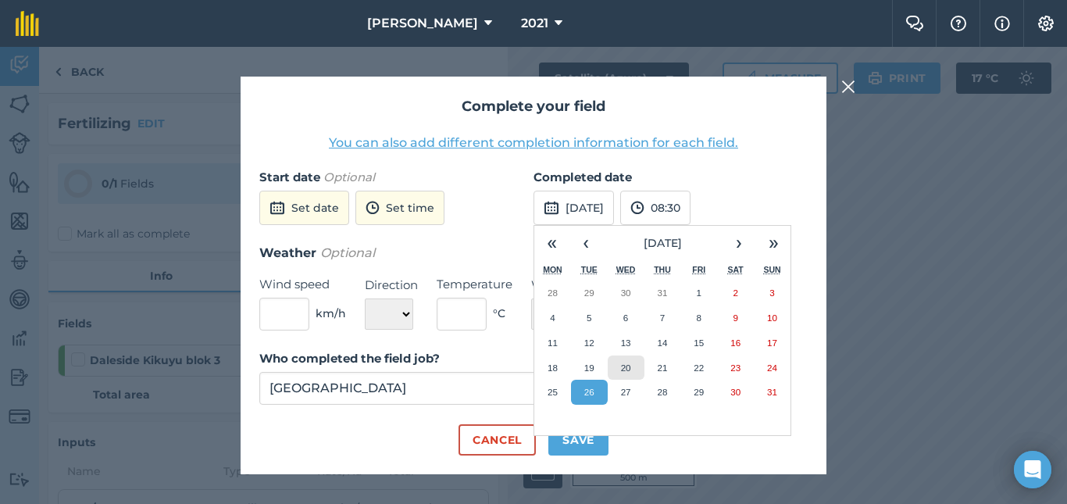
click at [625, 369] on abbr "20" at bounding box center [626, 367] width 10 height 10
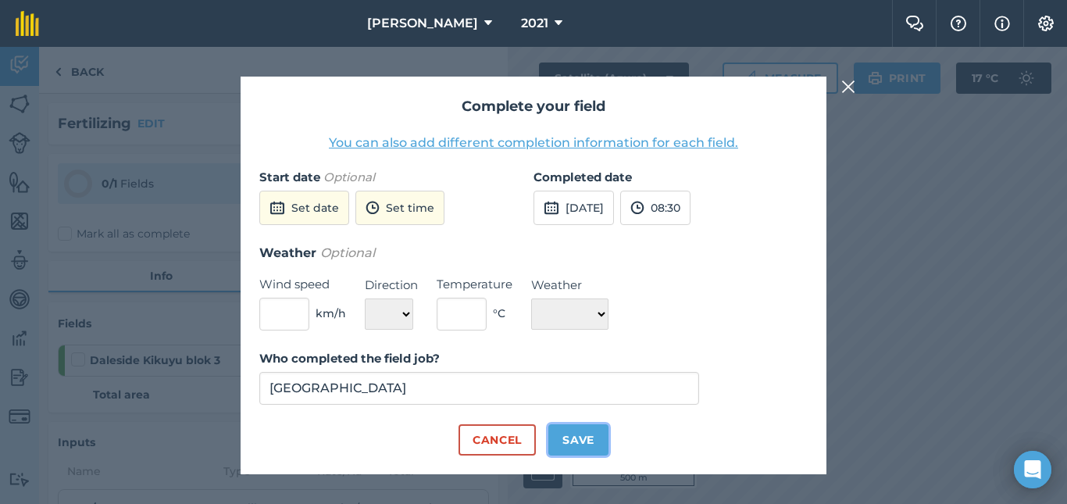
click at [590, 434] on button "Save" at bounding box center [578, 439] width 60 height 31
checkbox input "true"
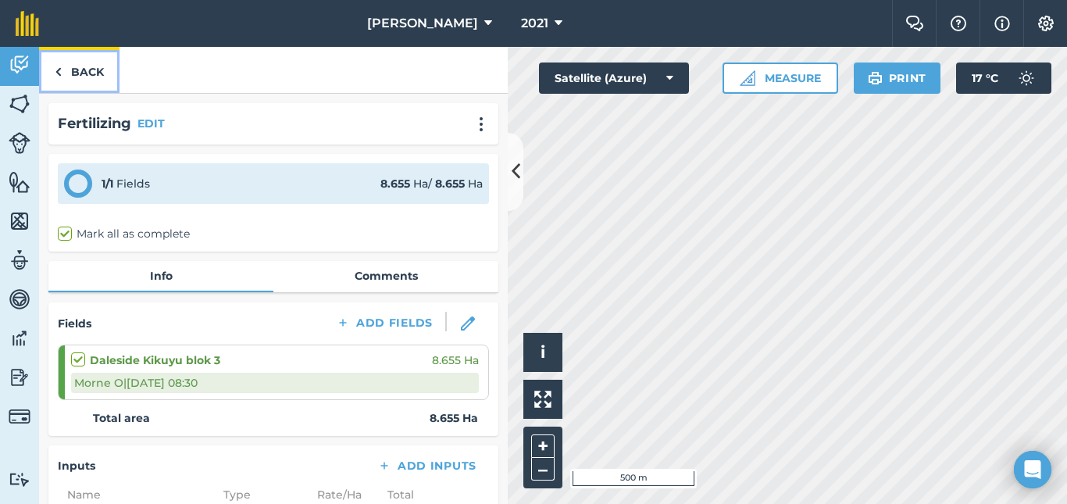
click at [91, 71] on link "Back" at bounding box center [79, 70] width 80 height 46
